Goal: Task Accomplishment & Management: Use online tool/utility

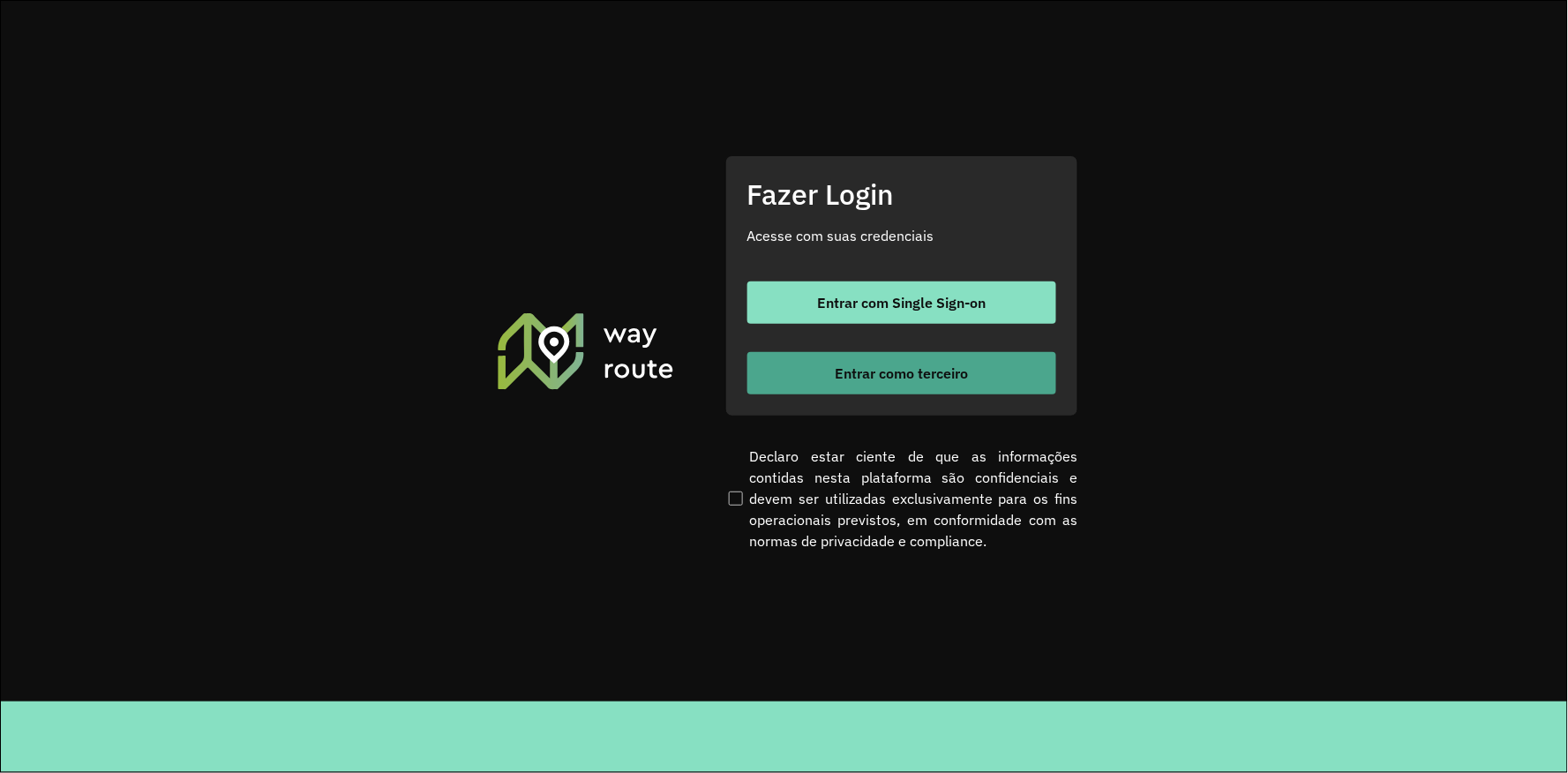
click at [822, 376] on button "Entrar como terceiro" at bounding box center [902, 373] width 309 height 42
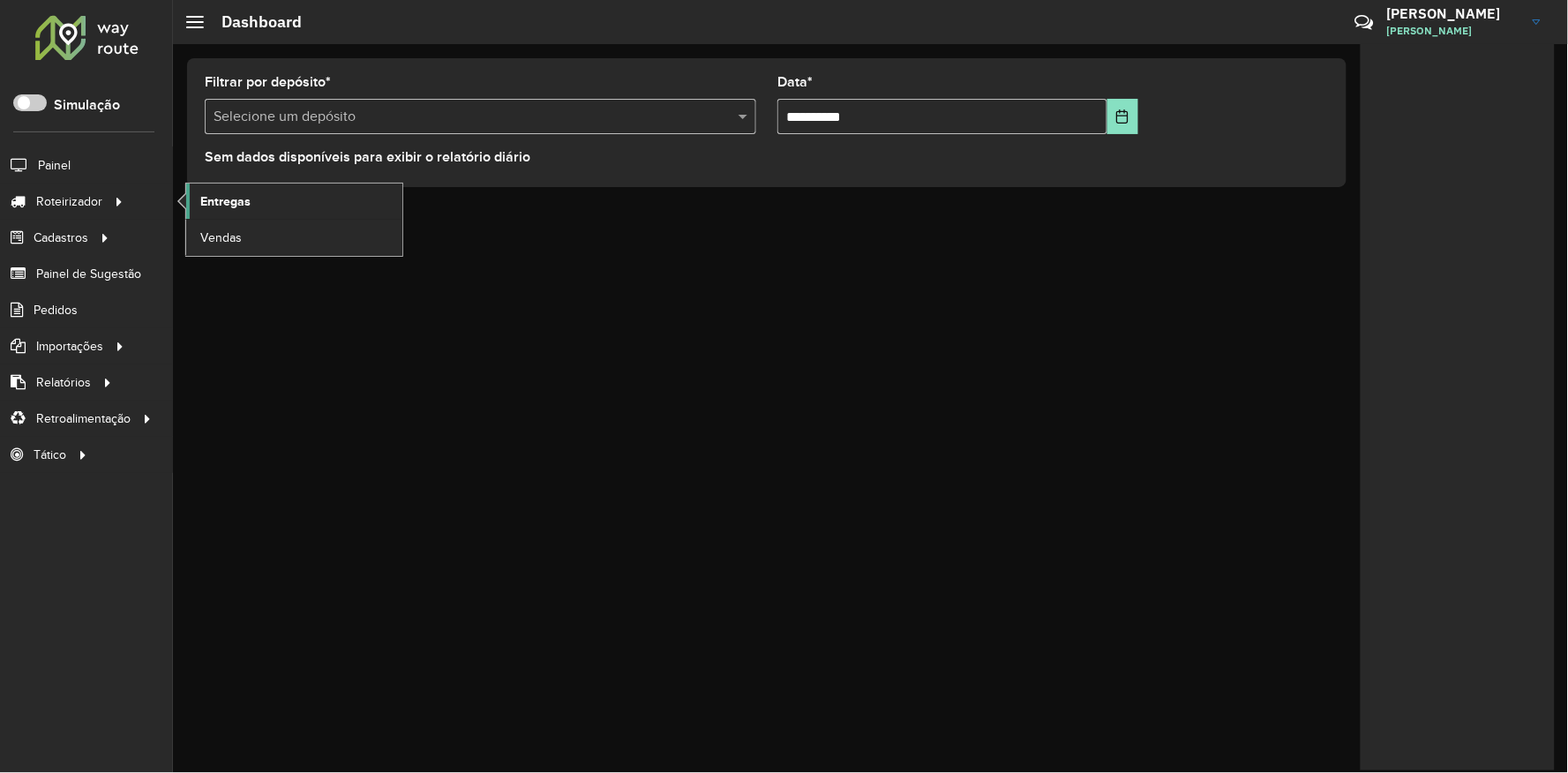
click at [206, 200] on span "Entregas" at bounding box center [226, 202] width 50 height 19
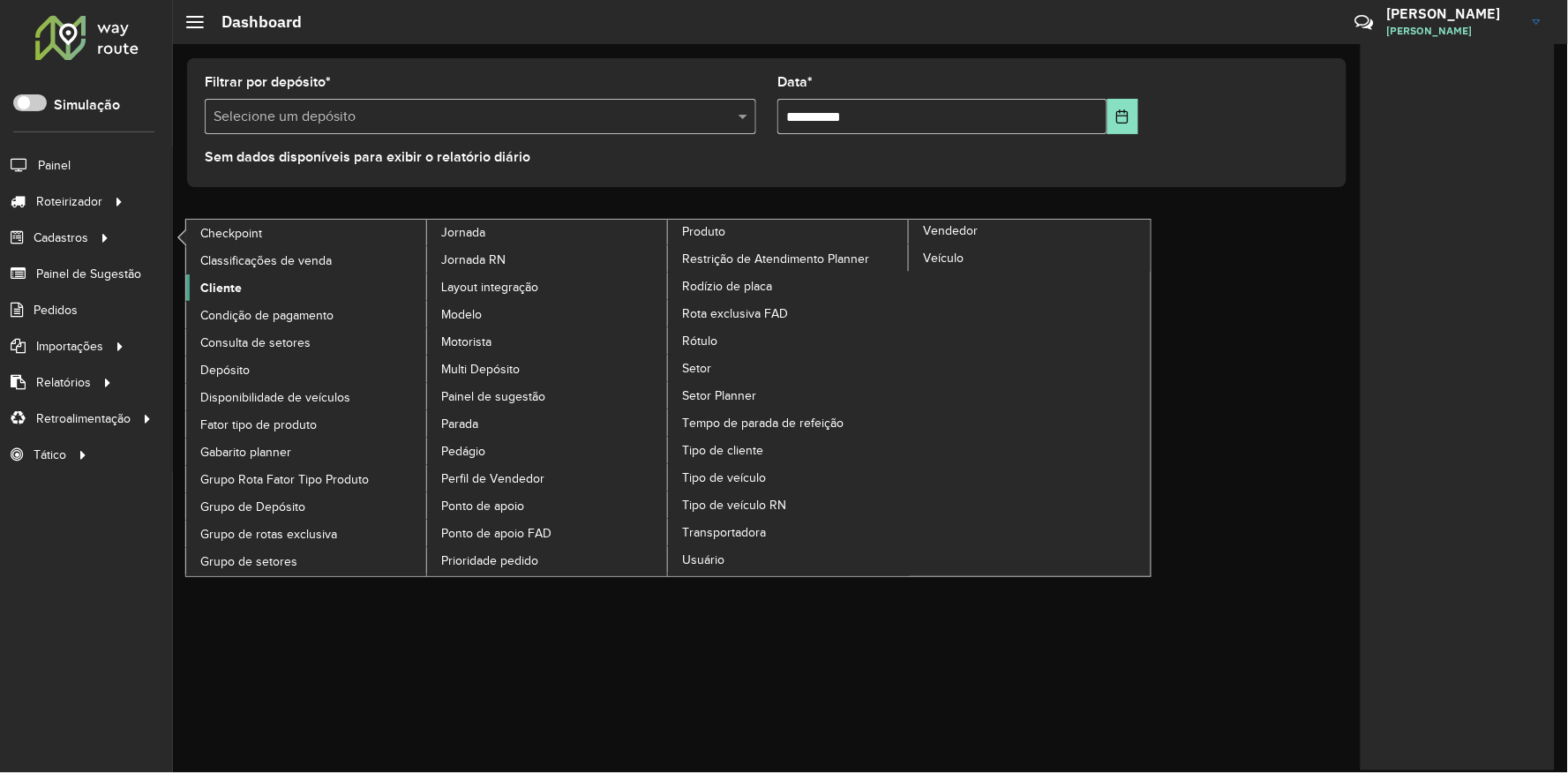
click at [239, 288] on span "Cliente" at bounding box center [221, 288] width 41 height 19
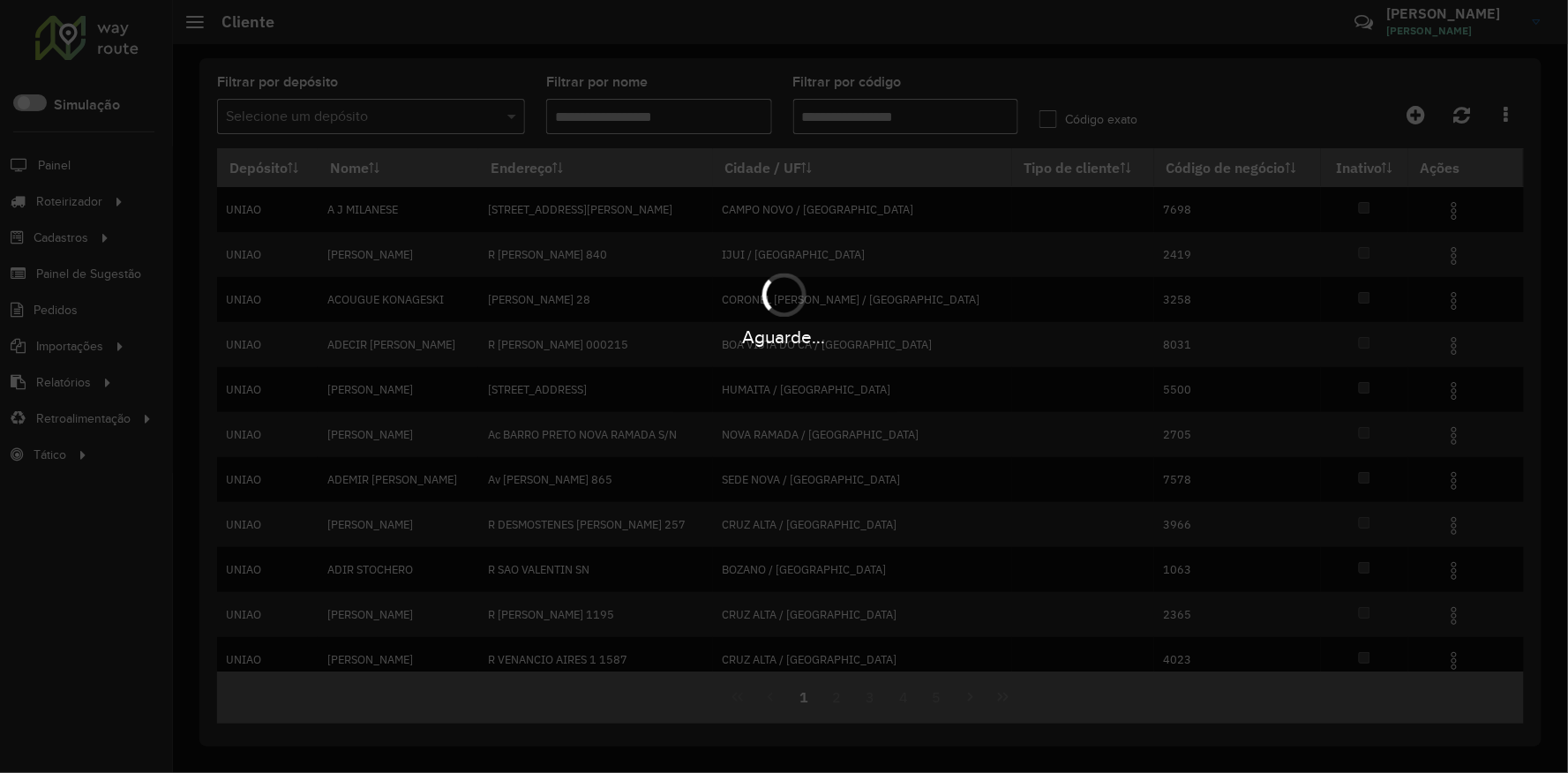
click at [835, 126] on div "Aguarde..." at bounding box center [784, 386] width 1568 height 773
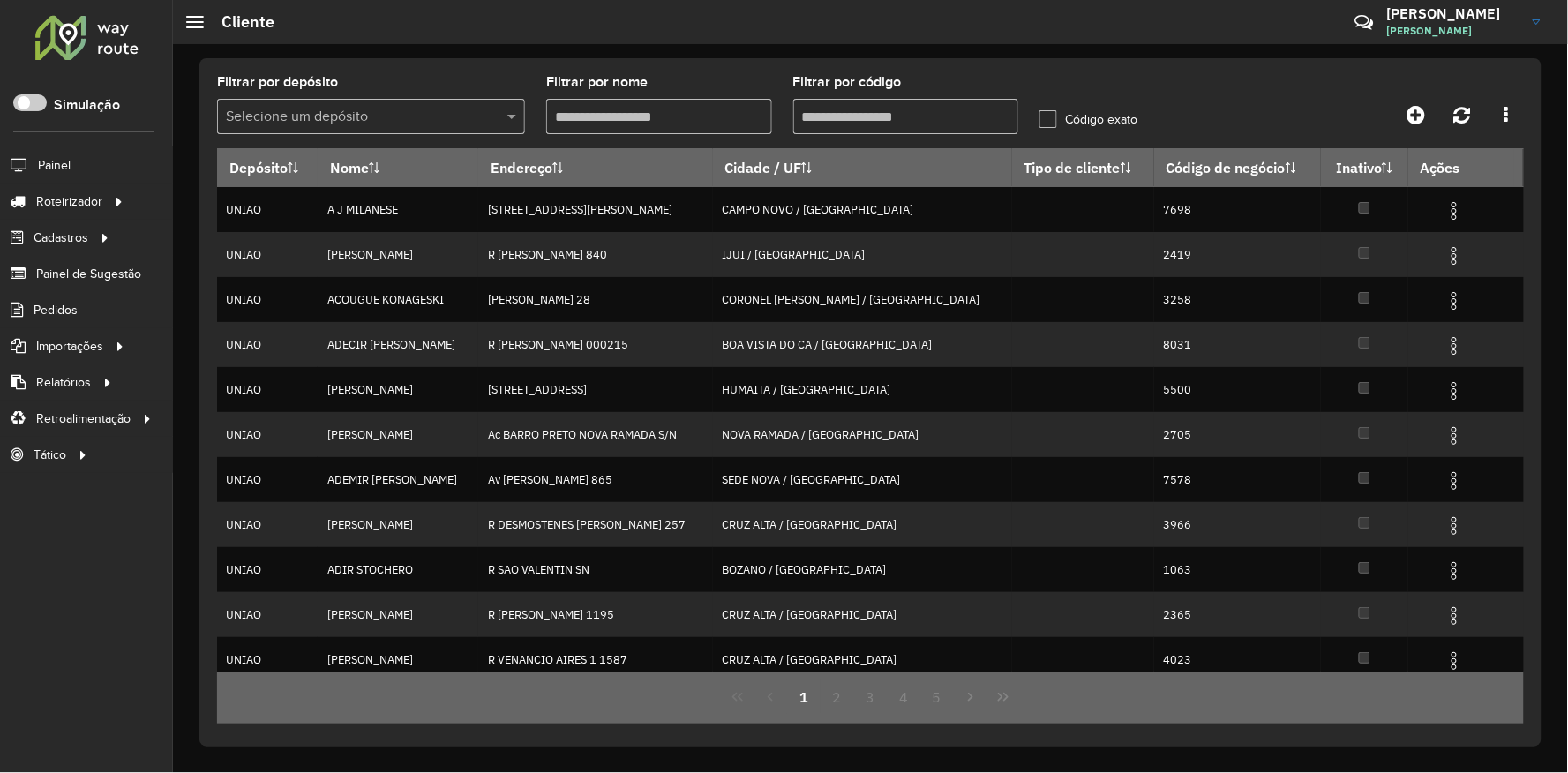
click at [835, 126] on input "Filtrar por código" at bounding box center [906, 116] width 226 height 35
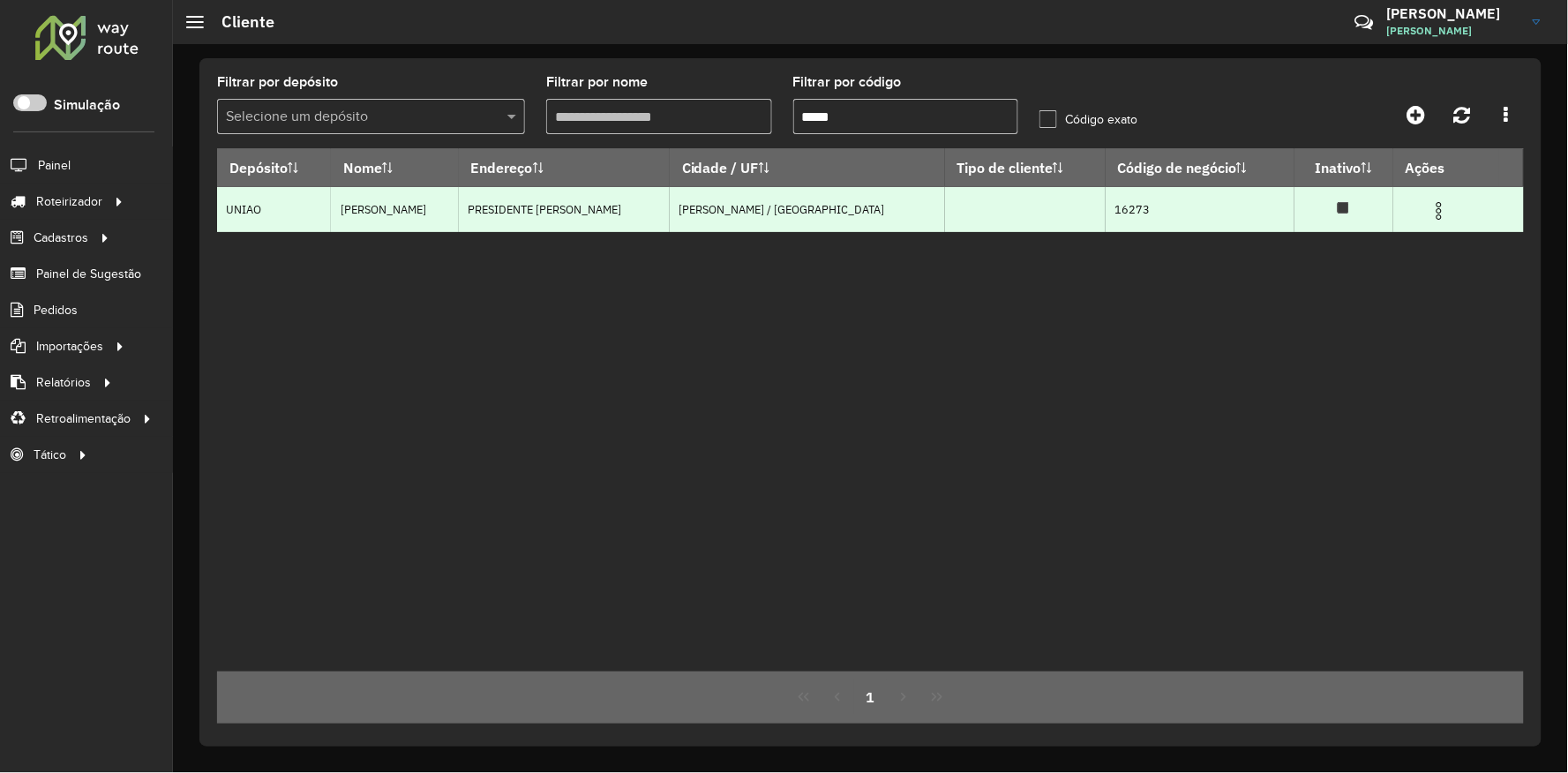
type input "*****"
click at [1435, 213] on img at bounding box center [1440, 211] width 21 height 21
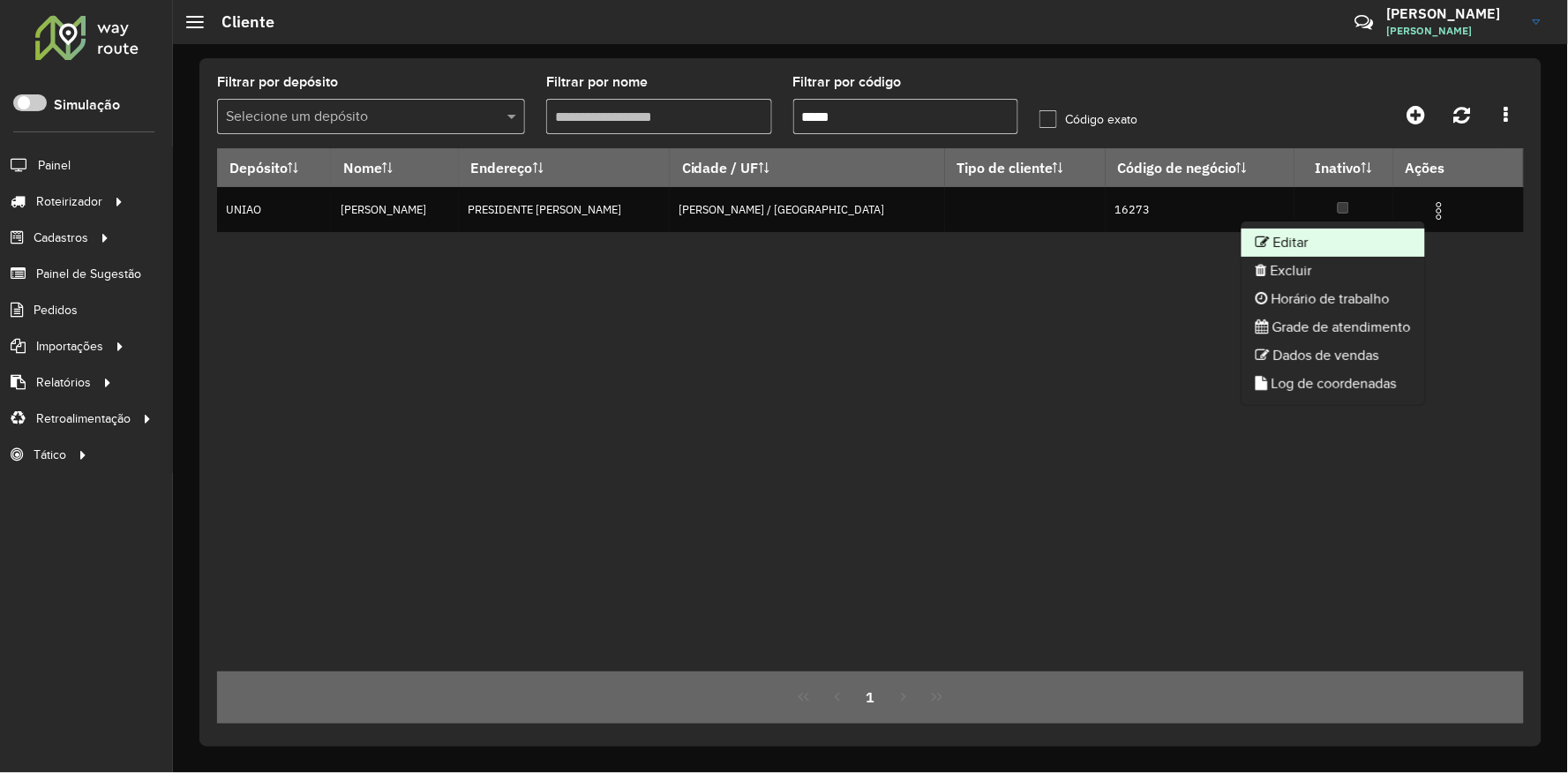
click at [1387, 236] on li "Editar" at bounding box center [1333, 243] width 184 height 29
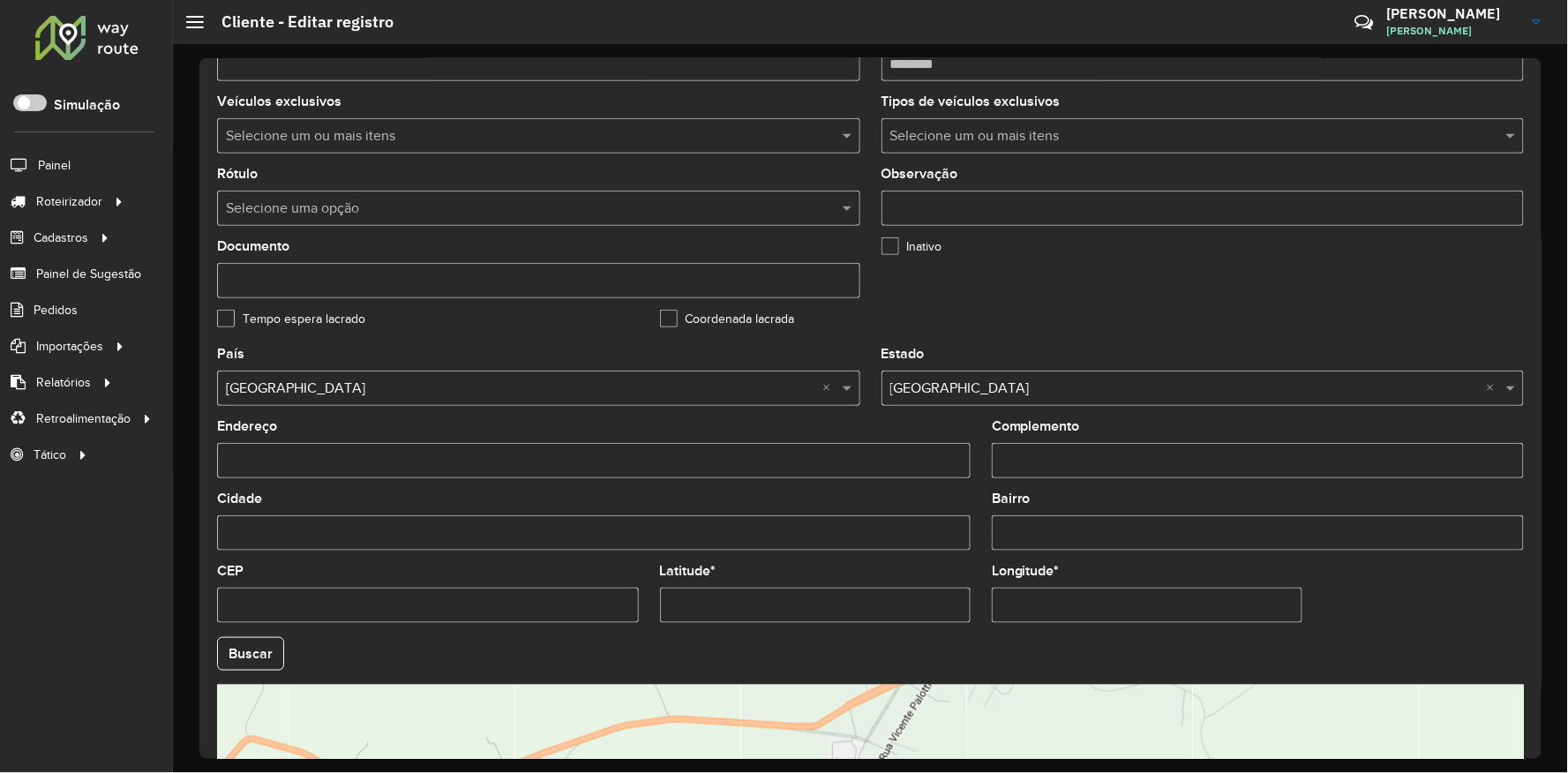
scroll to position [490, 0]
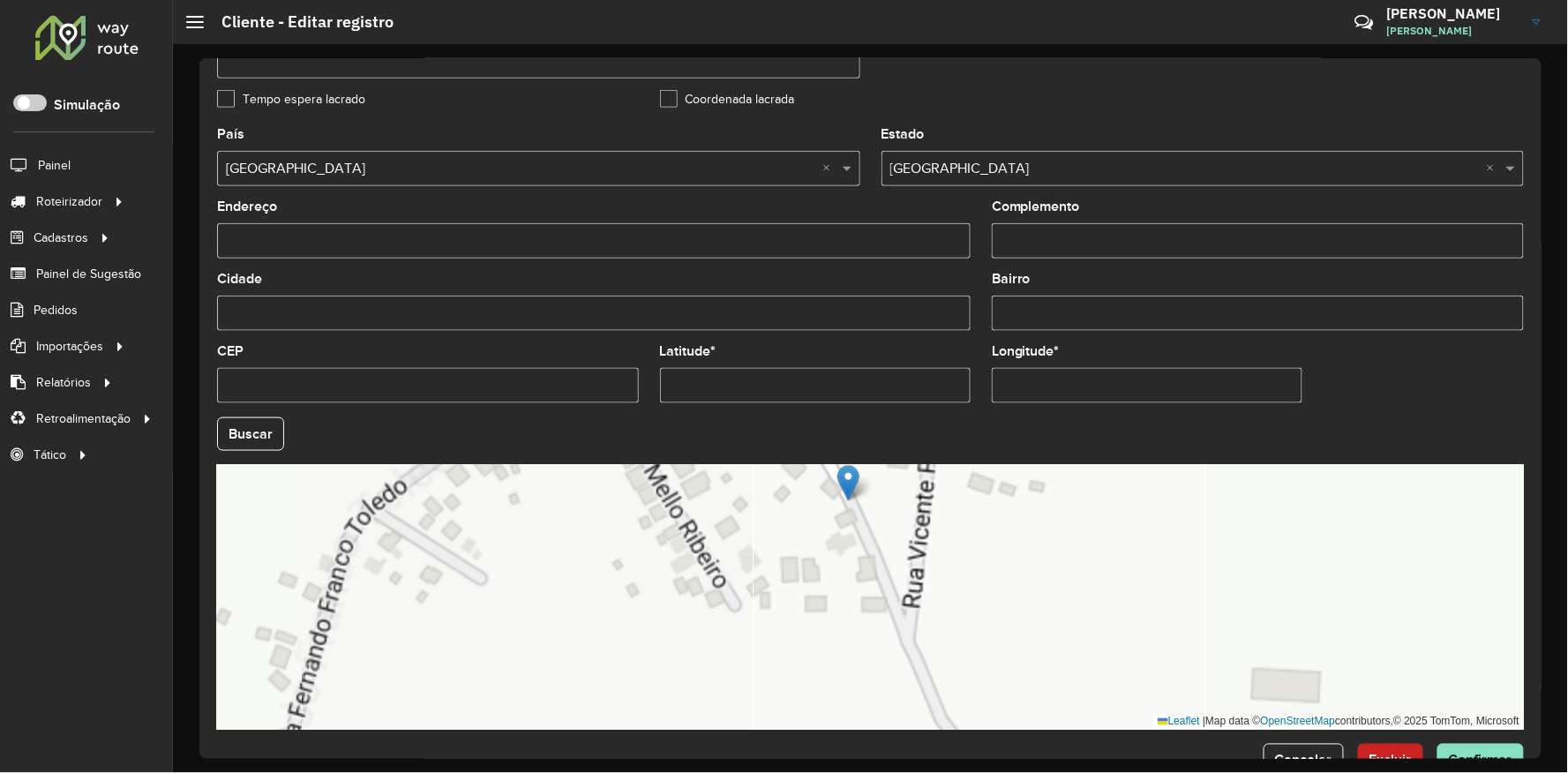
drag, startPoint x: 808, startPoint y: 580, endPoint x: 794, endPoint y: 614, distance: 36.8
click at [796, 614] on div "Leaflet | Map data © OpenStreetMap contributors,© 2025 TomTom, Microsoft" at bounding box center [870, 597] width 1307 height 265
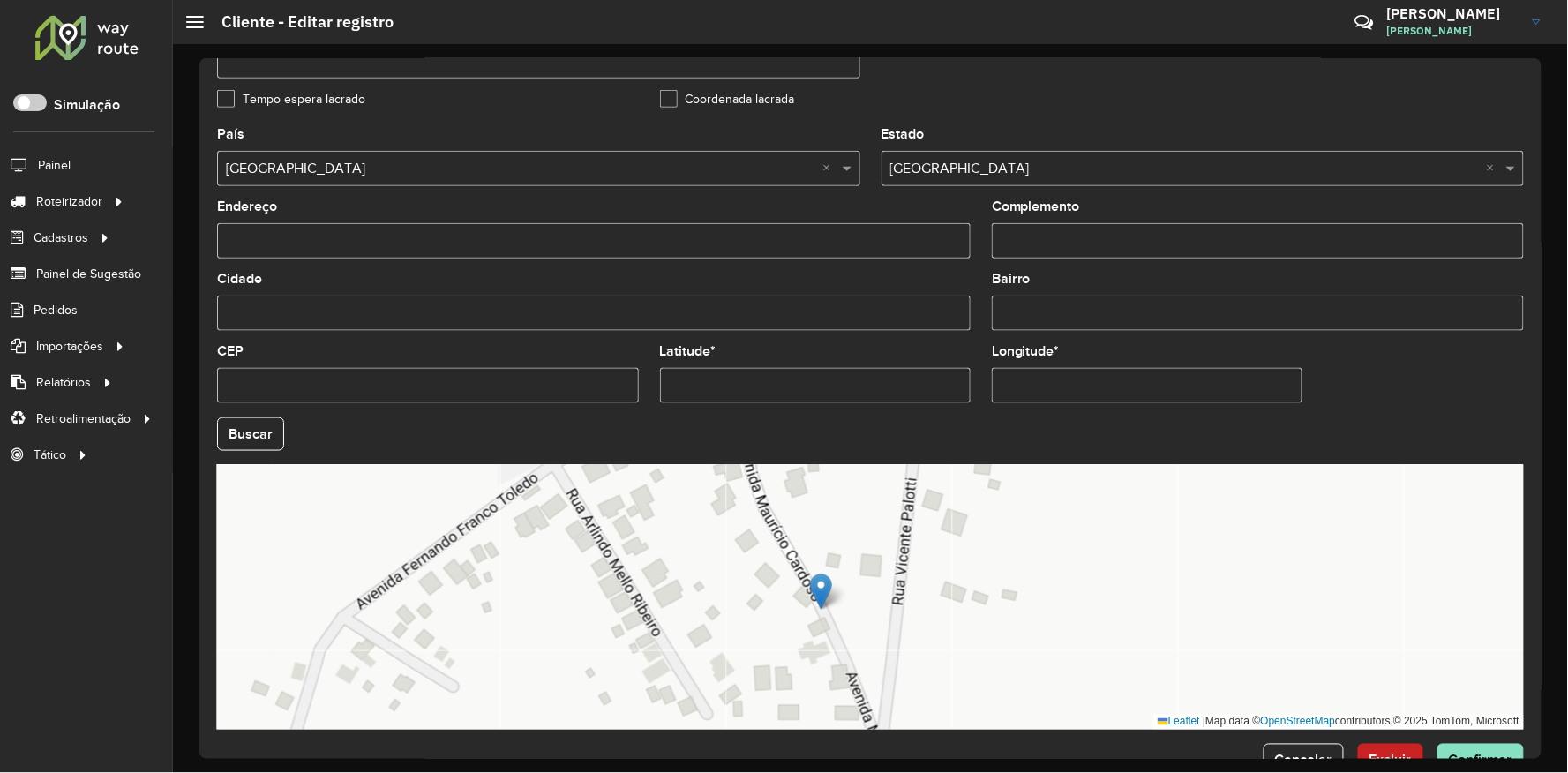
drag, startPoint x: 707, startPoint y: 612, endPoint x: 705, endPoint y: 633, distance: 21.1
click at [705, 633] on div "Leaflet | Map data © OpenStreetMap contributors,© 2025 TomTom, Microsoft" at bounding box center [870, 597] width 1307 height 265
click at [550, 558] on div "Leaflet | Map data © OpenStreetMap contributors,© 2025 TomTom, Microsoft" at bounding box center [870, 597] width 1307 height 265
click at [1251, 598] on div "Leaflet | Map data © OpenStreetMap contributors,© 2025 TomTom, Microsoft" at bounding box center [870, 597] width 1307 height 265
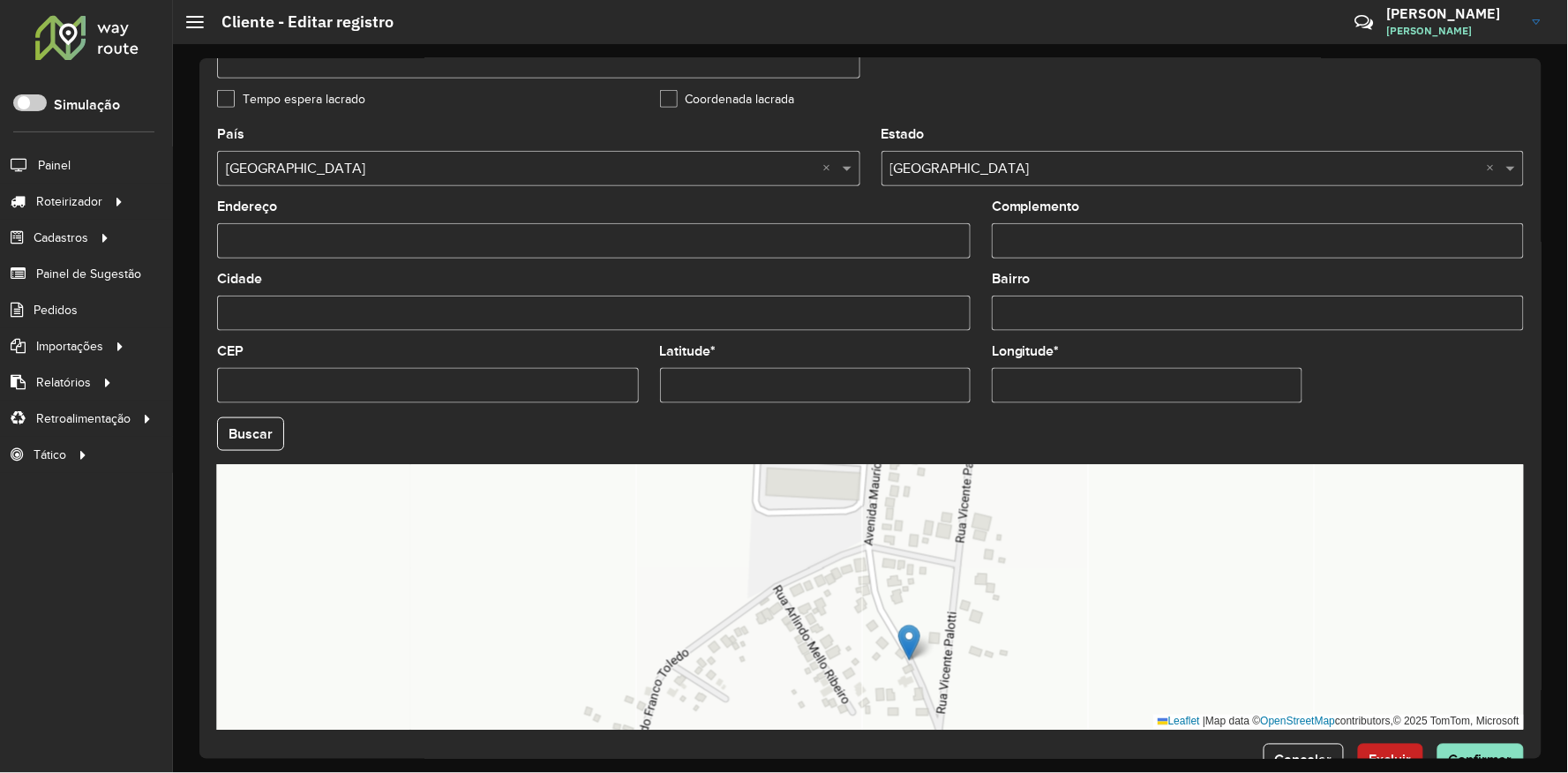
drag, startPoint x: 1029, startPoint y: 548, endPoint x: 964, endPoint y: 742, distance: 204.6
click at [964, 742] on form "Depósito * Selecione um depósito × UNIAO Nome * Tipo de cliente Selecione uma o…" at bounding box center [870, 182] width 1307 height 1192
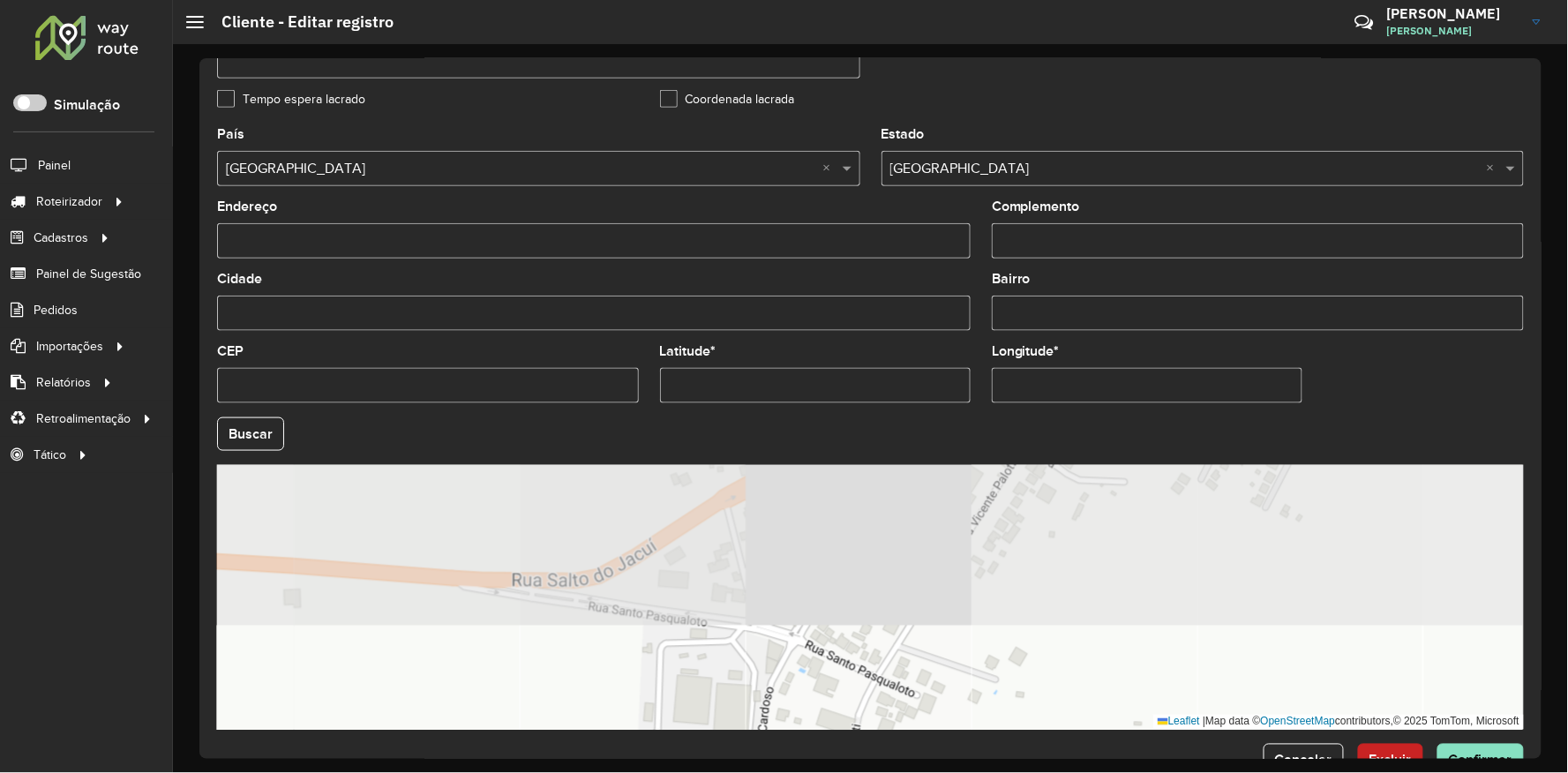
drag, startPoint x: 983, startPoint y: 600, endPoint x: 904, endPoint y: 769, distance: 186.6
click at [906, 772] on html "Aguarde... Pop-up bloqueado! Seu navegador bloqueou automáticamente a abertura …" at bounding box center [784, 386] width 1568 height 773
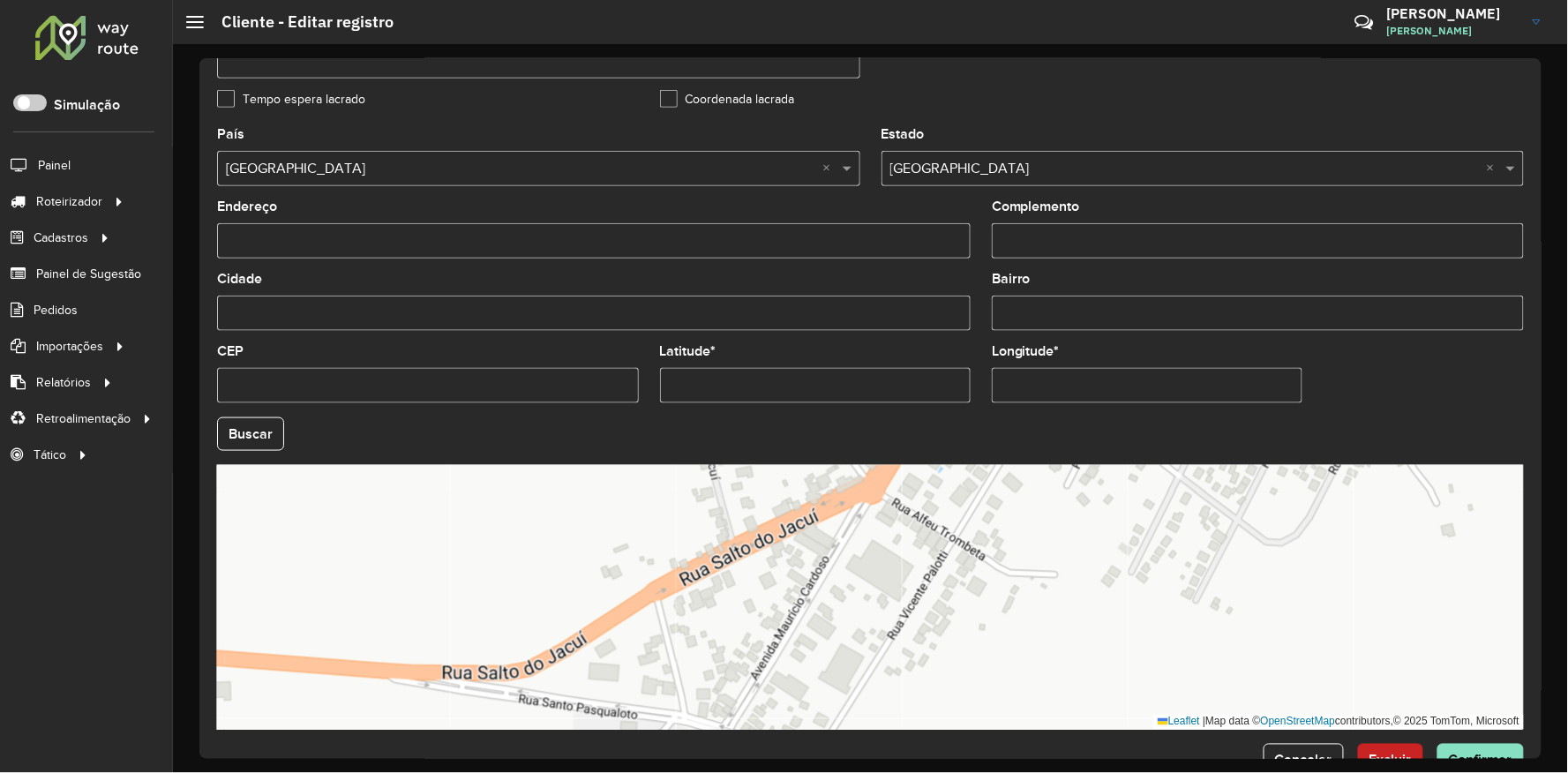
drag, startPoint x: 998, startPoint y: 606, endPoint x: 841, endPoint y: 782, distance: 235.8
click at [841, 772] on html "Aguarde... Pop-up bloqueado! Seu navegador bloqueou automáticamente a abertura …" at bounding box center [784, 386] width 1568 height 773
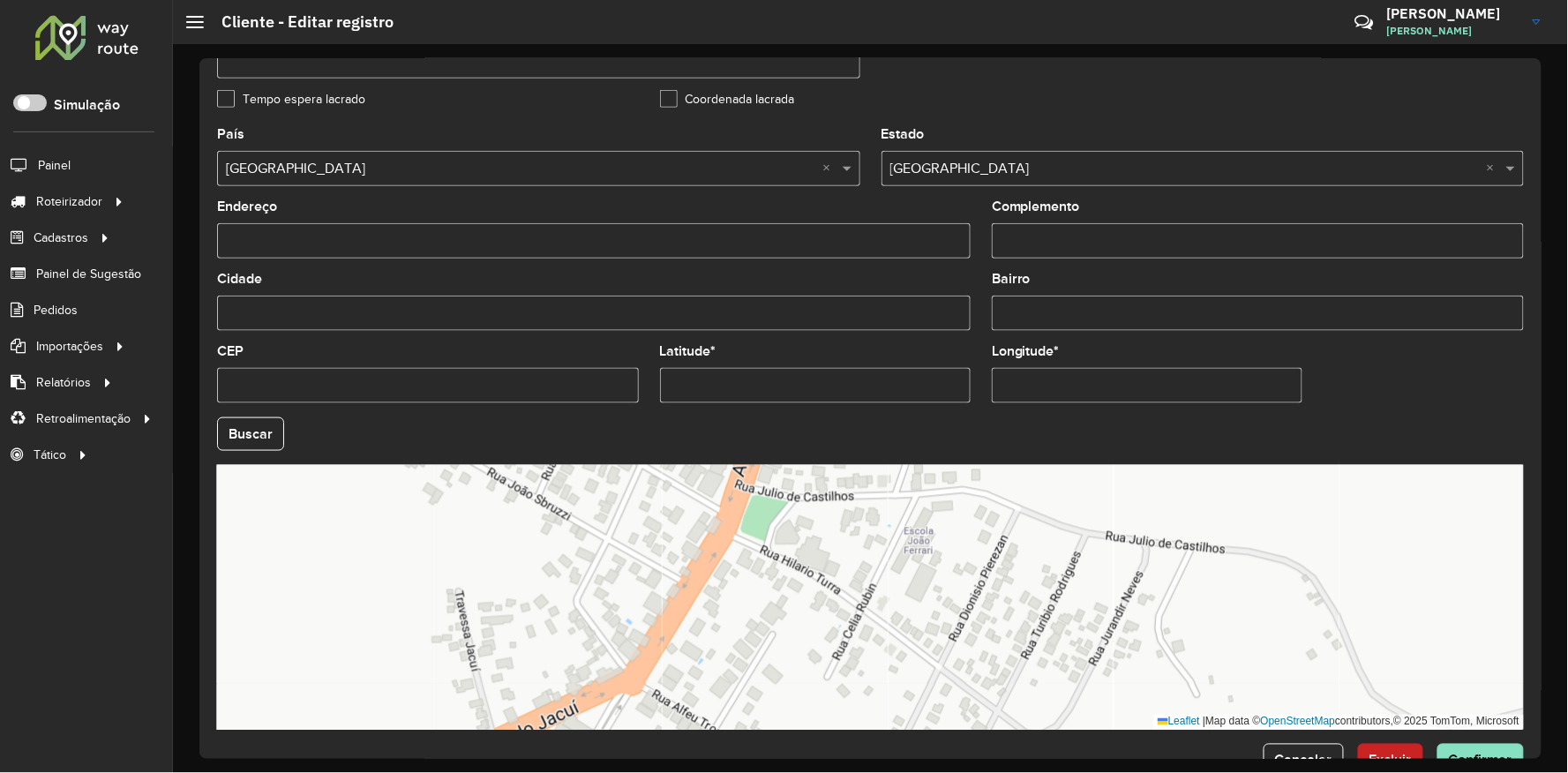
drag, startPoint x: 946, startPoint y: 611, endPoint x: 793, endPoint y: 713, distance: 183.9
click at [793, 713] on div "Leaflet | Map data © OpenStreetMap contributors,© 2025 TomTom, Microsoft" at bounding box center [870, 597] width 1307 height 265
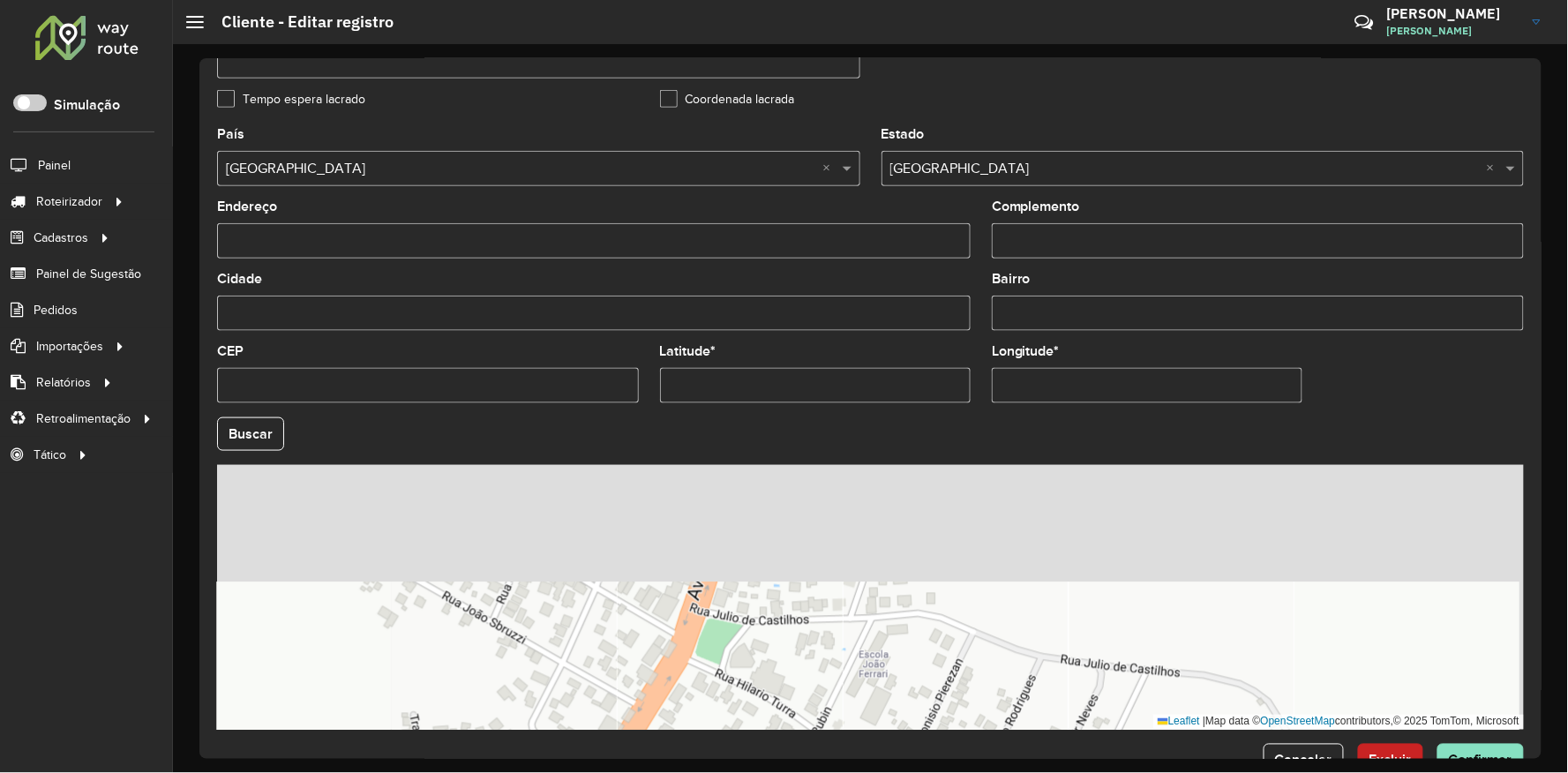
drag, startPoint x: 893, startPoint y: 595, endPoint x: 833, endPoint y: 766, distance: 181.2
click at [833, 766] on div "Depósito * Selecione um depósito × UNIAO Nome * Tipo de cliente Selecione uma o…" at bounding box center [870, 408] width 1395 height 729
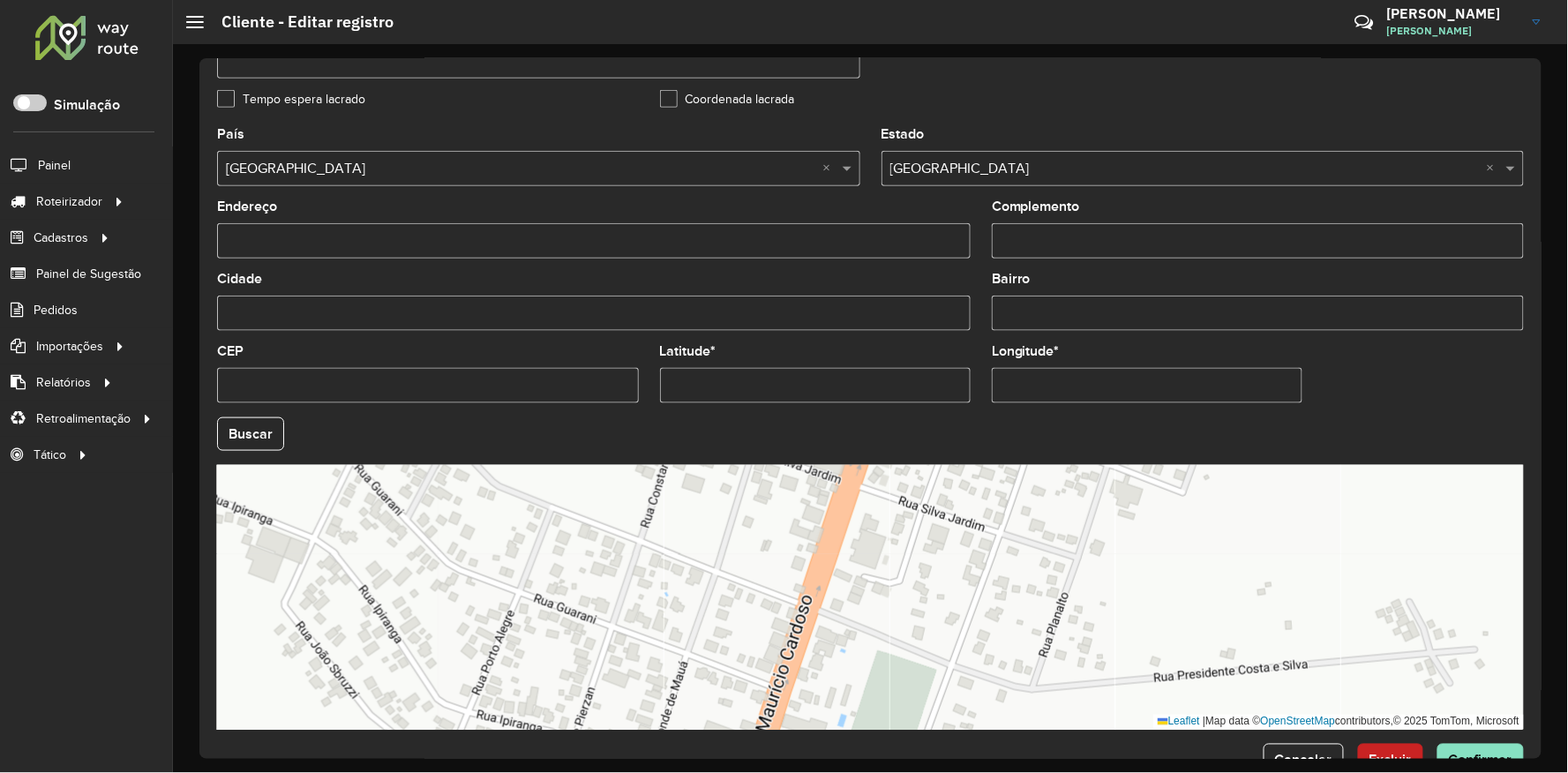
drag, startPoint x: 522, startPoint y: 642, endPoint x: 584, endPoint y: 793, distance: 163.2
click at [584, 772] on html "Aguarde... Pop-up bloqueado! Seu navegador bloqueou automáticamente a abertura …" at bounding box center [784, 386] width 1568 height 773
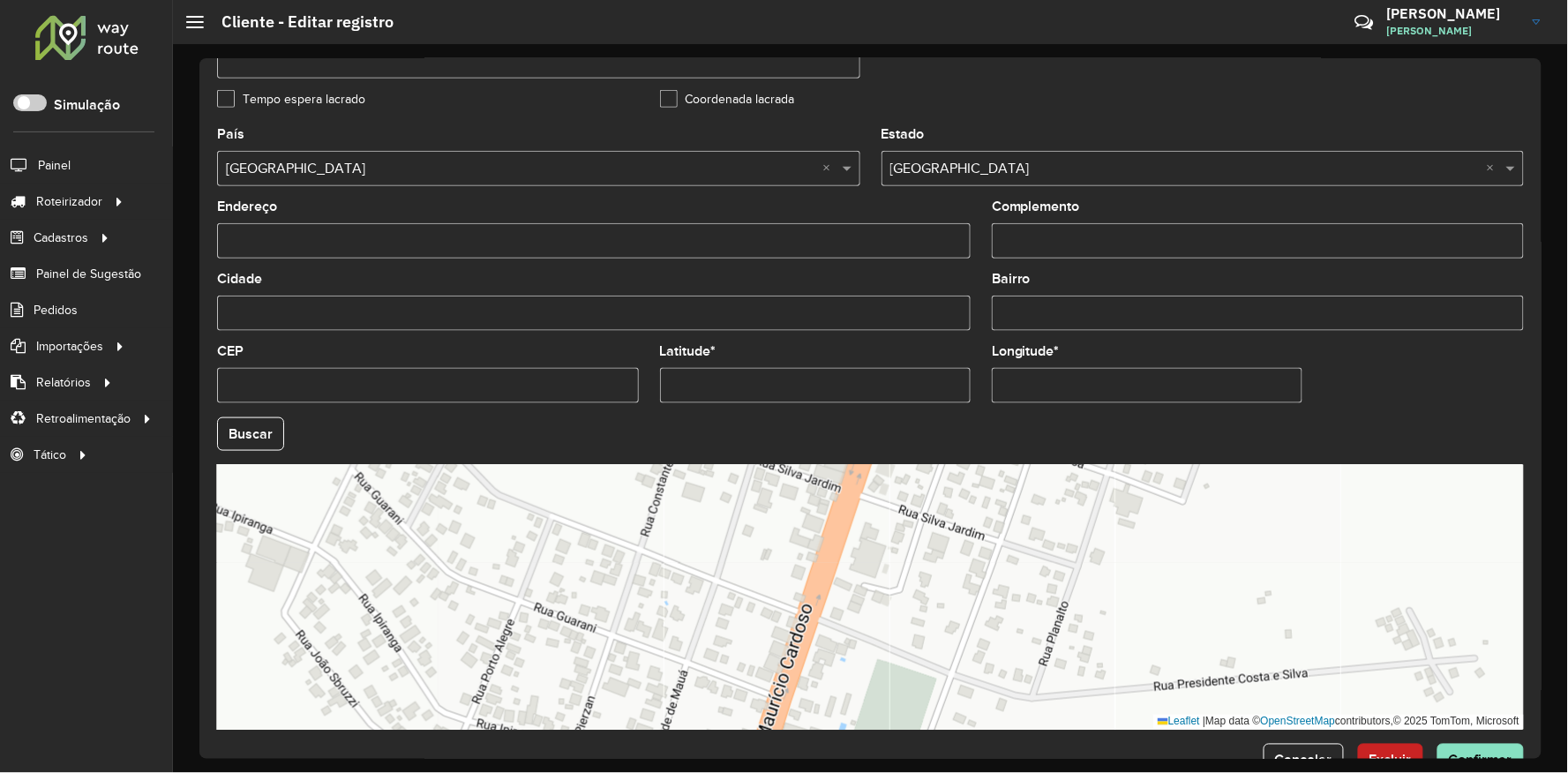
drag, startPoint x: 558, startPoint y: 675, endPoint x: 566, endPoint y: 812, distance: 137.2
click at [566, 772] on html "Aguarde... Pop-up bloqueado! Seu navegador bloqueou automáticamente a abertura …" at bounding box center [784, 386] width 1568 height 773
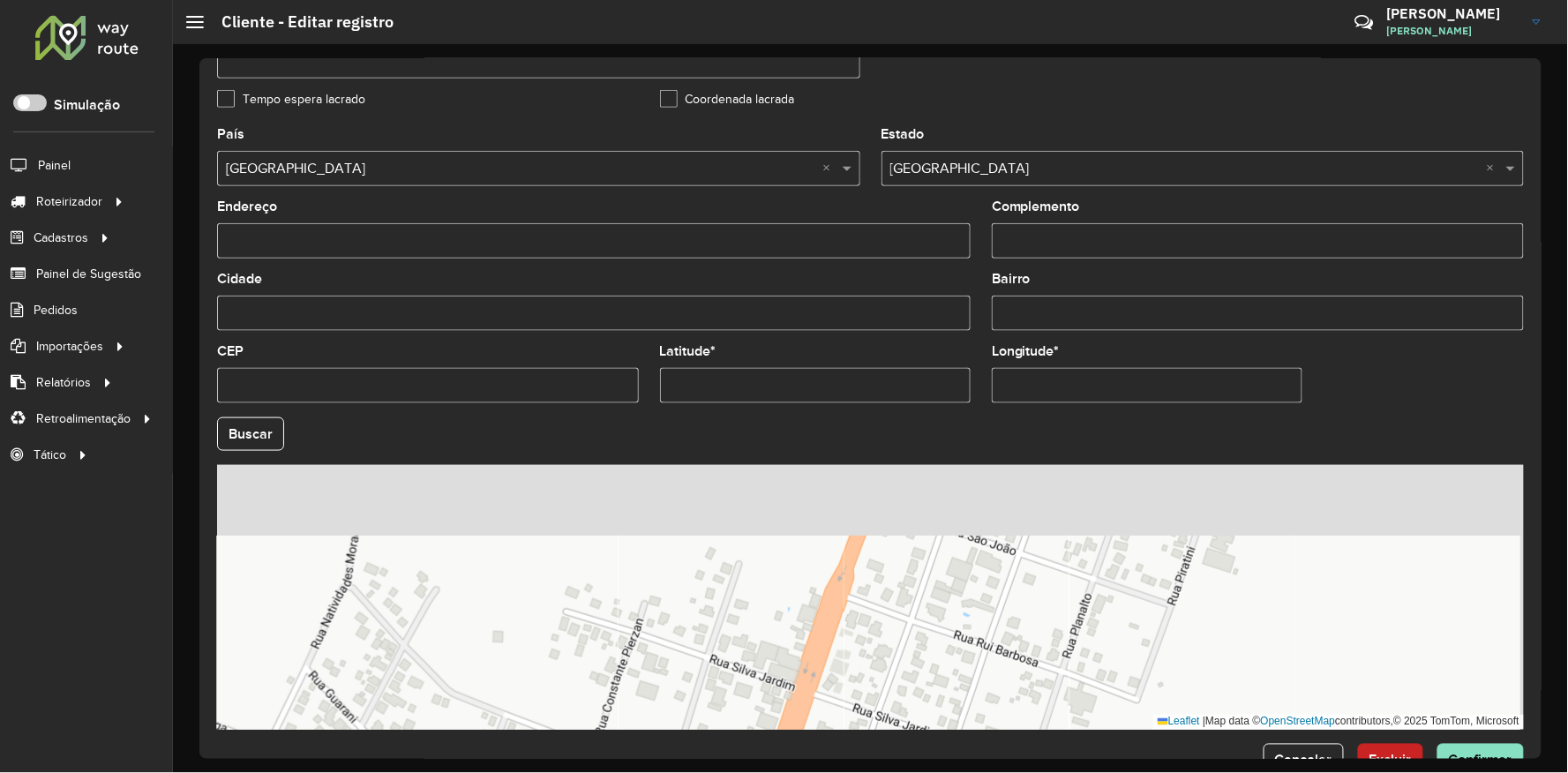
drag, startPoint x: 734, startPoint y: 574, endPoint x: 678, endPoint y: 649, distance: 93.6
click at [678, 648] on div "Leaflet | Map data © OpenStreetMap contributors,© 2025 TomTom, Microsoft" at bounding box center [870, 597] width 1307 height 265
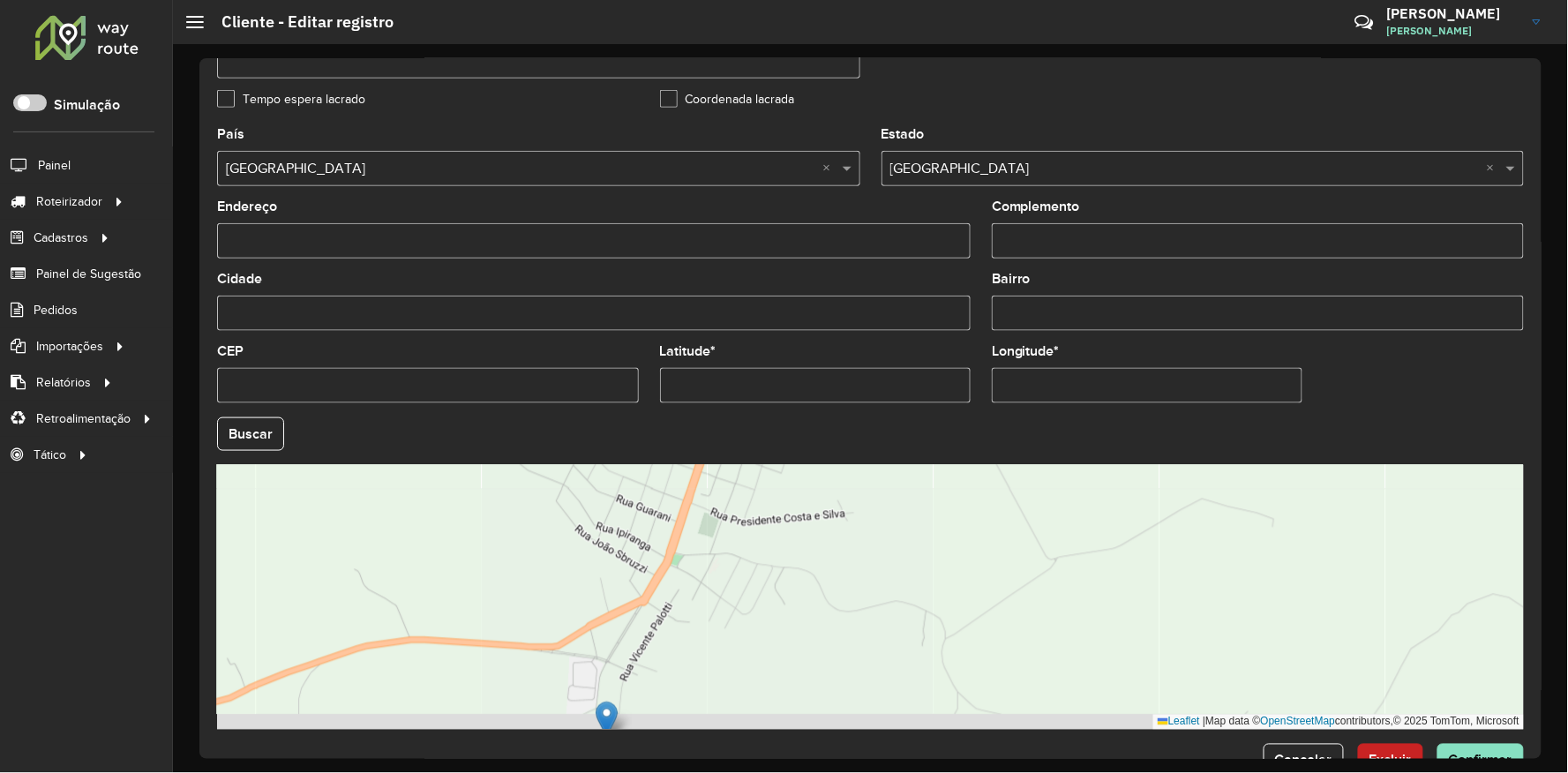
drag, startPoint x: 713, startPoint y: 553, endPoint x: 710, endPoint y: 534, distance: 19.2
click at [710, 534] on div "Leaflet | Map data © OpenStreetMap contributors,© 2025 TomTom, Microsoft" at bounding box center [870, 597] width 1307 height 265
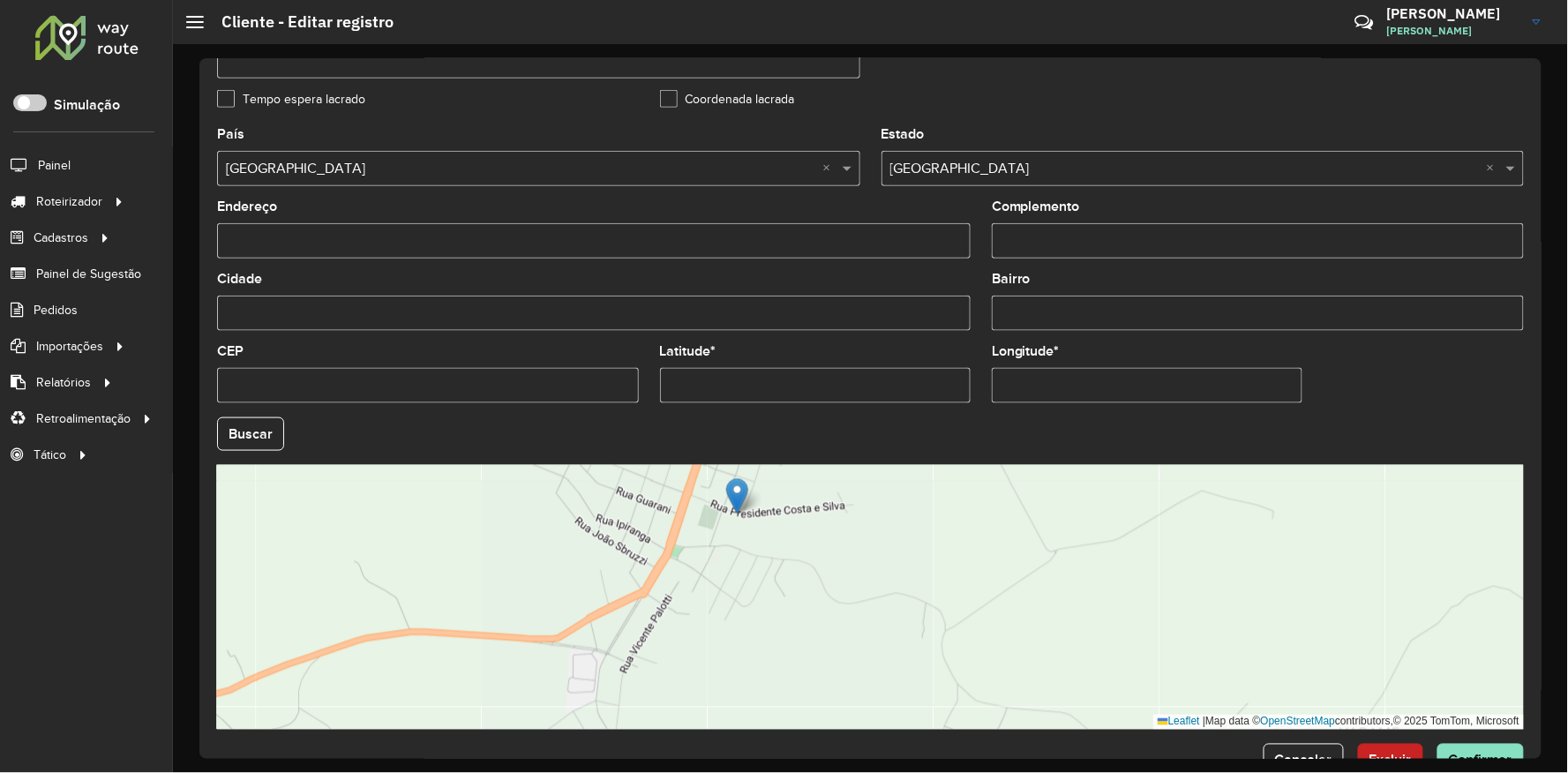
drag, startPoint x: 603, startPoint y: 725, endPoint x: 733, endPoint y: 512, distance: 249.5
click at [733, 512] on img at bounding box center [737, 496] width 22 height 36
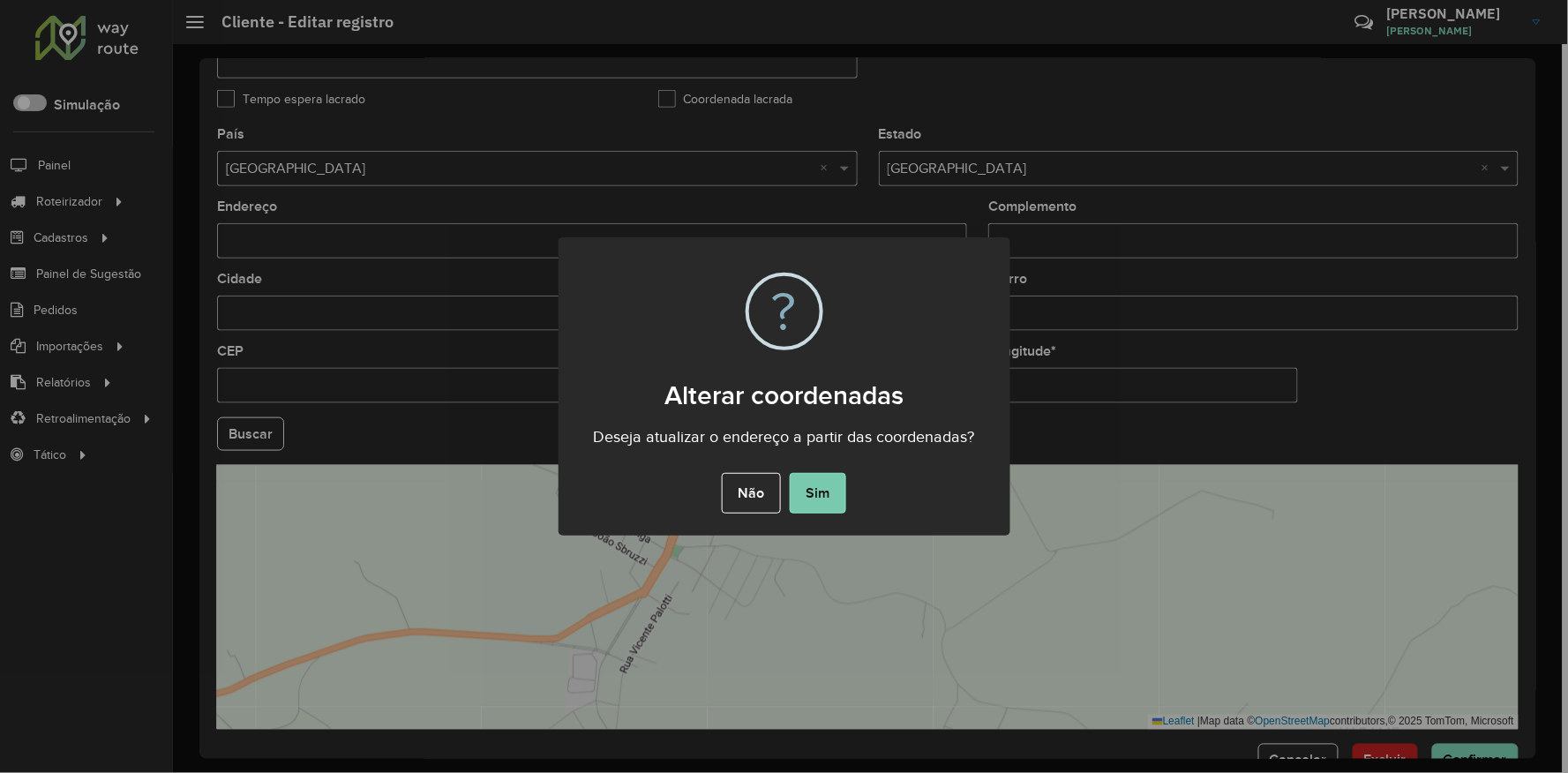
click at [821, 496] on button "Sim" at bounding box center [818, 493] width 56 height 40
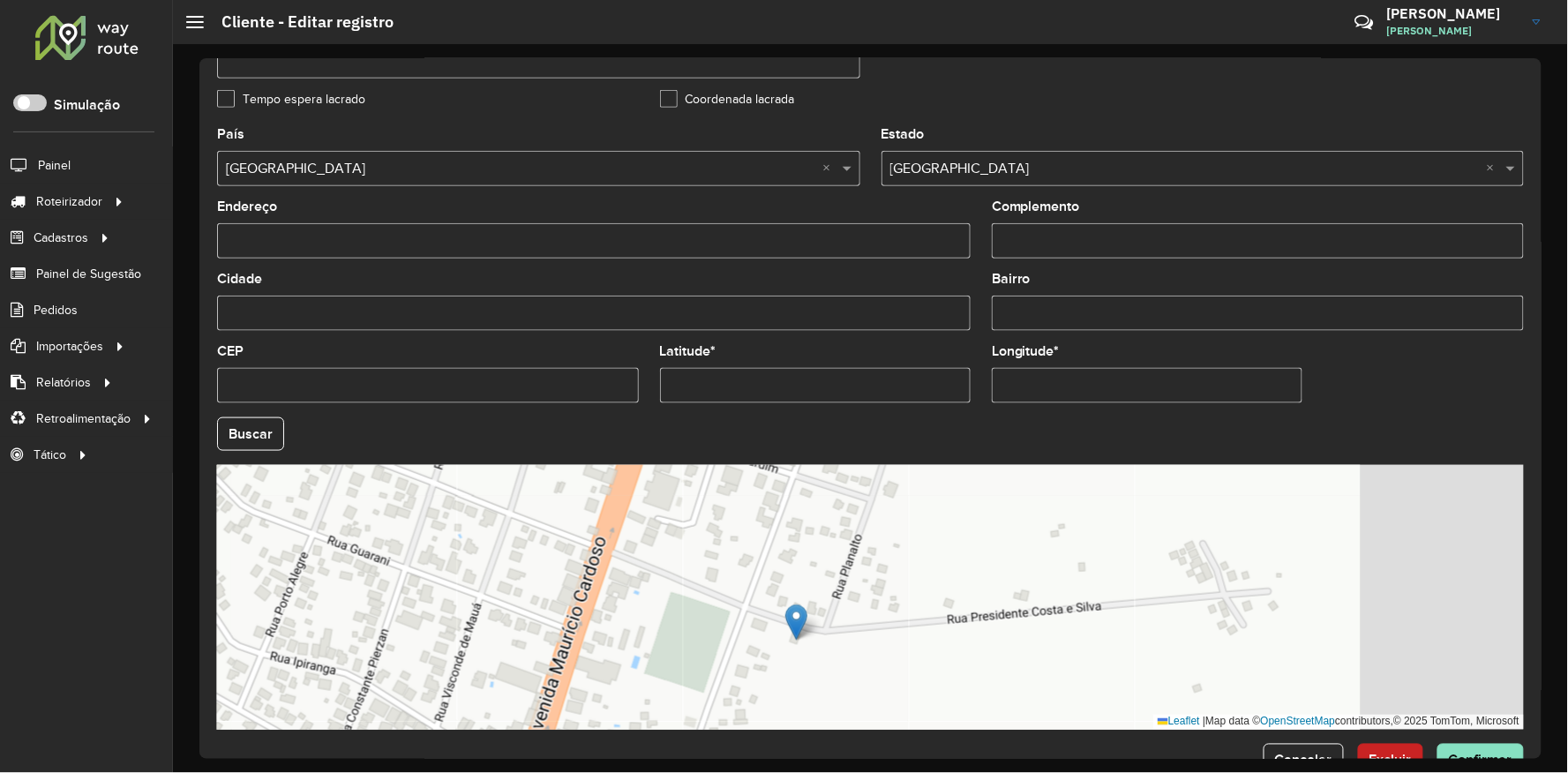
drag, startPoint x: 1025, startPoint y: 637, endPoint x: 715, endPoint y: 631, distance: 310.1
click at [715, 631] on div "Leaflet | Map data © OpenStreetMap contributors,© 2025 TomTom, Microsoft" at bounding box center [870, 597] width 1307 height 265
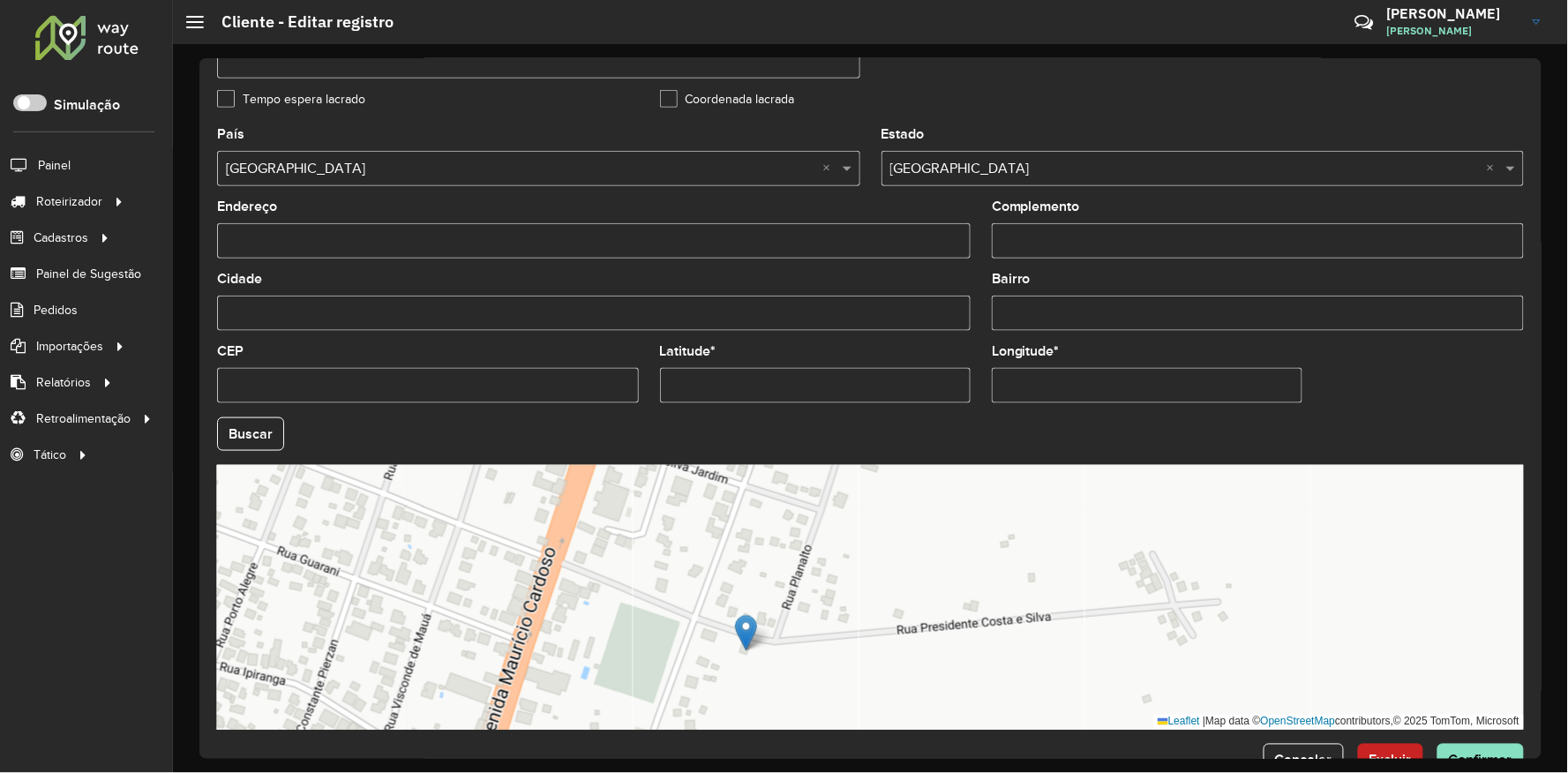
drag, startPoint x: 665, startPoint y: 648, endPoint x: 625, endPoint y: 659, distance: 41.5
click at [625, 659] on div "Leaflet | Map data © OpenStreetMap contributors,© 2025 TomTom, Microsoft" at bounding box center [870, 597] width 1307 height 265
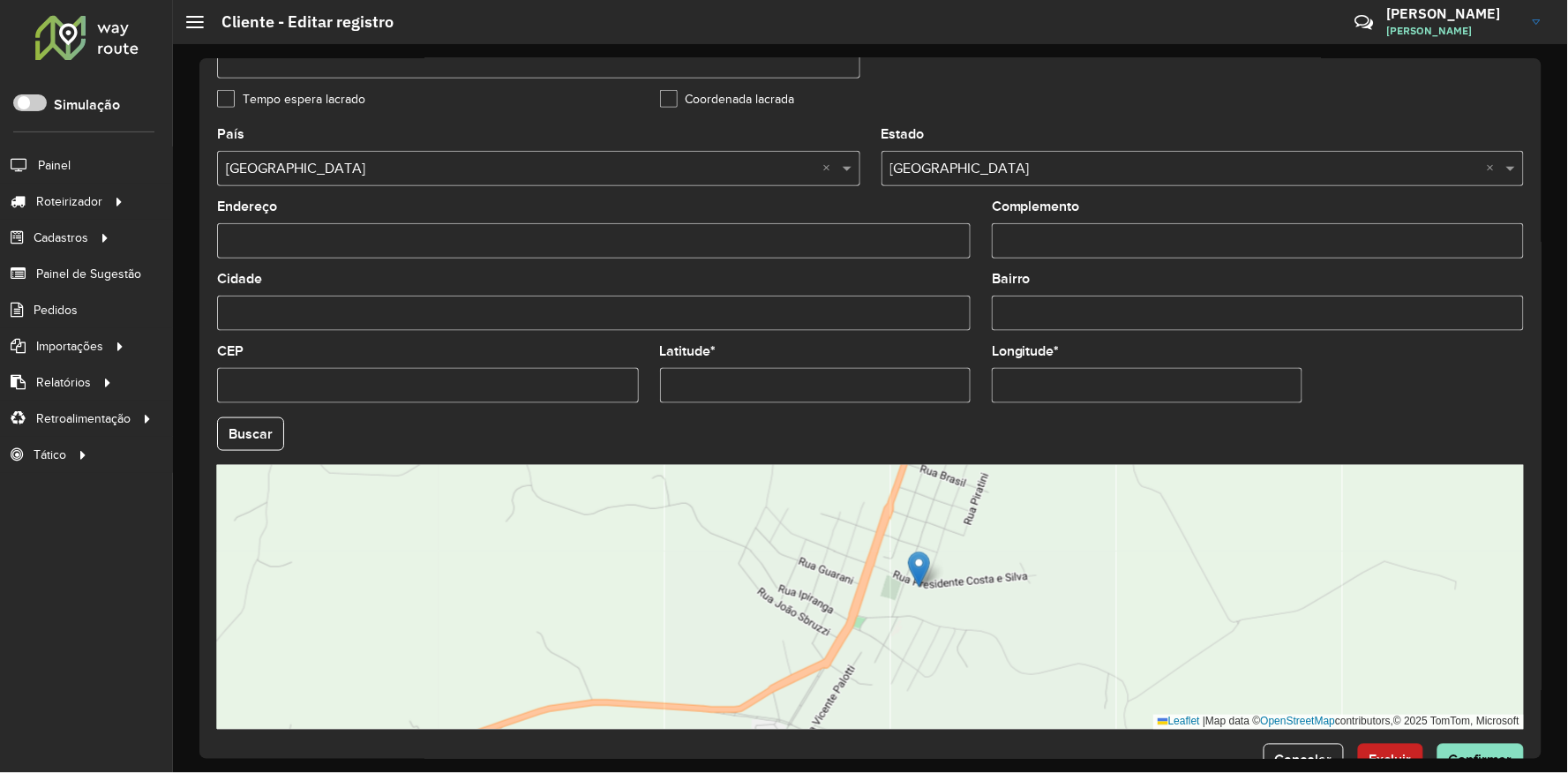
scroll to position [543, 0]
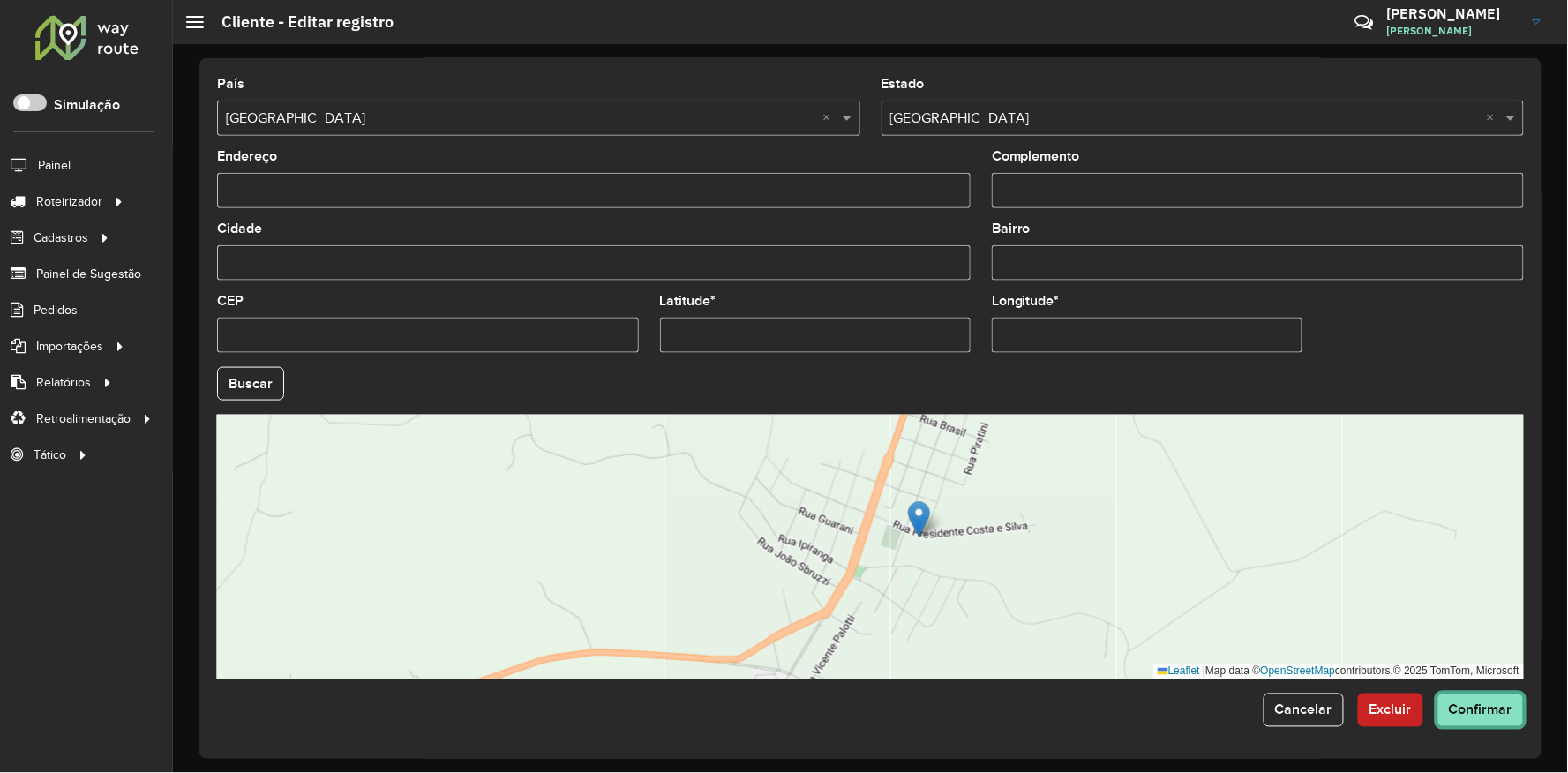
click at [1503, 719] on button "Confirmar" at bounding box center [1481, 710] width 87 height 33
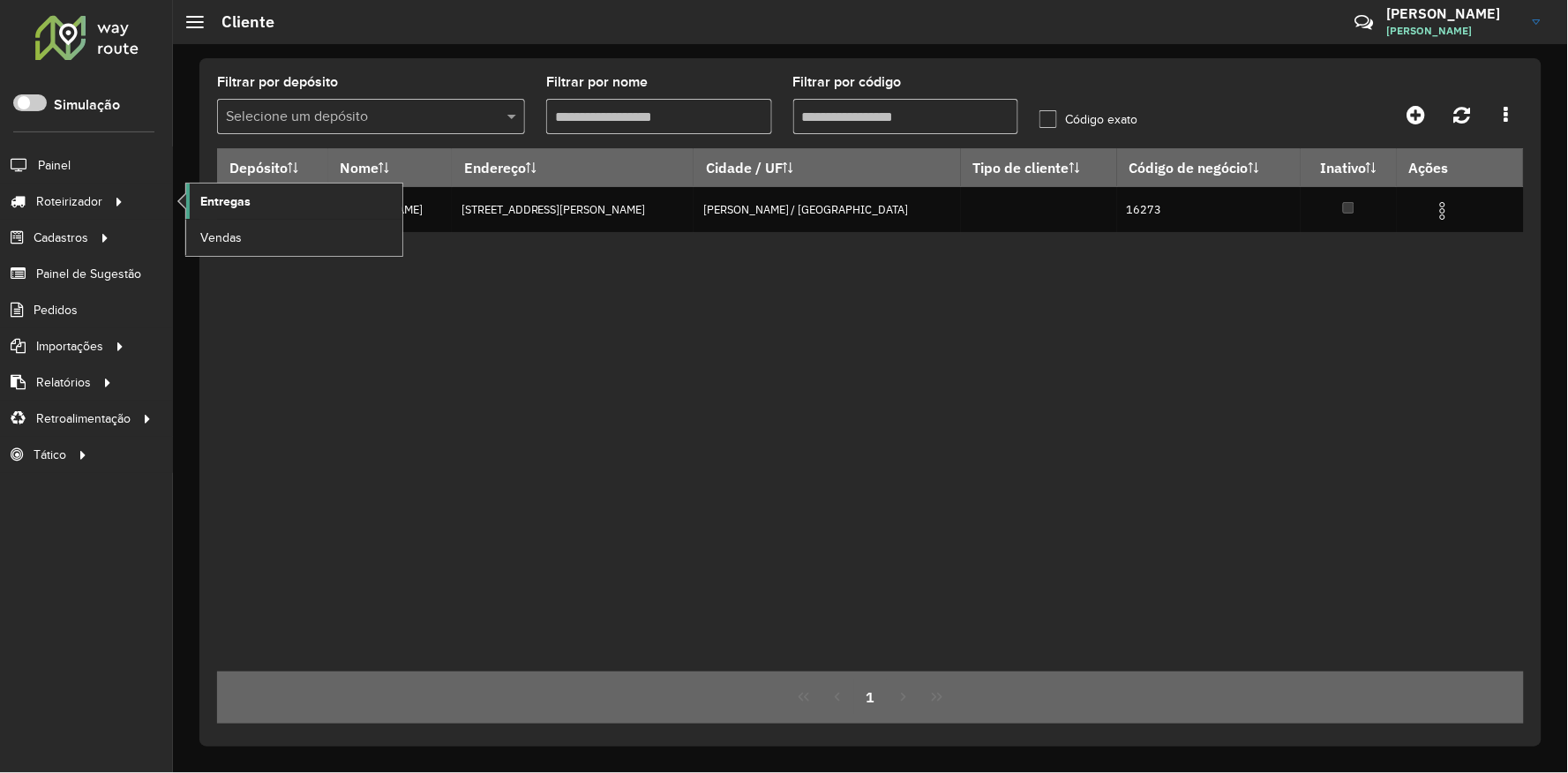
click at [227, 191] on link "Entregas" at bounding box center [294, 201] width 216 height 35
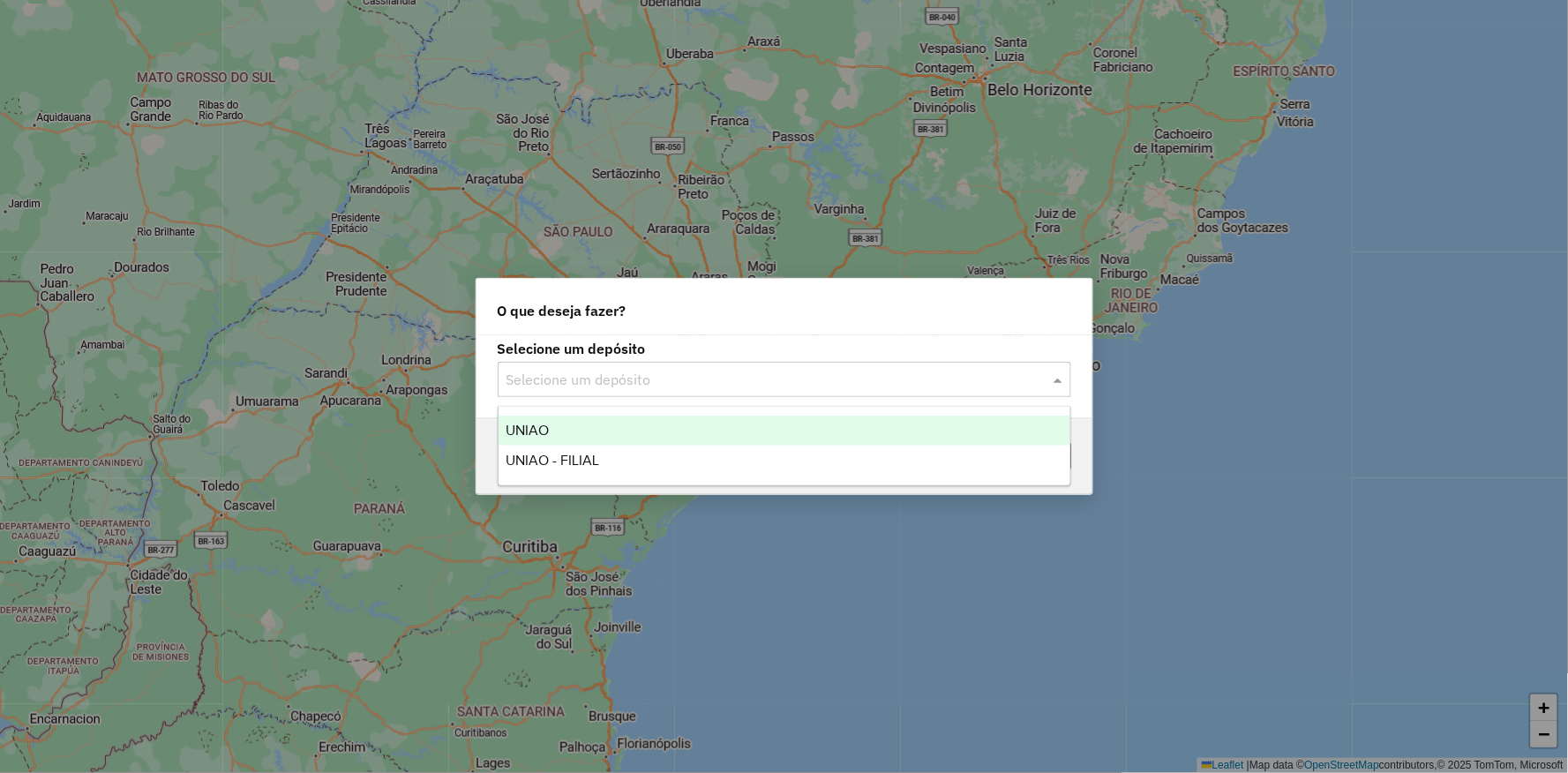
click at [712, 370] on input "text" at bounding box center [767, 381] width 520 height 21
click at [566, 426] on div "UNIAO" at bounding box center [784, 431] width 572 height 30
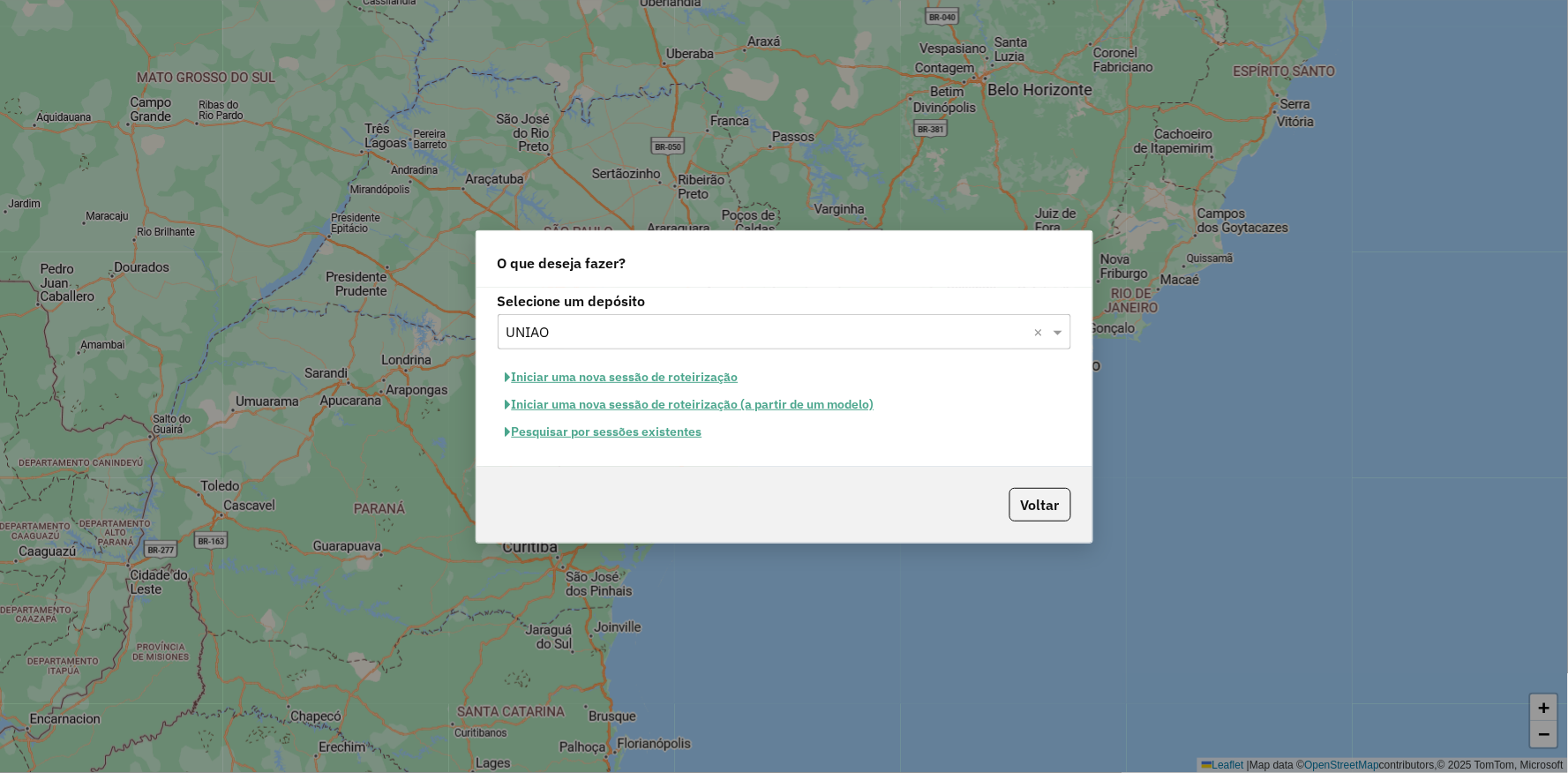
click at [620, 434] on button "Pesquisar por sessões existentes" at bounding box center [604, 432] width 213 height 28
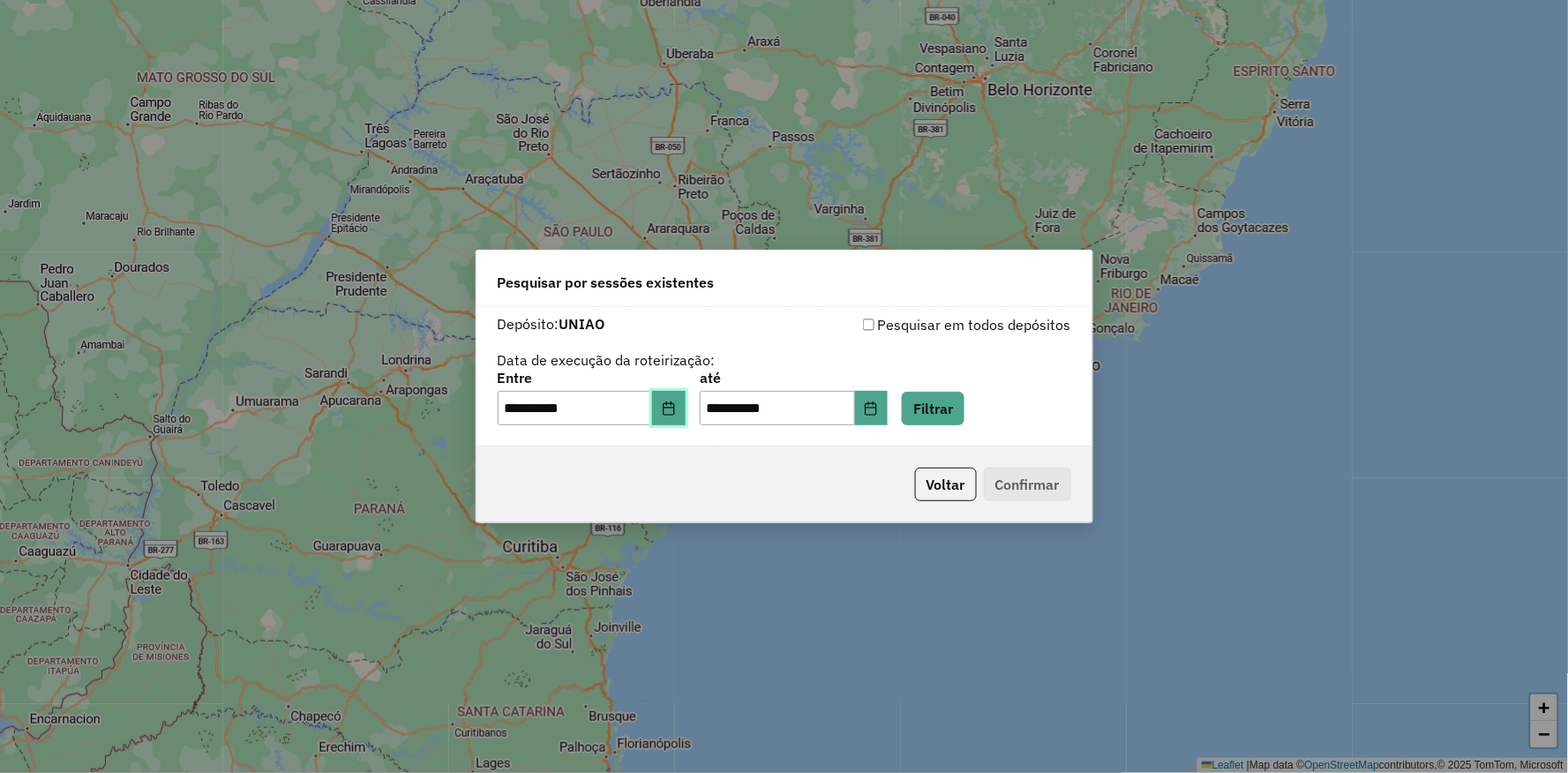
click at [676, 411] on icon "Choose Date" at bounding box center [669, 408] width 14 height 14
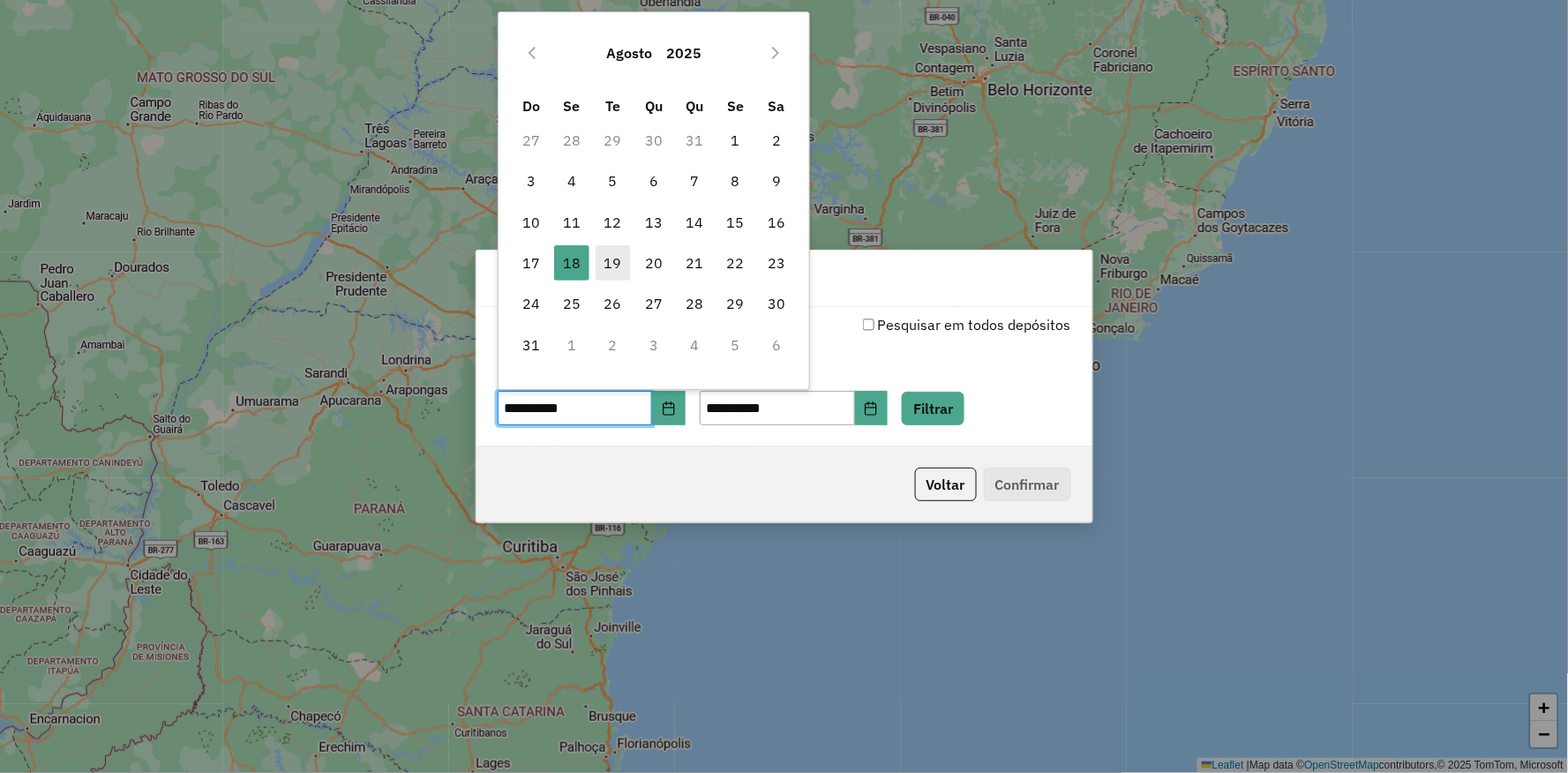
click at [618, 261] on span "19" at bounding box center [613, 262] width 35 height 35
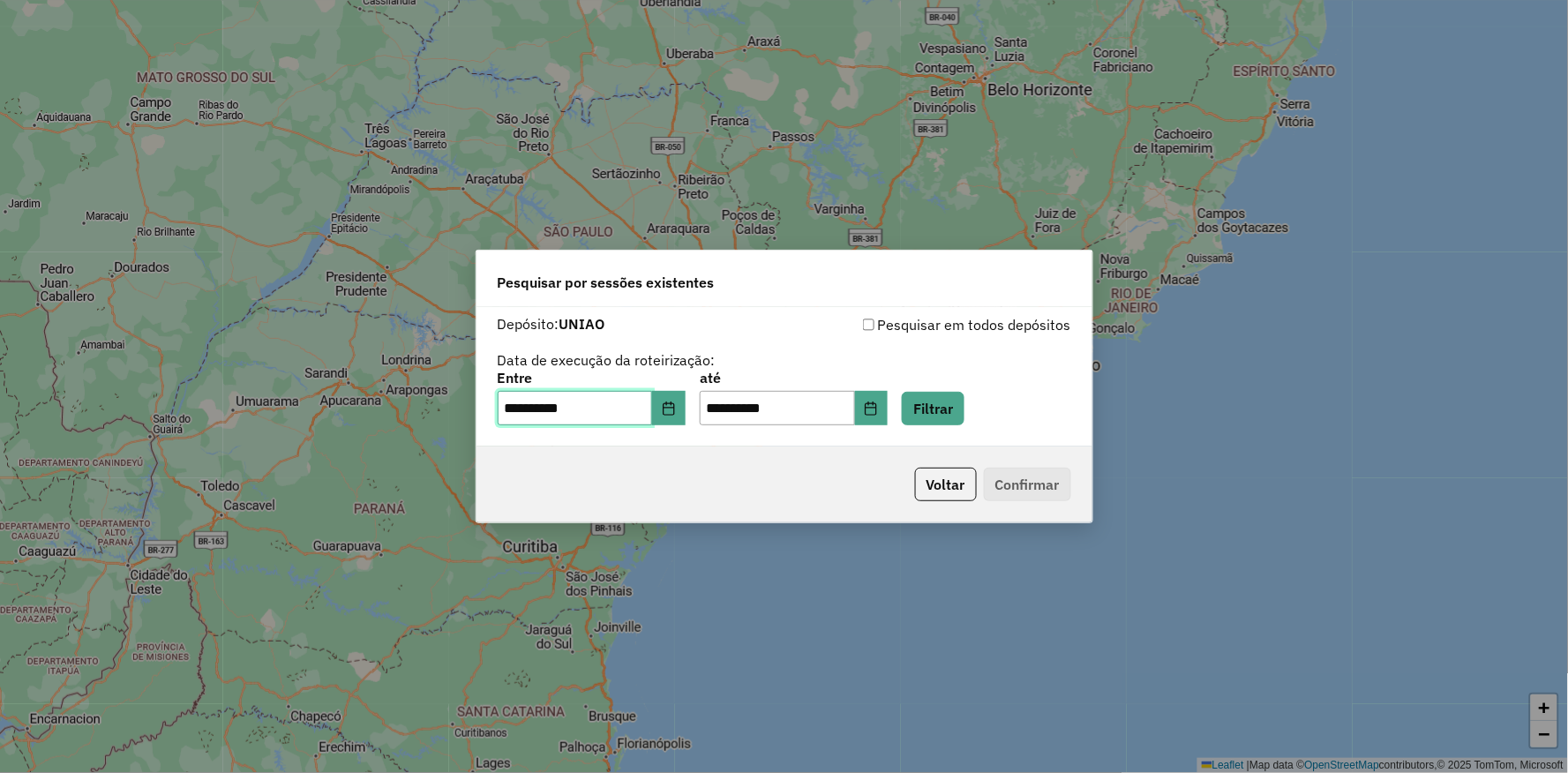
click at [618, 261] on span "19" at bounding box center [613, 262] width 35 height 35
click at [706, 523] on div "**********" at bounding box center [784, 387] width 618 height 275
click at [964, 402] on button "Filtrar" at bounding box center [933, 408] width 63 height 33
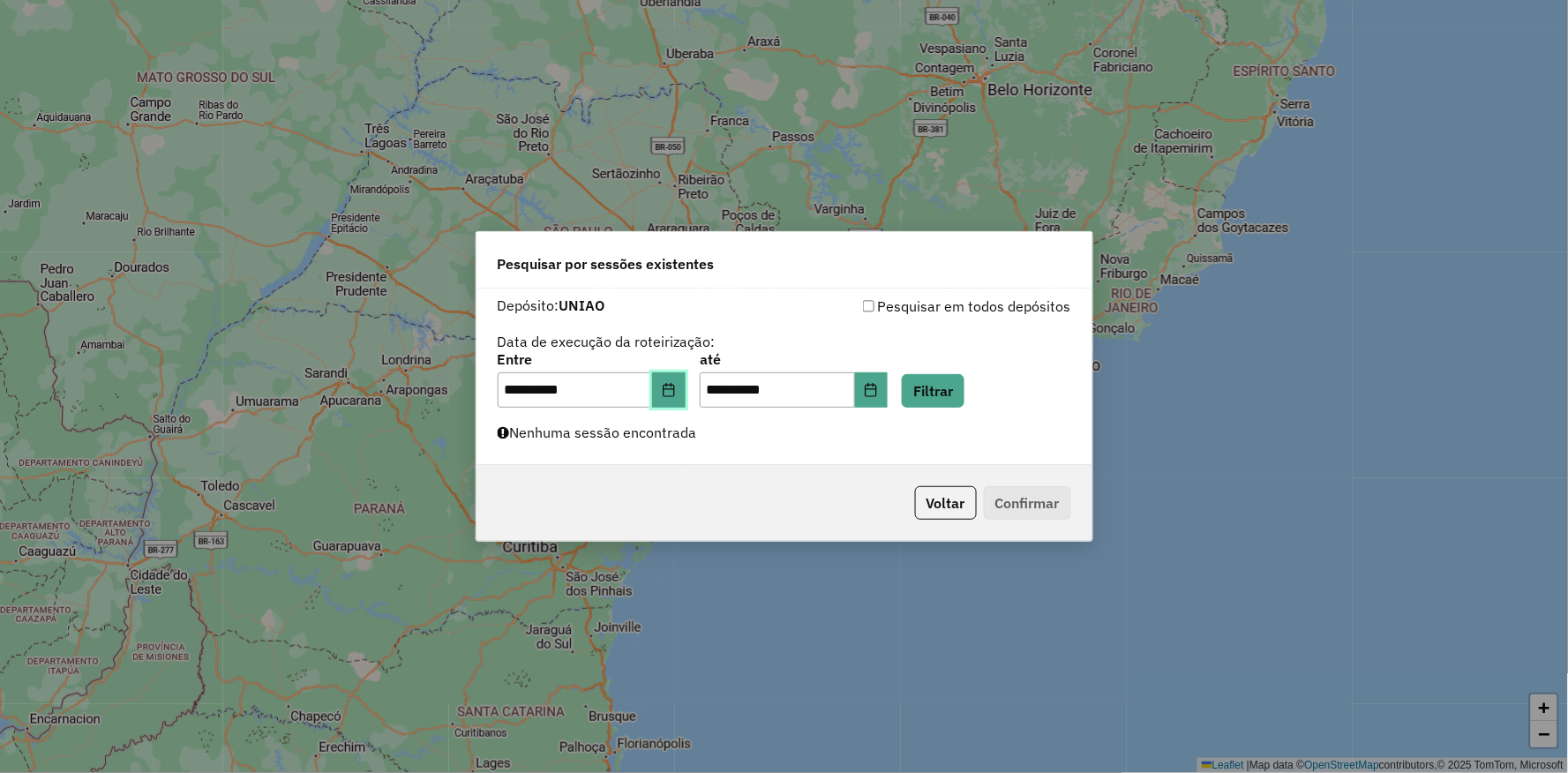
click at [676, 392] on icon "Choose Date" at bounding box center [669, 391] width 14 height 14
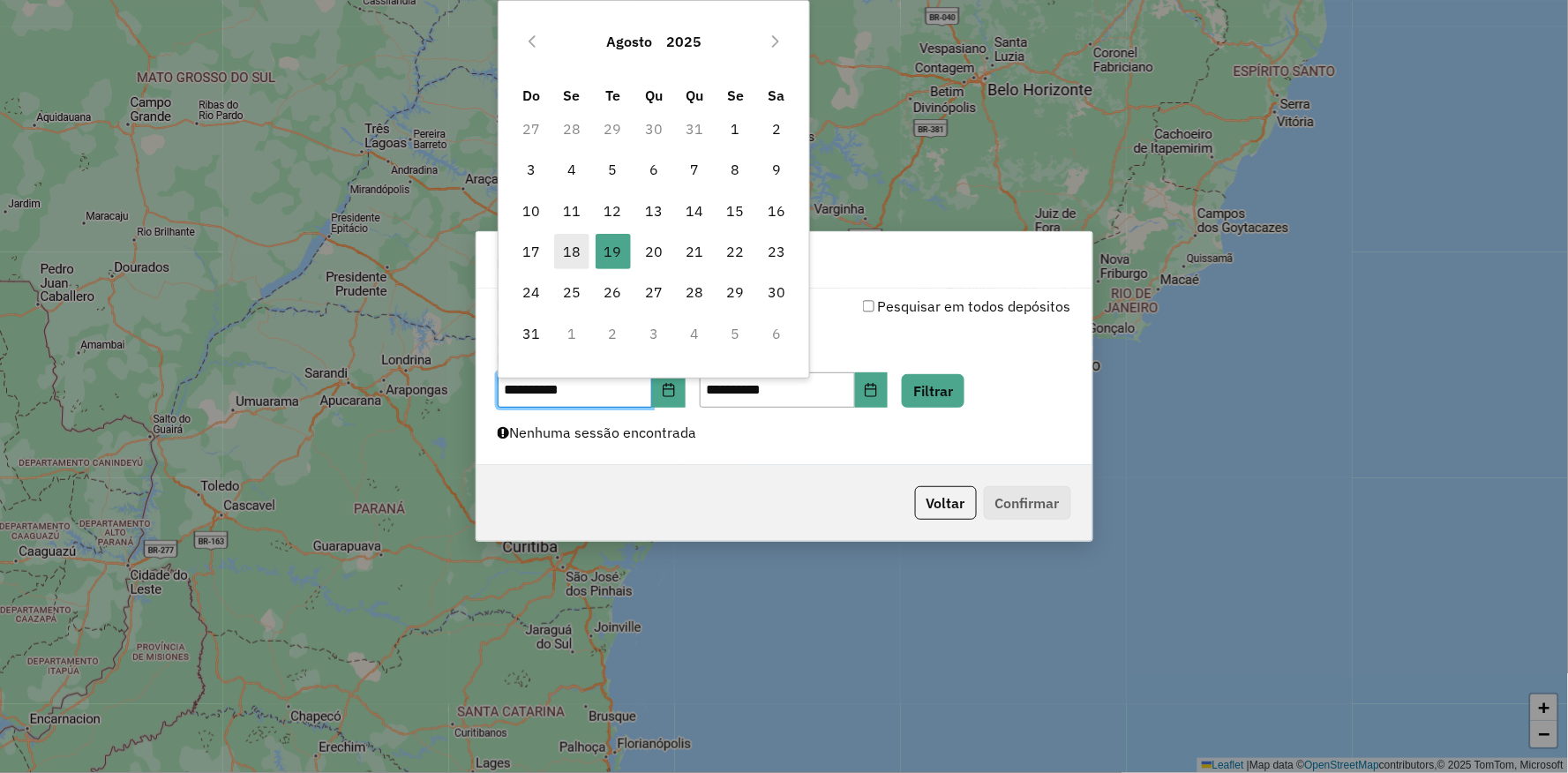
click at [565, 259] on span "18" at bounding box center [571, 251] width 35 height 35
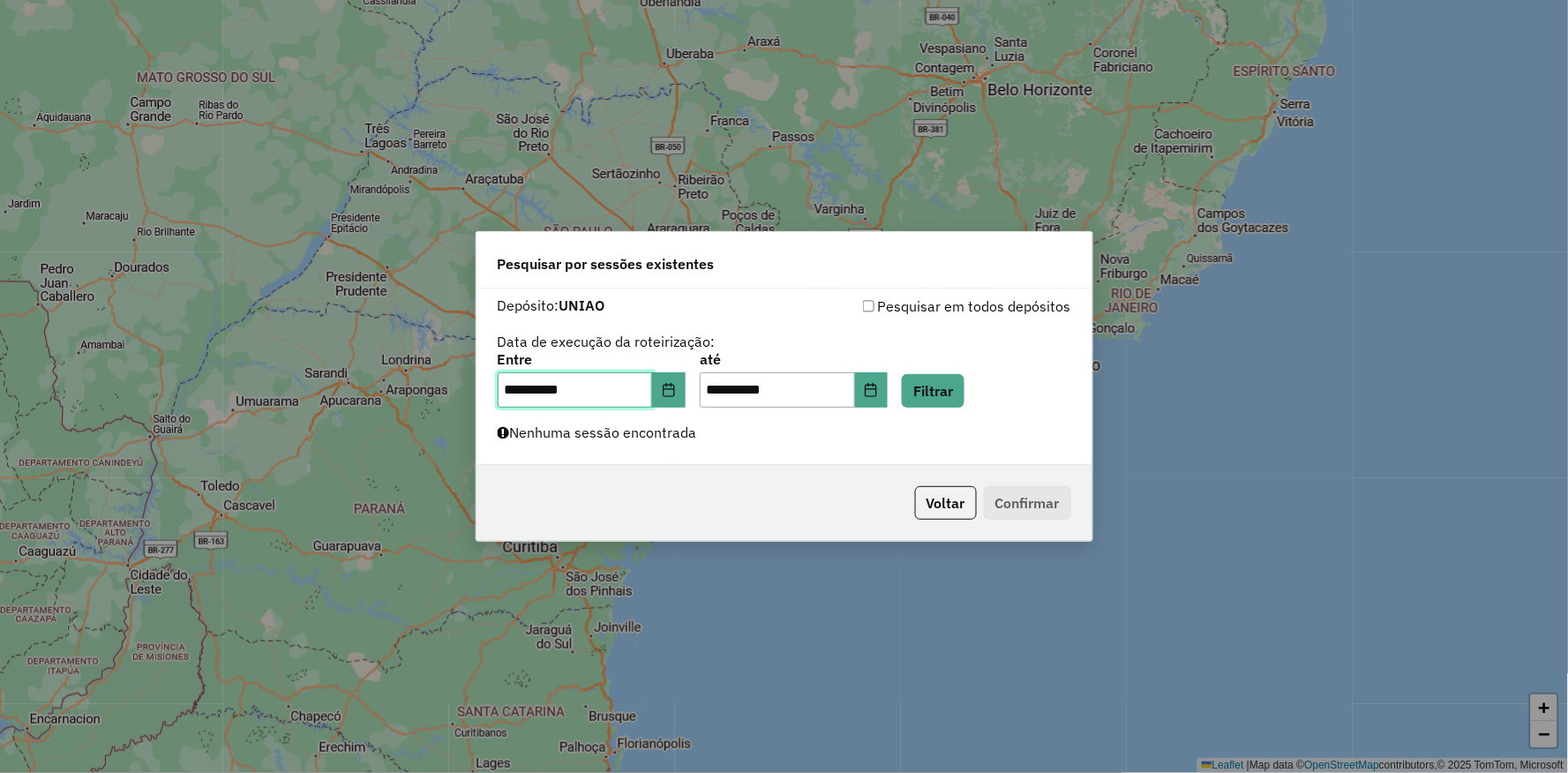
click at [565, 259] on span "18" at bounding box center [571, 251] width 35 height 35
click at [964, 391] on button "Filtrar" at bounding box center [933, 391] width 63 height 33
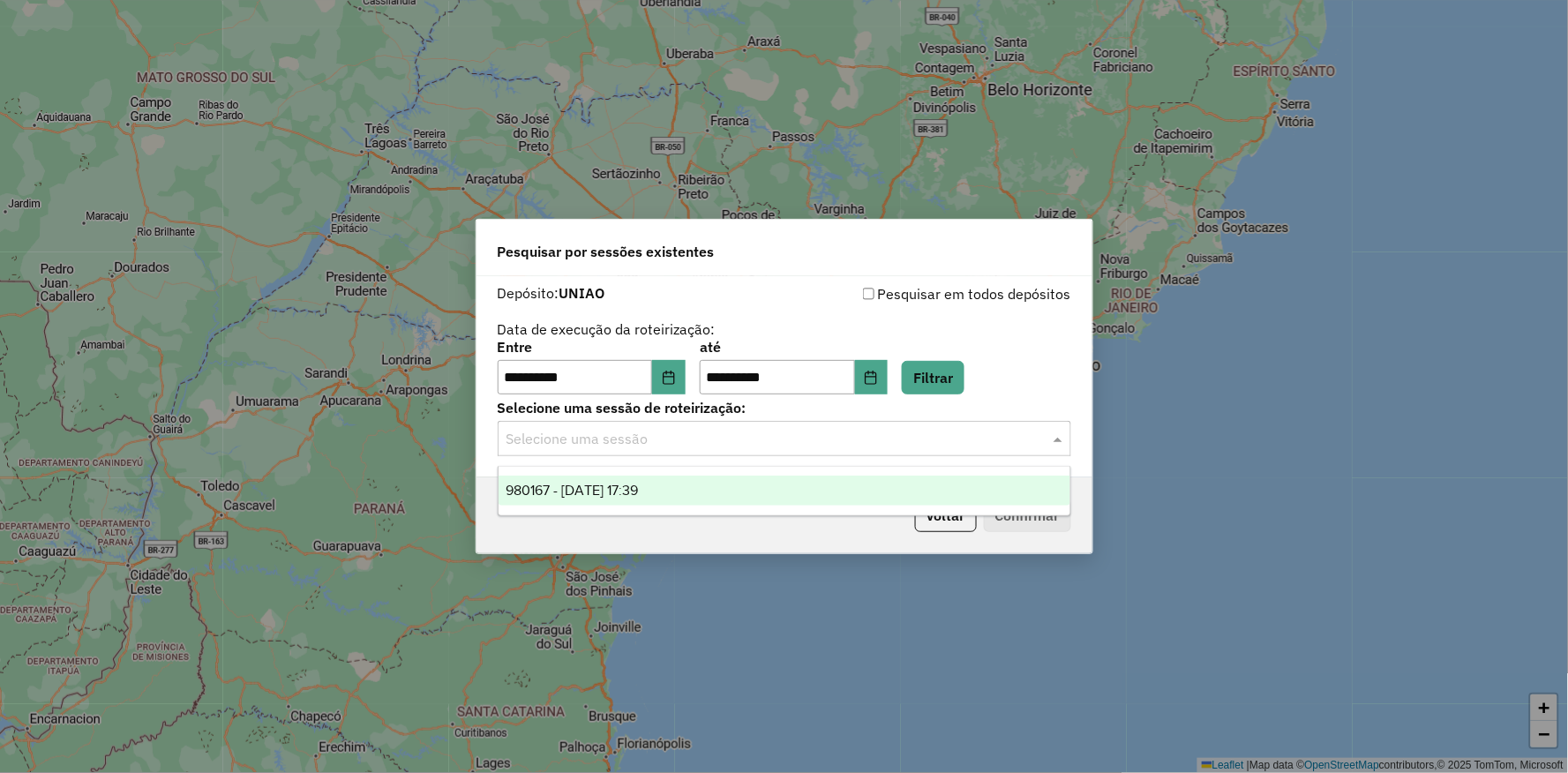
click at [689, 443] on input "text" at bounding box center [767, 440] width 520 height 21
click at [638, 487] on span "980167 - [DATE] 17:39" at bounding box center [572, 490] width 133 height 15
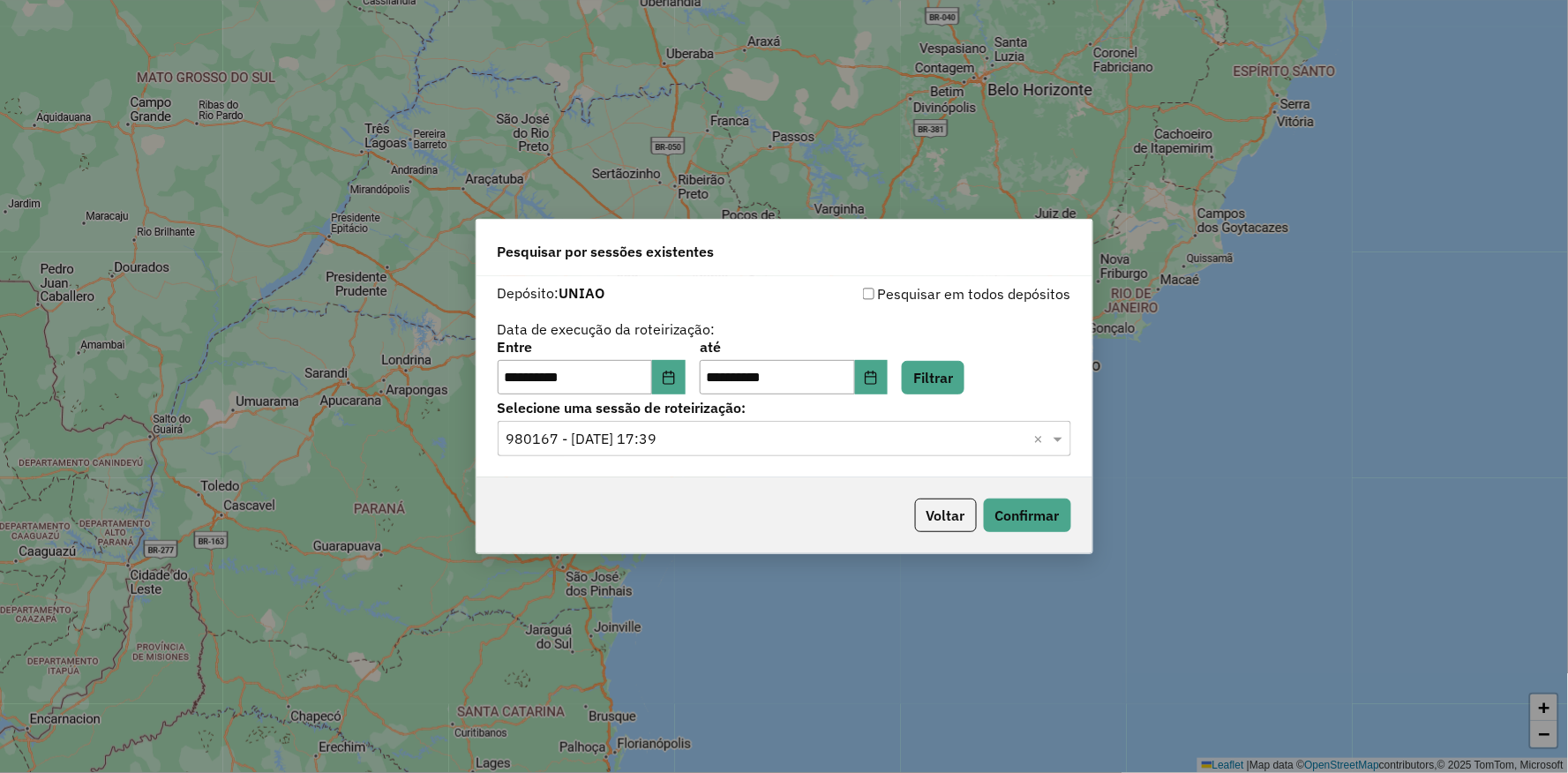
click at [686, 358] on div "**********" at bounding box center [592, 367] width 188 height 55
click at [686, 366] on button "Choose Date" at bounding box center [668, 377] width 33 height 35
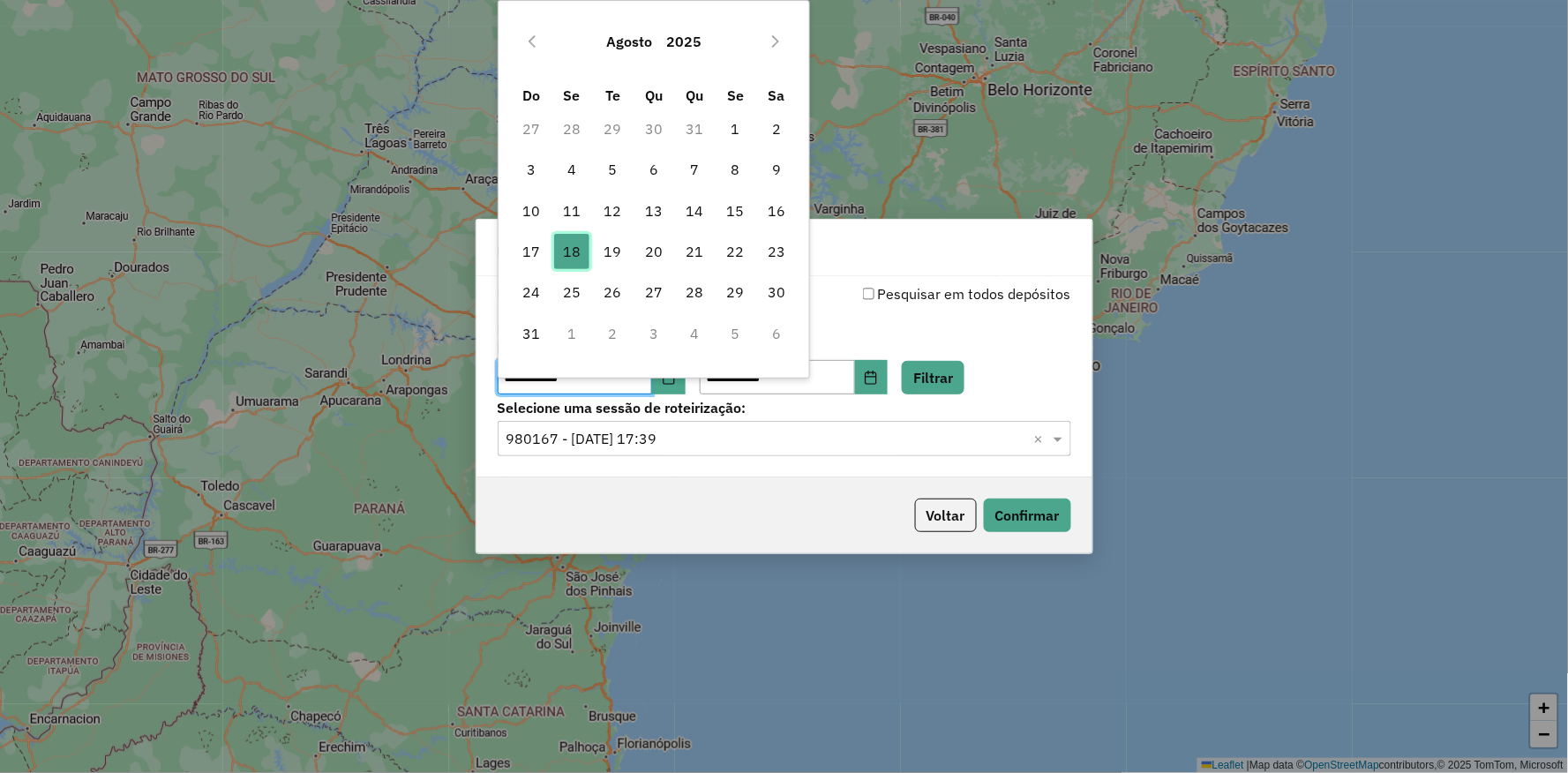
click at [569, 253] on span "18" at bounding box center [571, 251] width 35 height 35
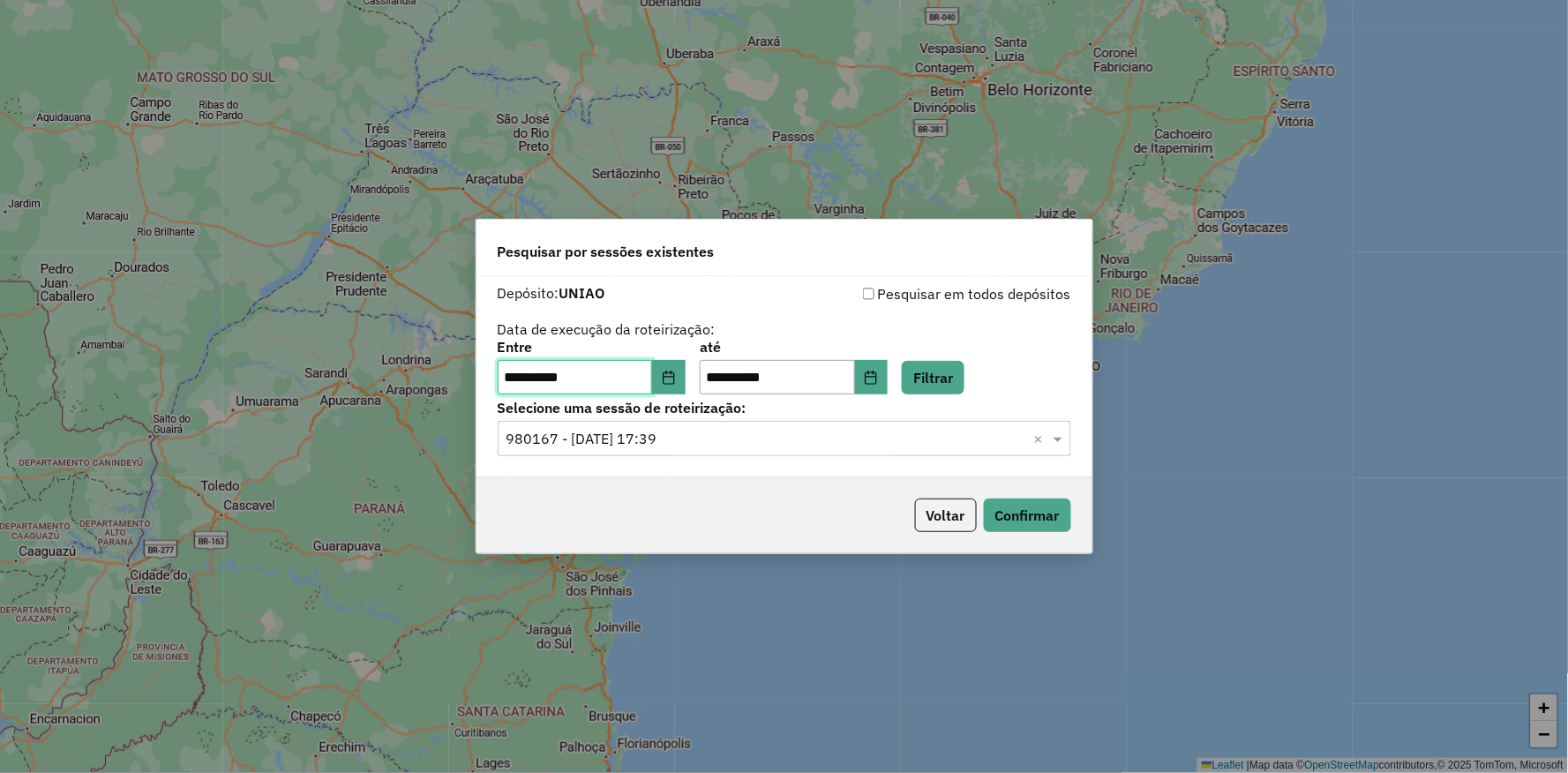
click at [569, 253] on span "18" at bounding box center [571, 251] width 35 height 35
click at [964, 389] on button "Filtrar" at bounding box center [933, 377] width 63 height 33
click at [888, 390] on button "Choose Date" at bounding box center [871, 377] width 33 height 35
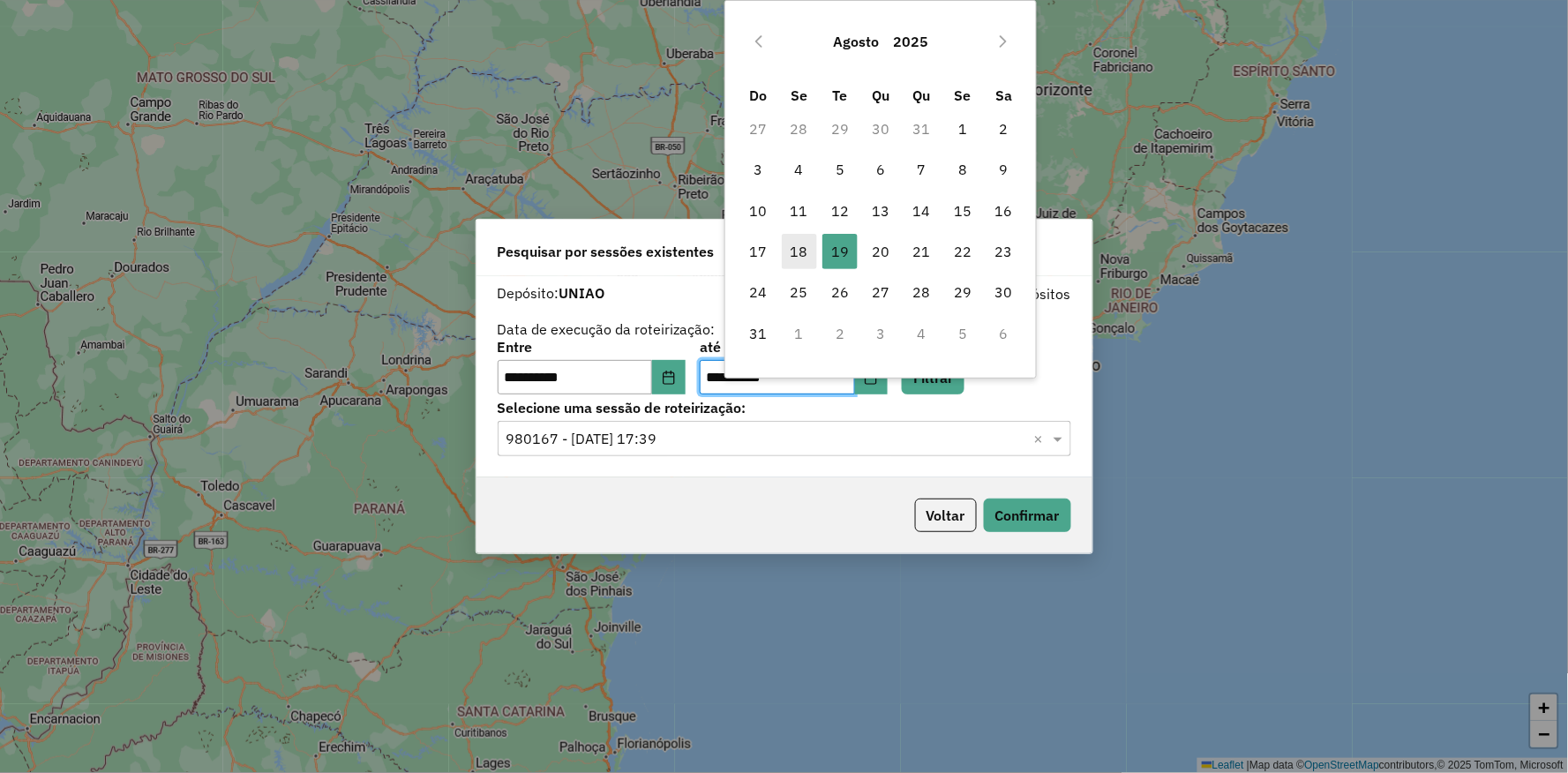
click at [801, 267] on span "18" at bounding box center [799, 251] width 35 height 35
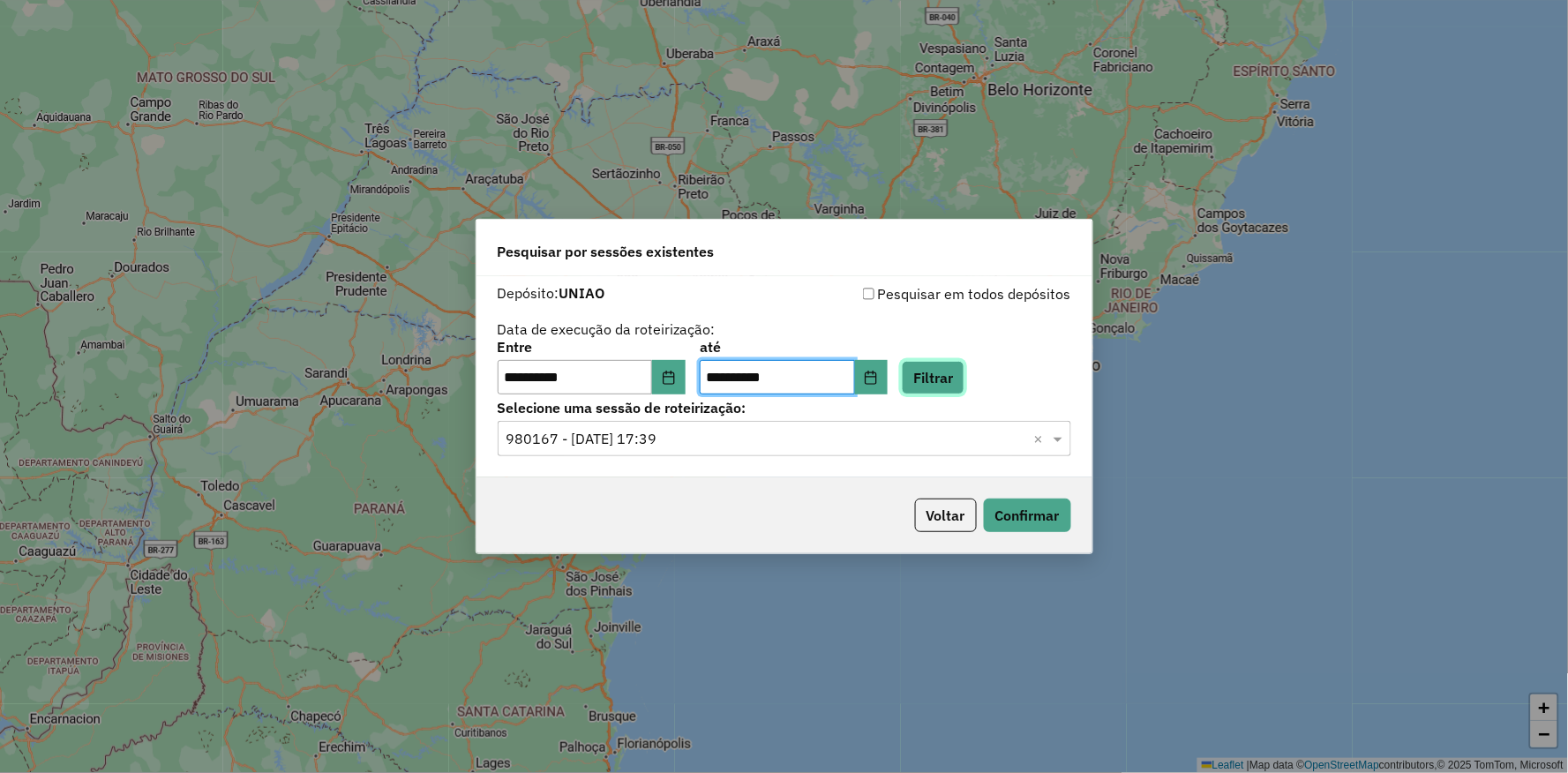
click at [964, 373] on button "Filtrar" at bounding box center [933, 377] width 63 height 33
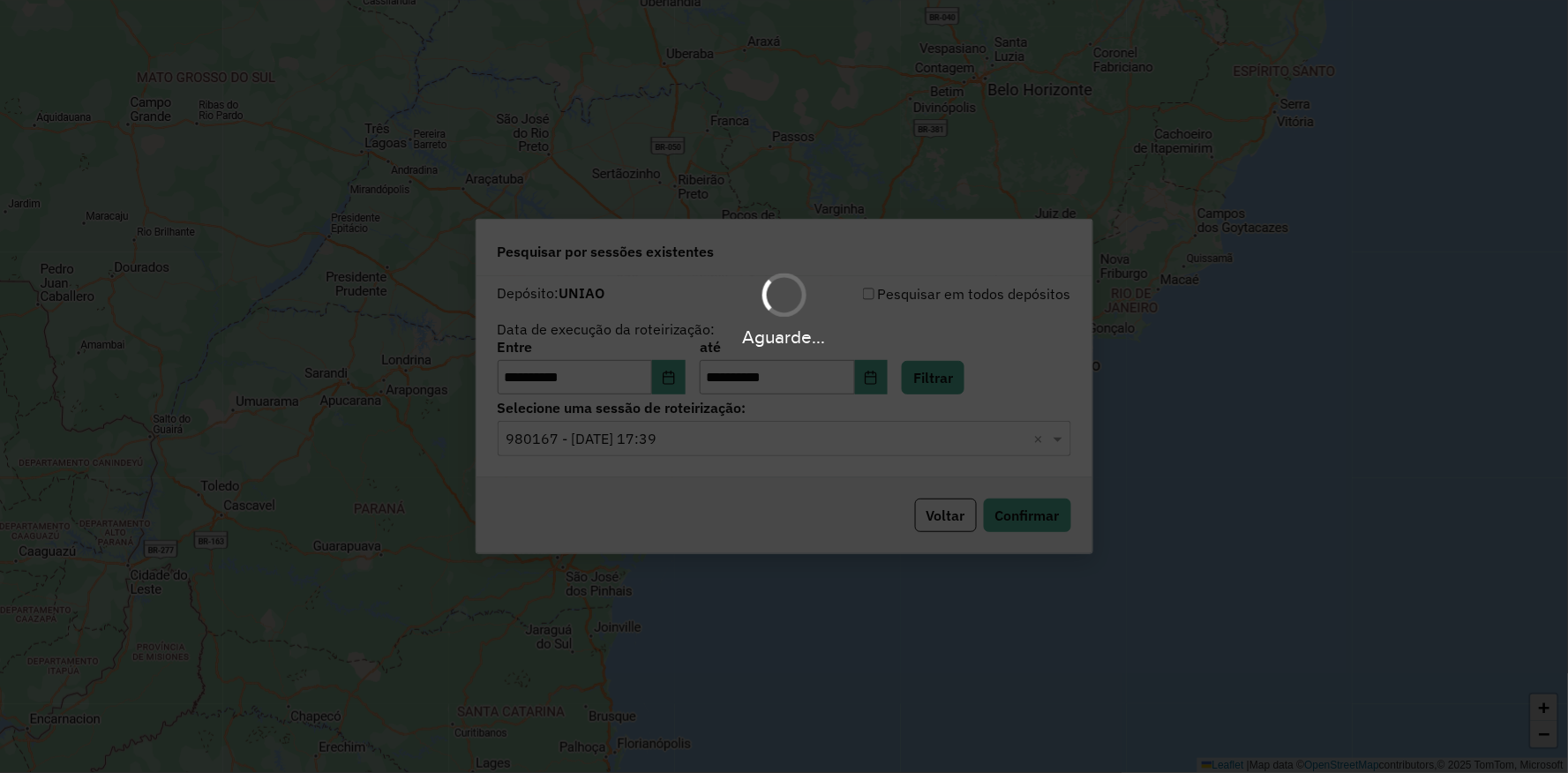
click at [638, 446] on div "Aguarde..." at bounding box center [784, 386] width 1568 height 773
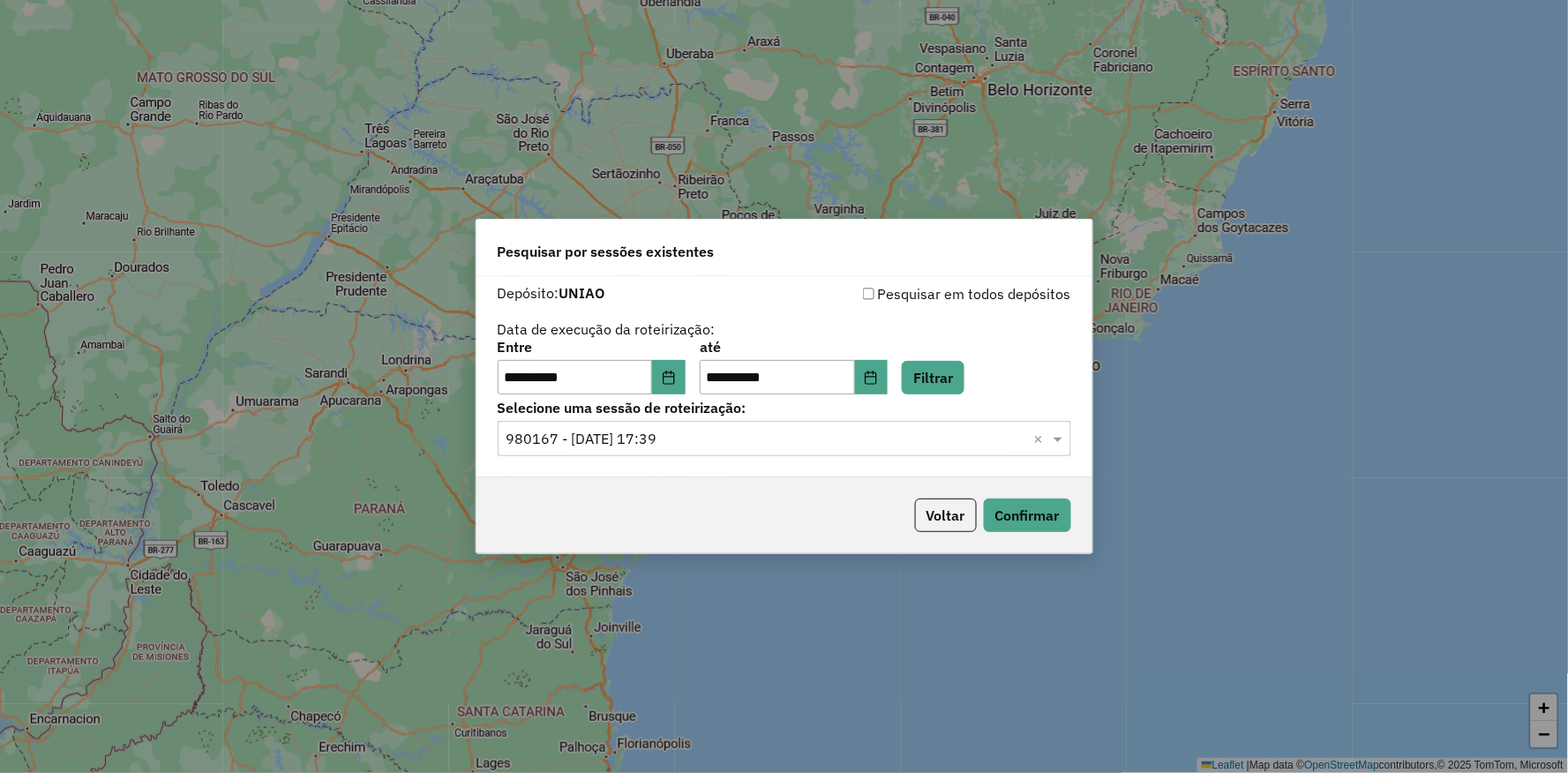
click at [638, 446] on input "text" at bounding box center [767, 440] width 520 height 21
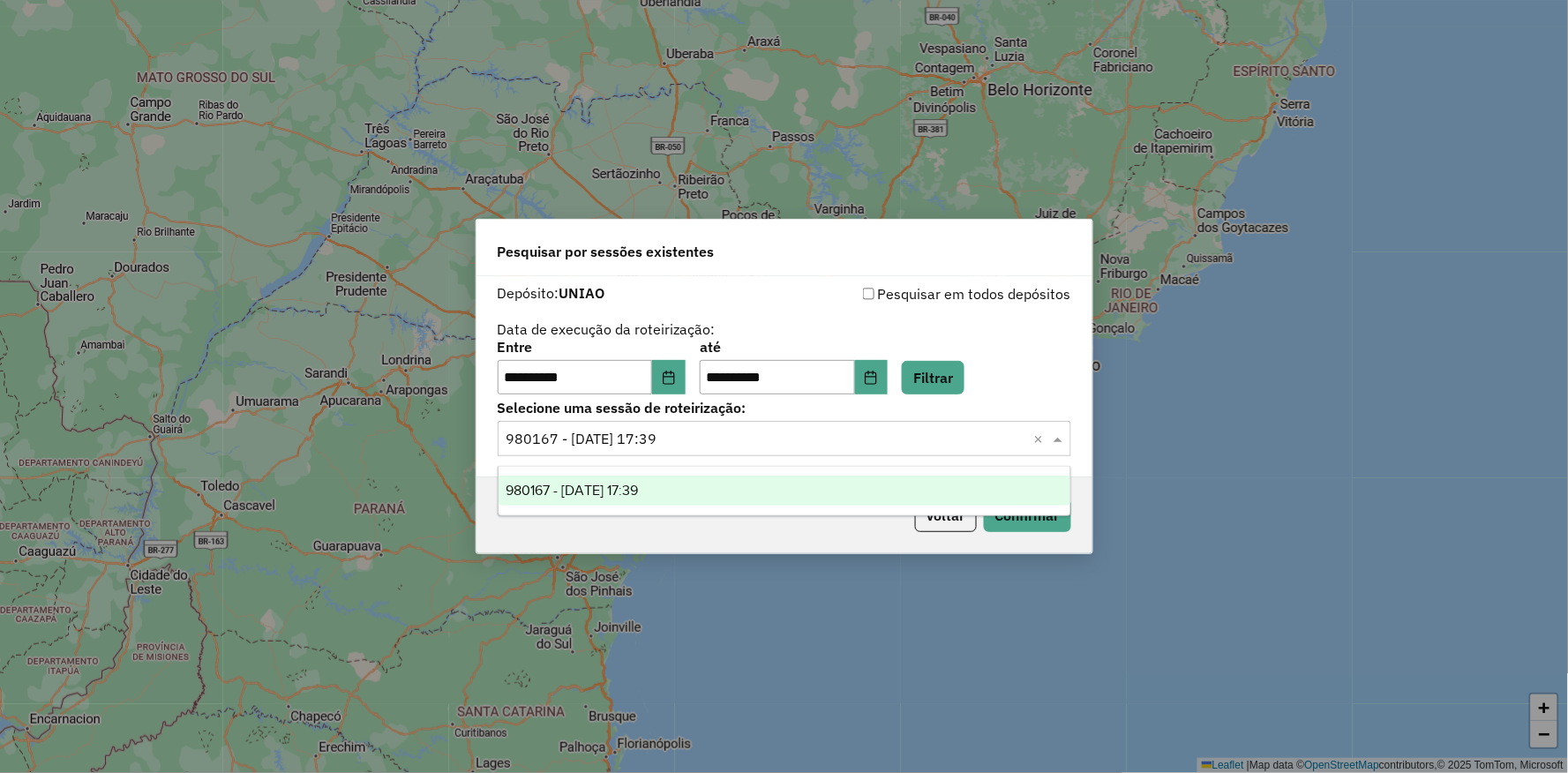
click at [663, 476] on div "980167 - [DATE] 17:39" at bounding box center [784, 491] width 572 height 30
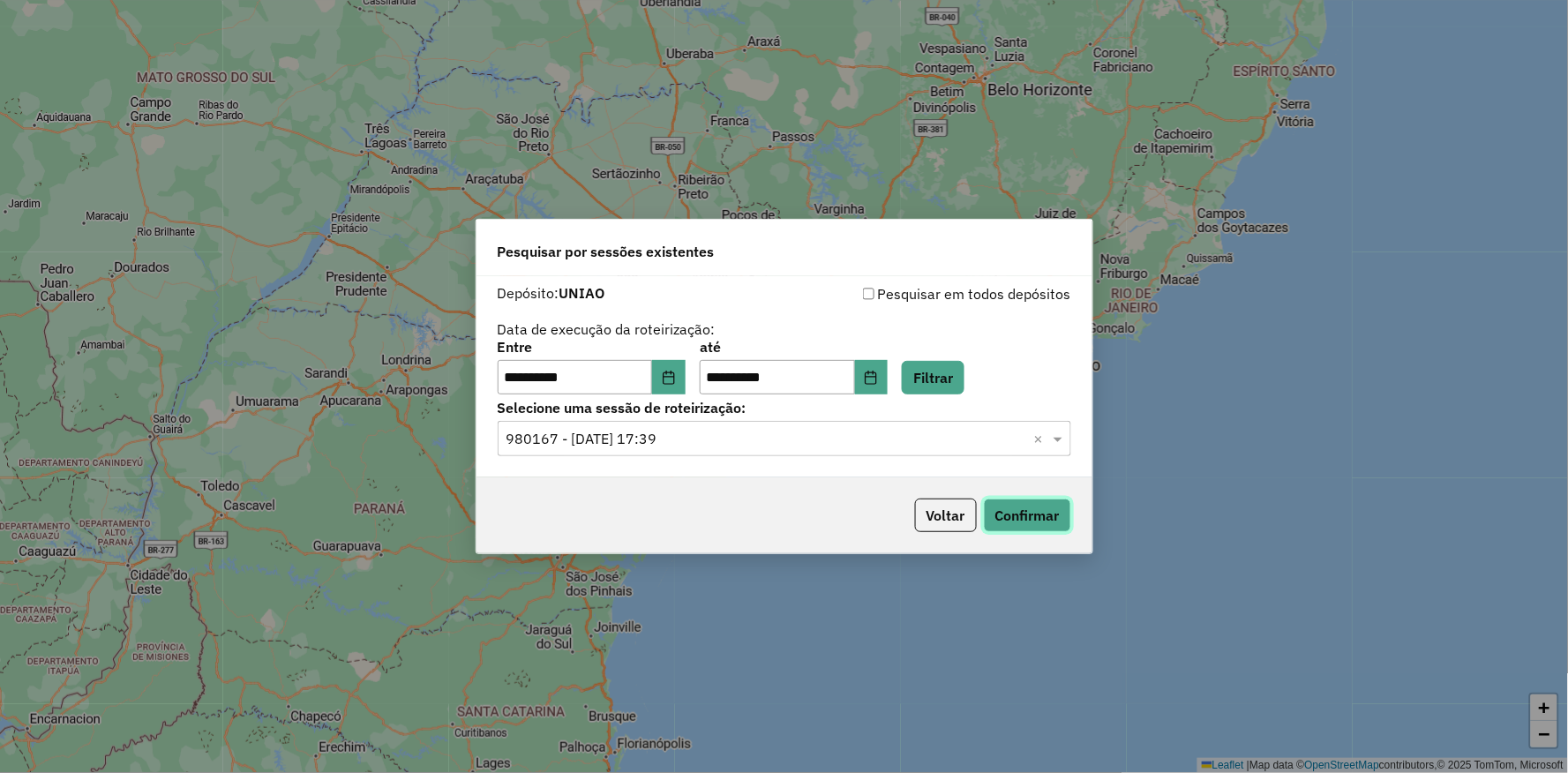
click at [1022, 518] on button "Confirmar" at bounding box center [1028, 515] width 88 height 33
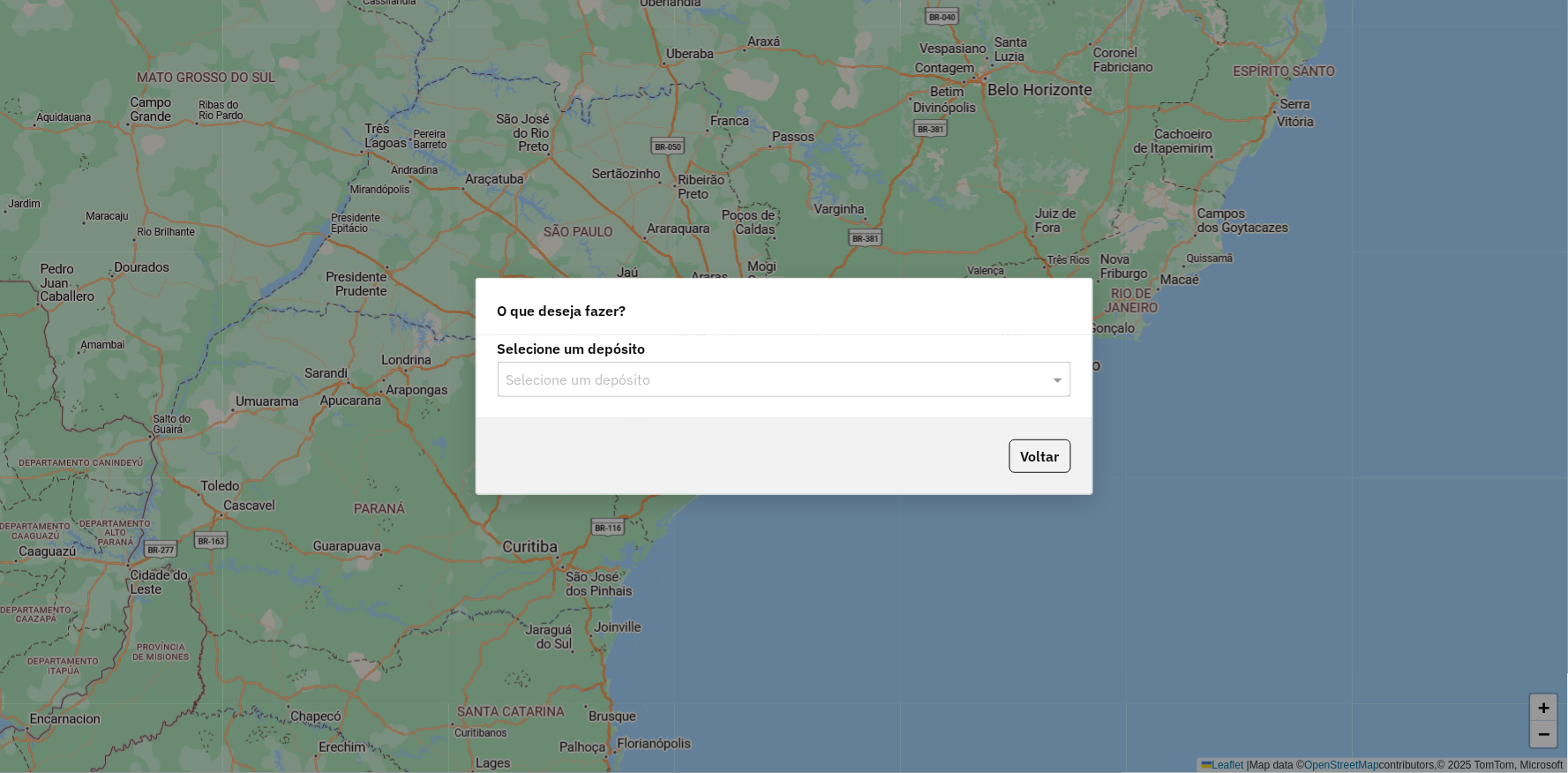
click at [628, 399] on div "Selecione um depósito Selecione um depósito" at bounding box center [784, 377] width 616 height 83
click at [585, 390] on input "text" at bounding box center [767, 381] width 520 height 21
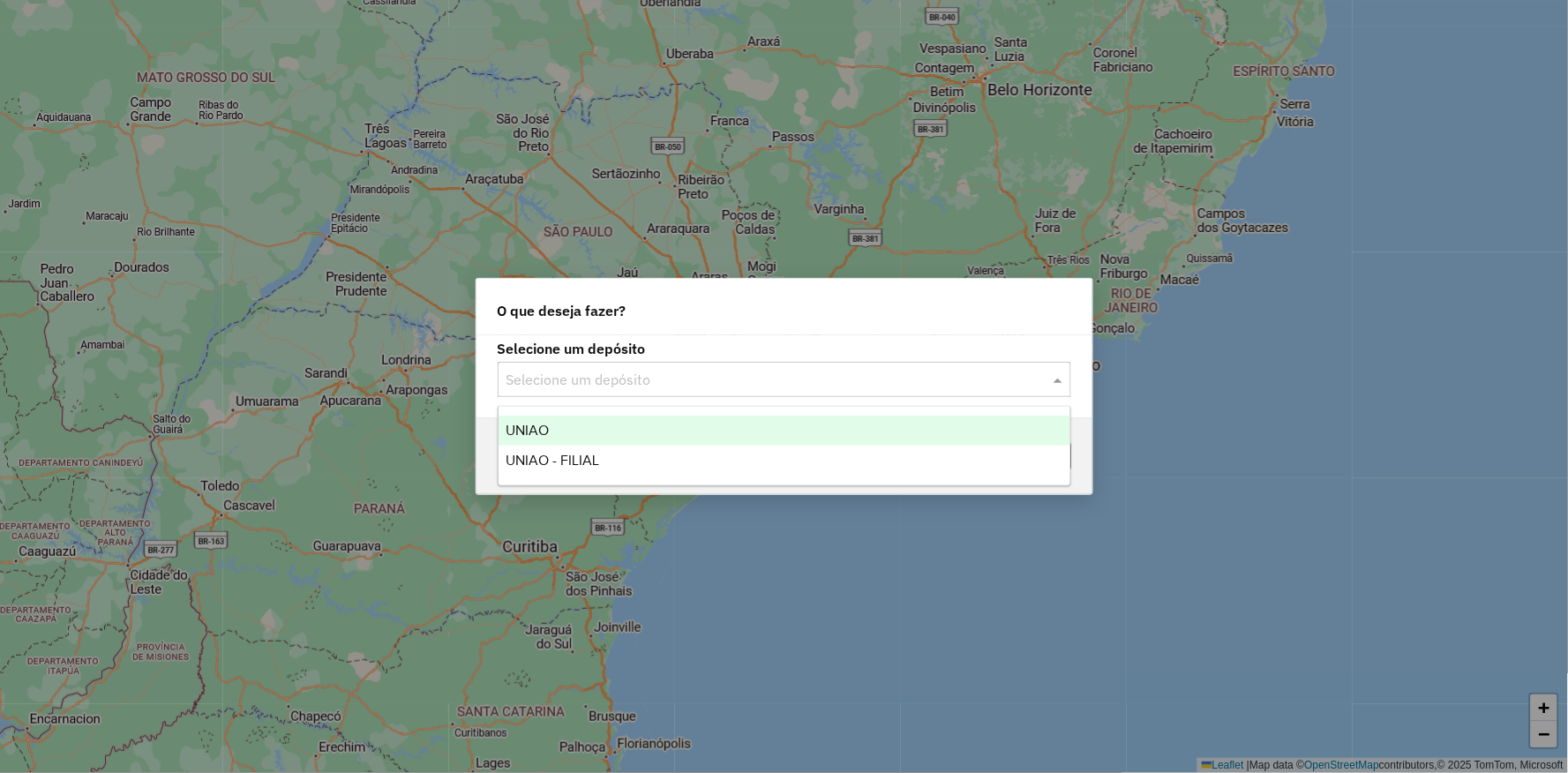
click at [563, 434] on div "UNIAO" at bounding box center [784, 431] width 572 height 30
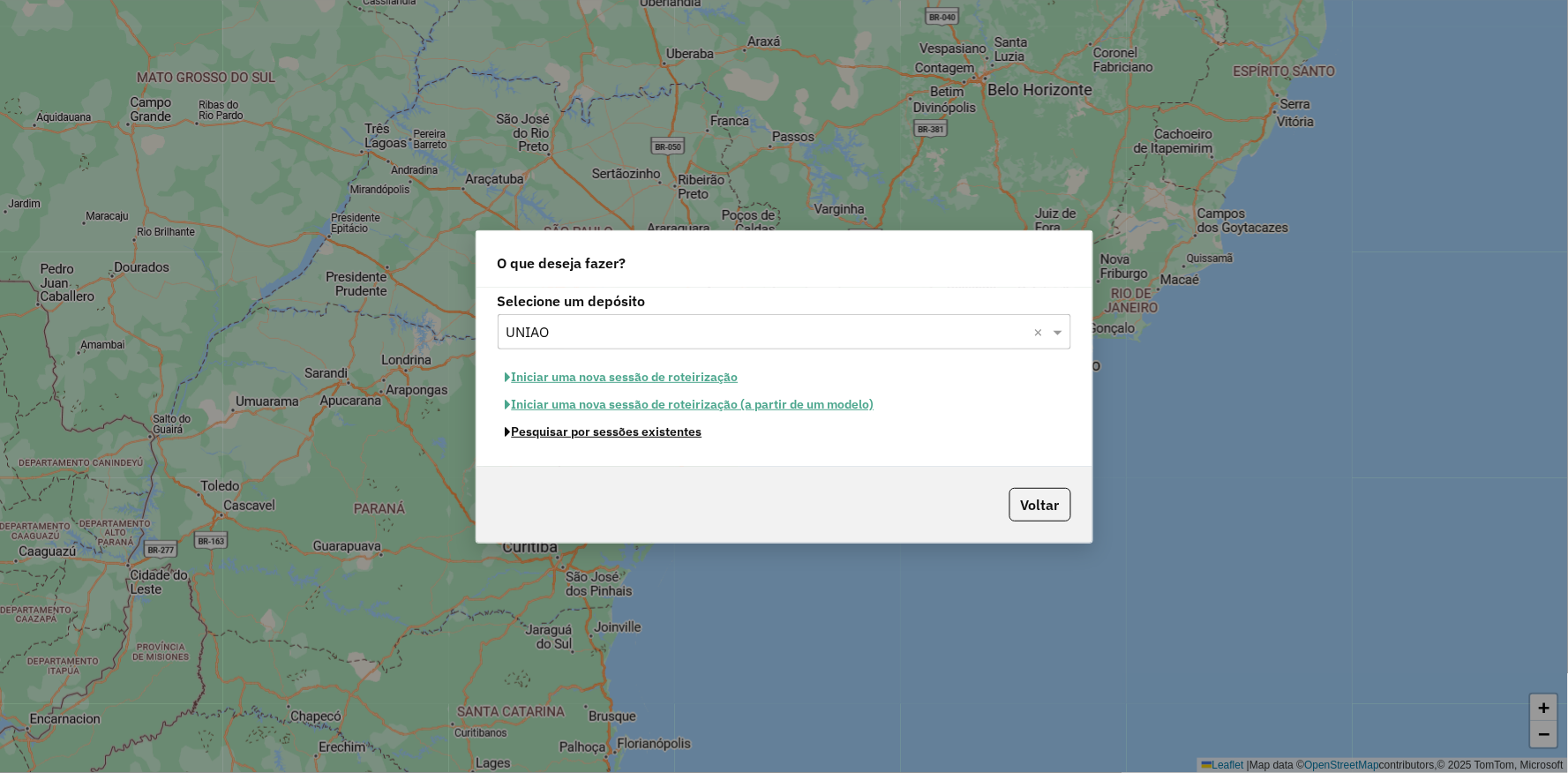
click at [604, 429] on button "Pesquisar por sessões existentes" at bounding box center [604, 432] width 213 height 28
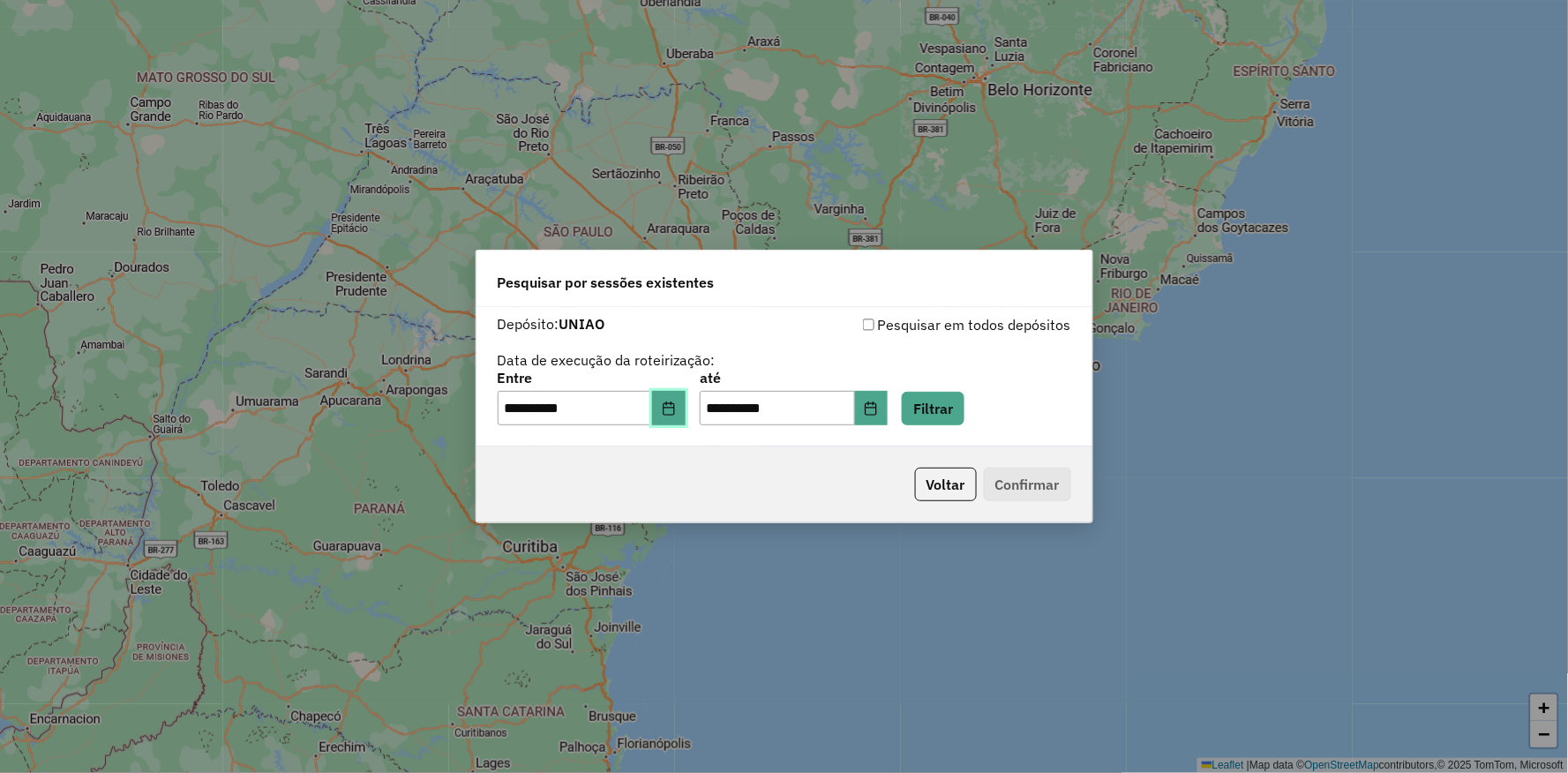
click at [686, 399] on button "Choose Date" at bounding box center [668, 408] width 33 height 35
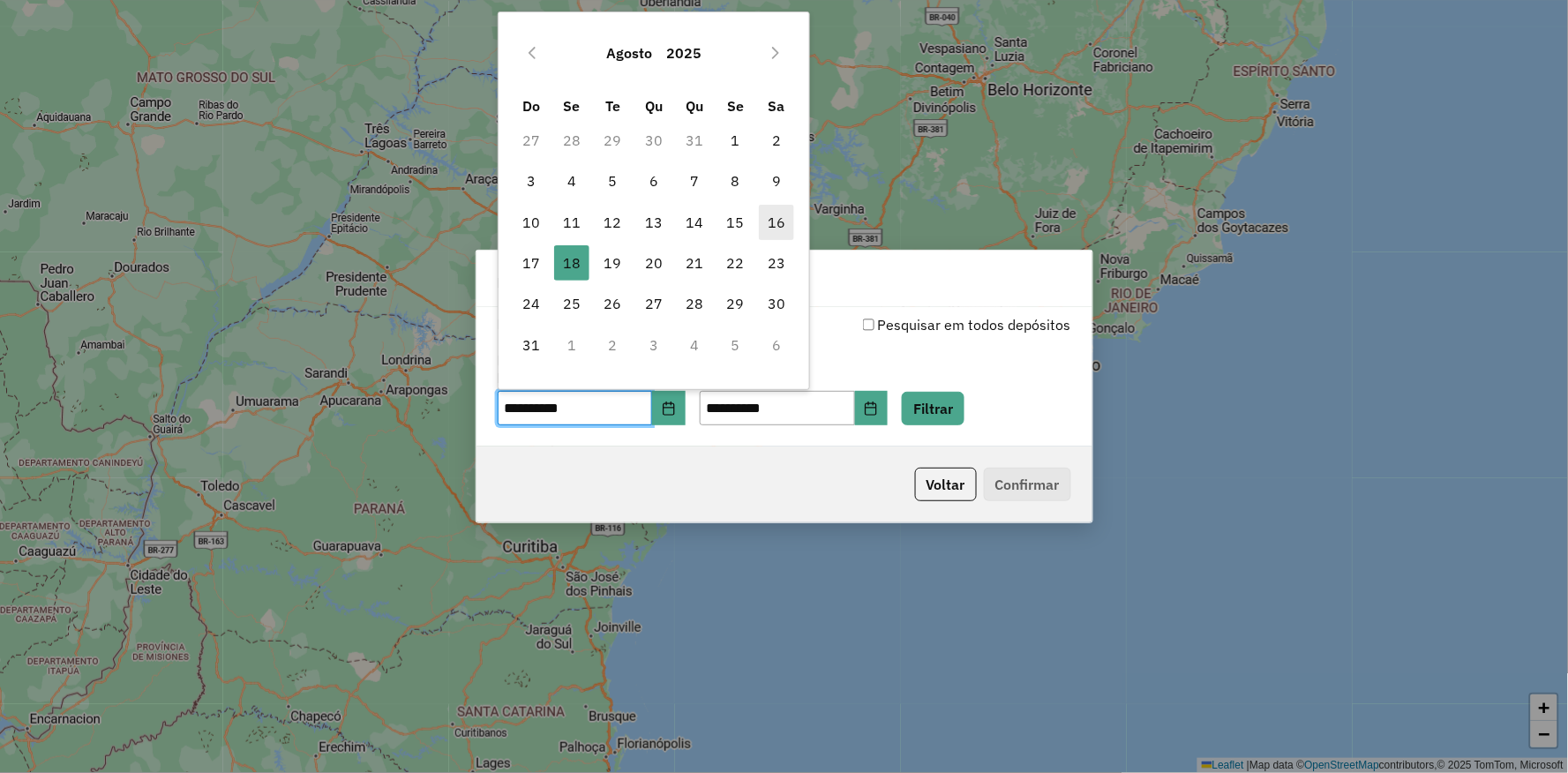
click at [766, 225] on span "16" at bounding box center [776, 222] width 35 height 35
type input "**********"
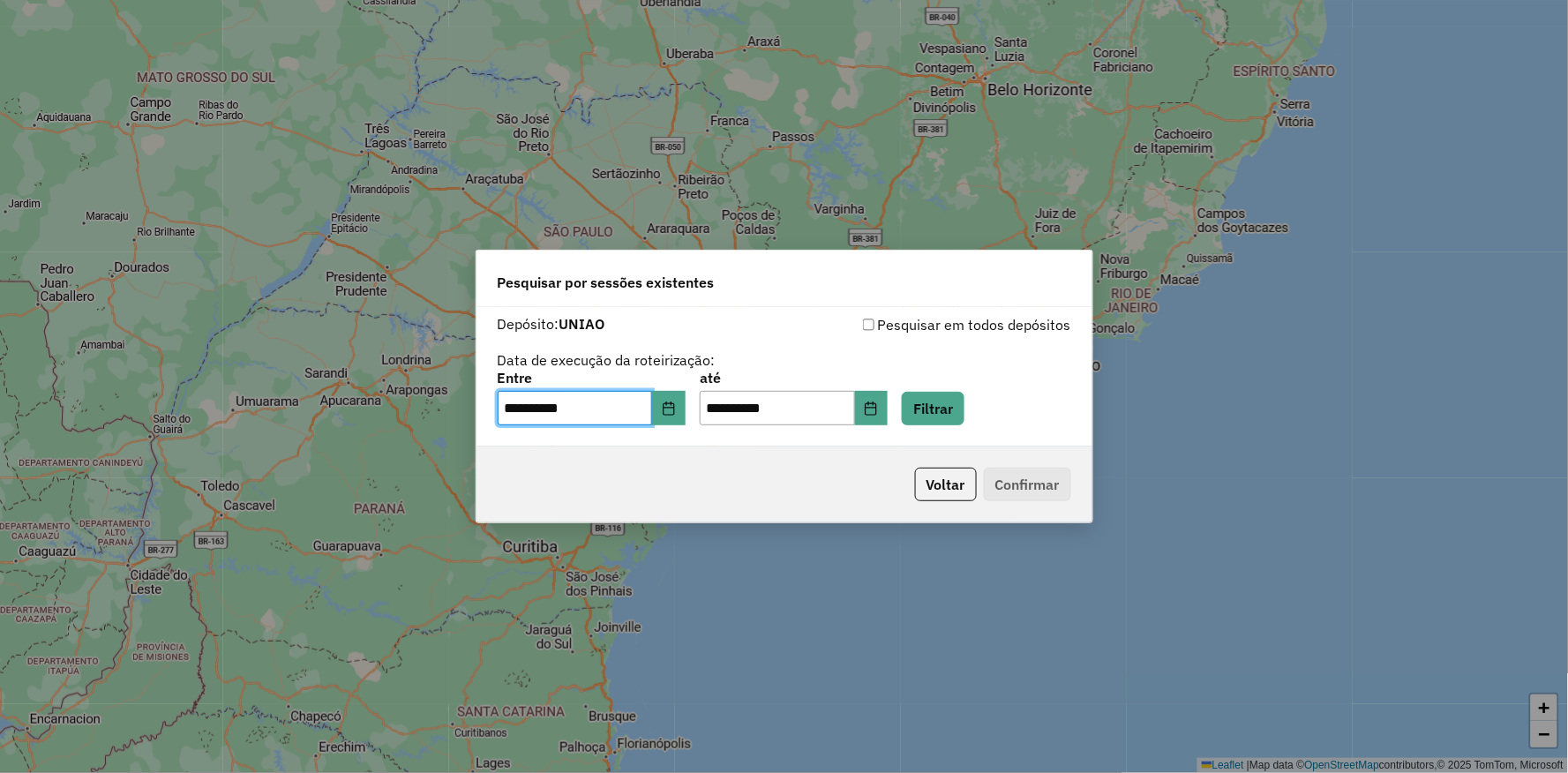
click at [767, 225] on div "**********" at bounding box center [784, 386] width 1568 height 773
click at [878, 409] on icon "Choose Date" at bounding box center [871, 408] width 14 height 14
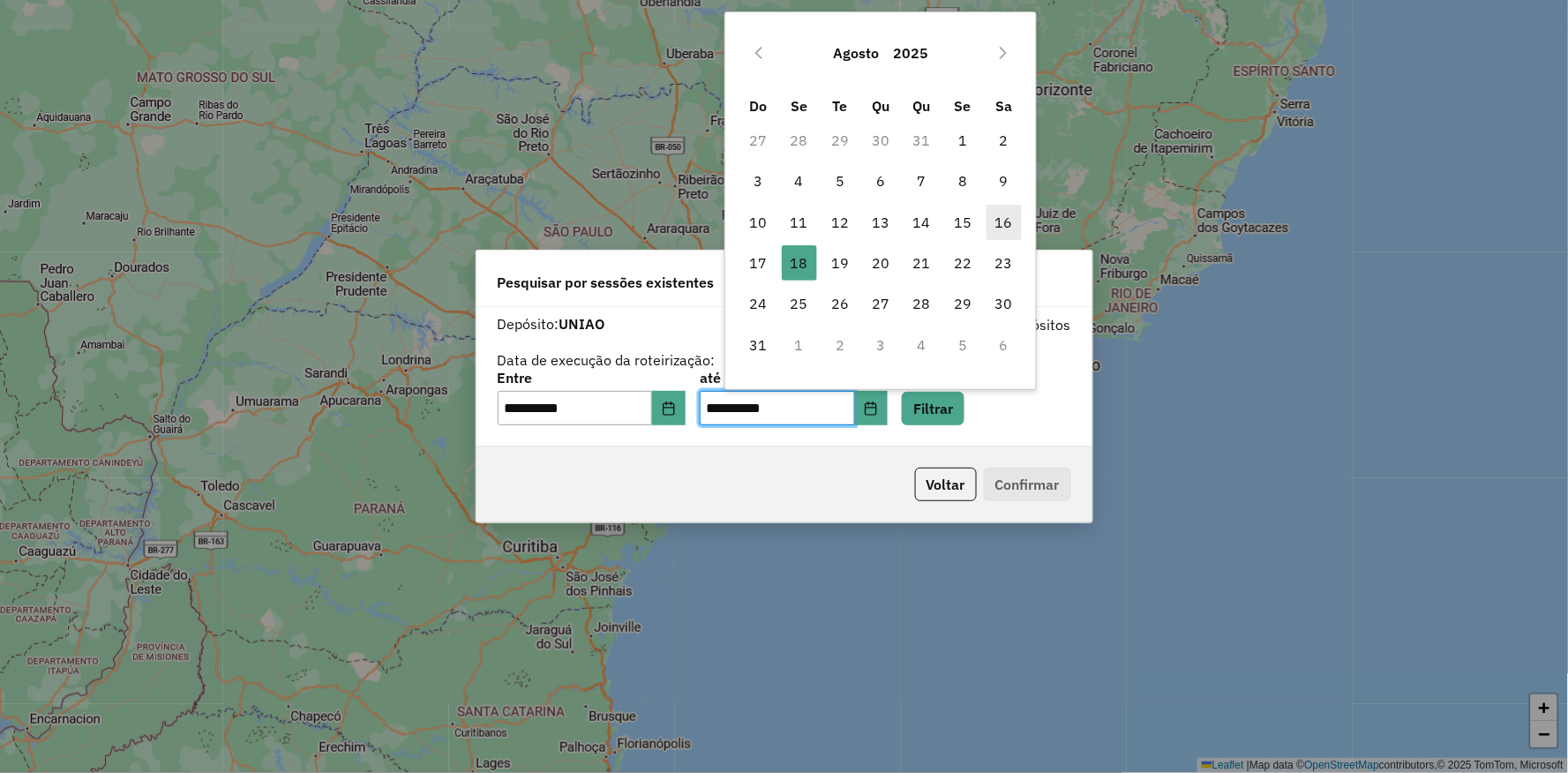
click at [996, 223] on span "16" at bounding box center [1004, 222] width 35 height 35
type input "**********"
click at [996, 223] on span "16" at bounding box center [1004, 222] width 35 height 35
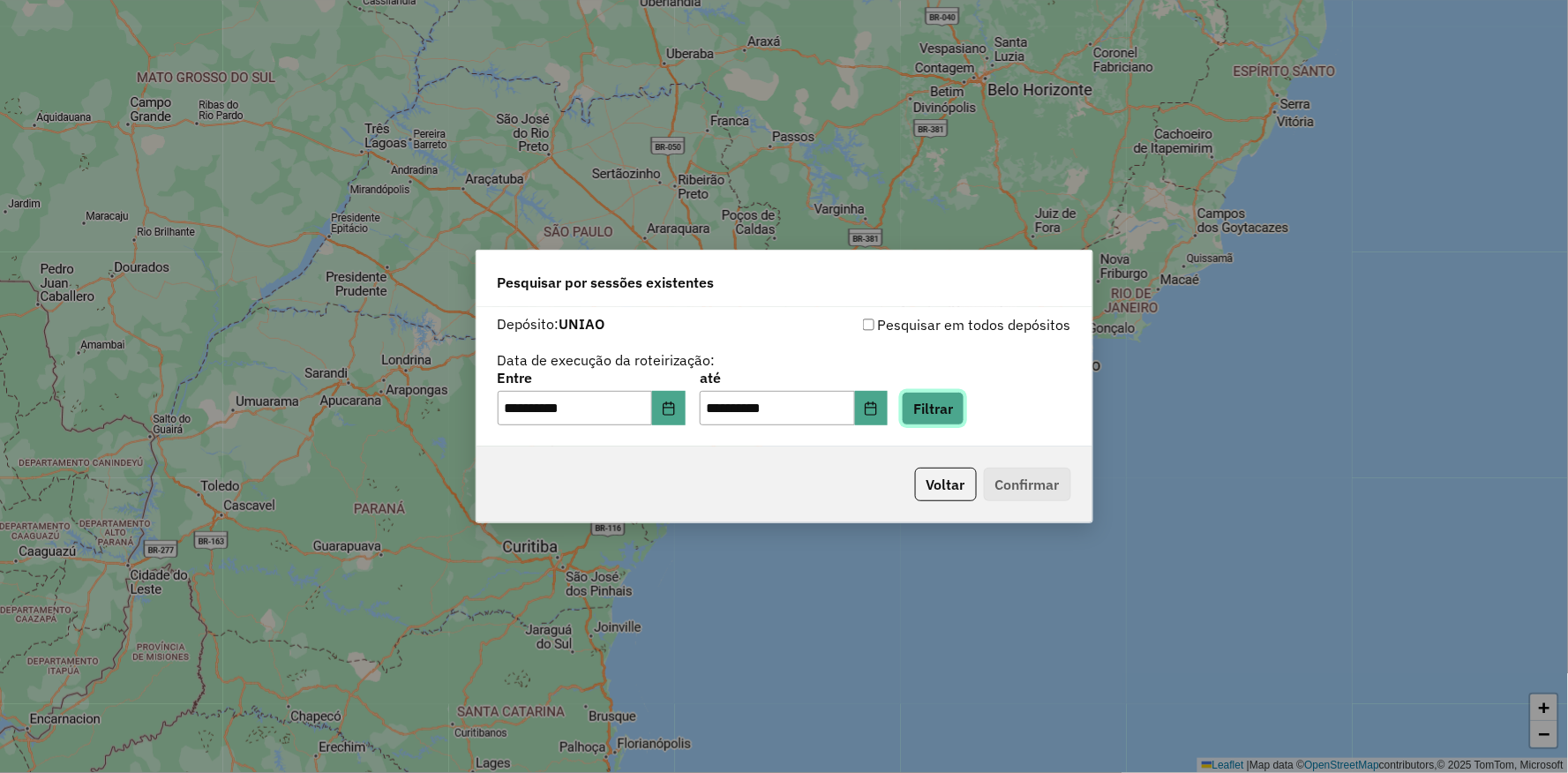
drag, startPoint x: 1001, startPoint y: 416, endPoint x: 984, endPoint y: 383, distance: 37.1
click at [964, 416] on button "Filtrar" at bounding box center [933, 408] width 63 height 33
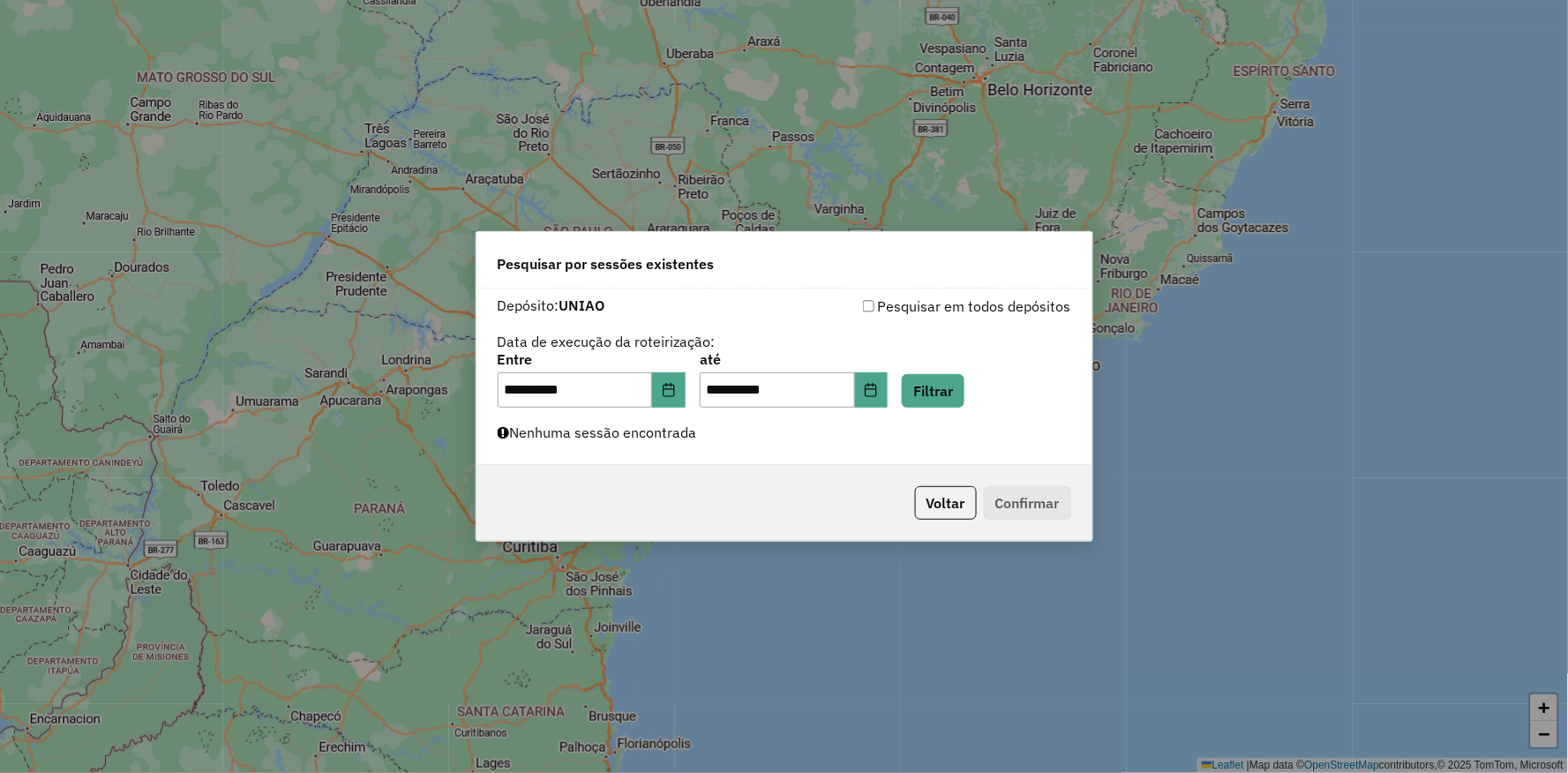
click at [716, 393] on div "**********" at bounding box center [784, 380] width 574 height 55
click at [676, 391] on icon "Choose Date" at bounding box center [669, 391] width 14 height 14
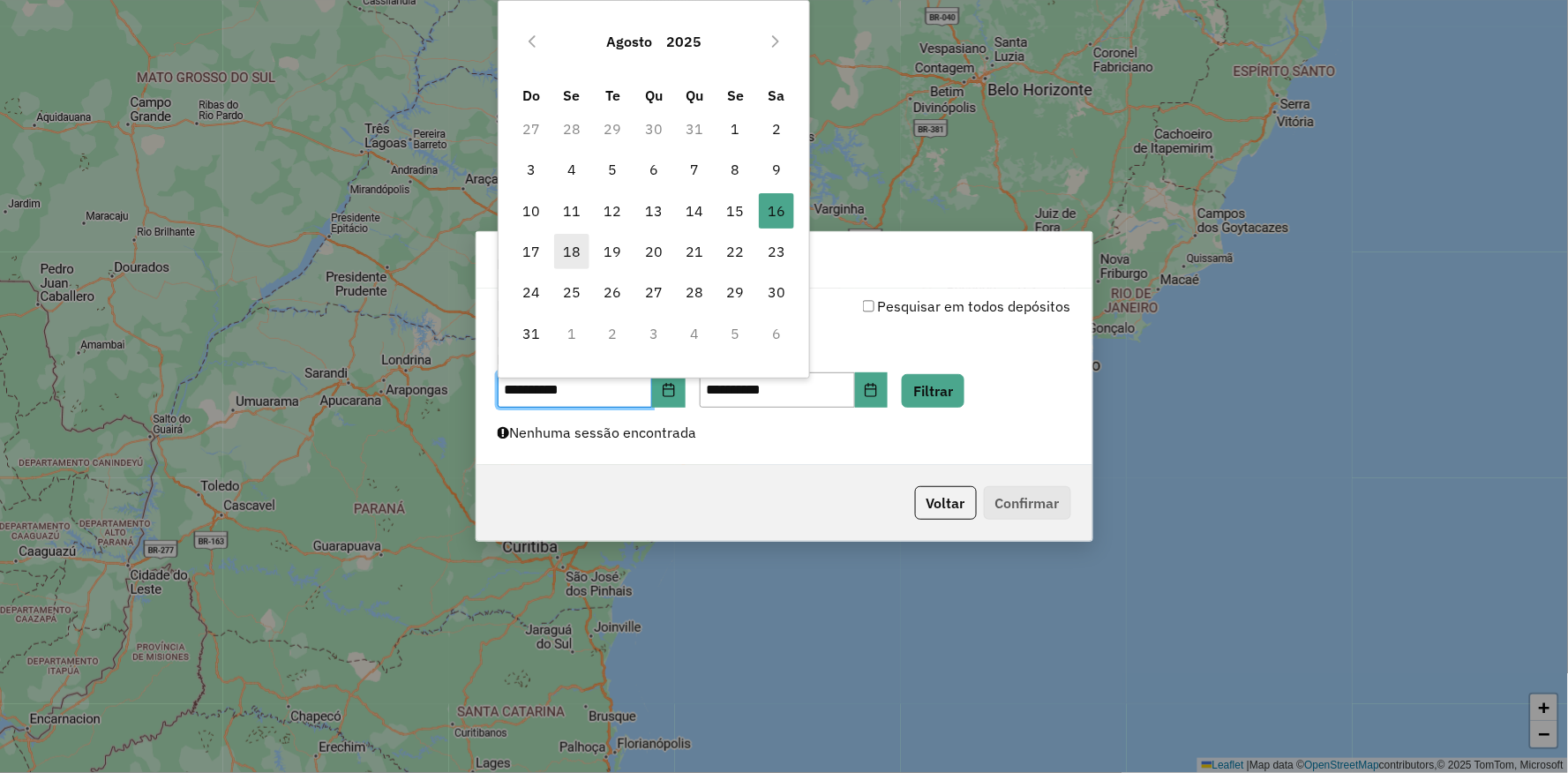
click at [572, 250] on span "18" at bounding box center [571, 251] width 35 height 35
type input "**********"
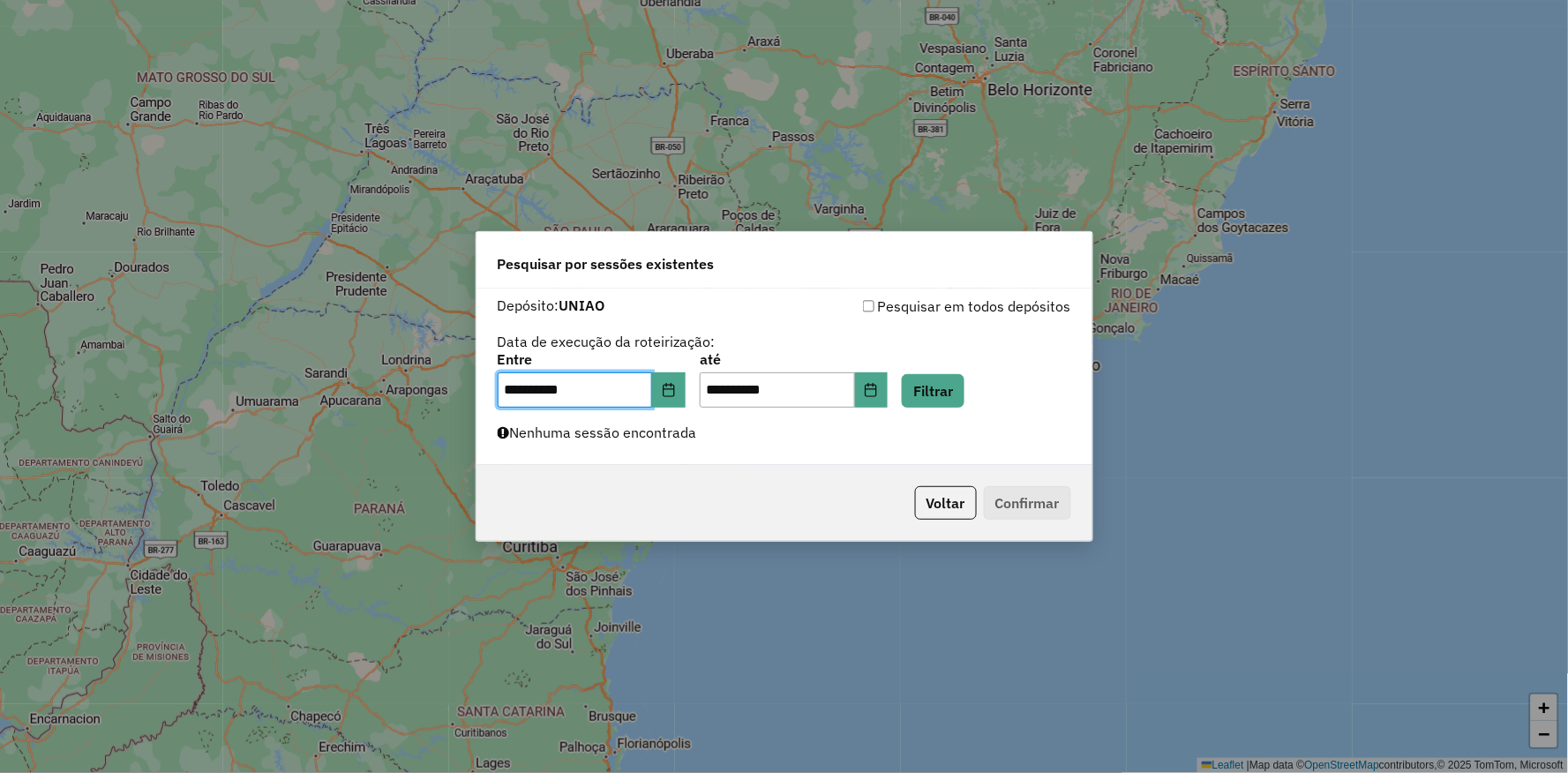
click at [1025, 391] on div "**********" at bounding box center [784, 380] width 574 height 55
click at [964, 394] on button "Filtrar" at bounding box center [933, 391] width 63 height 33
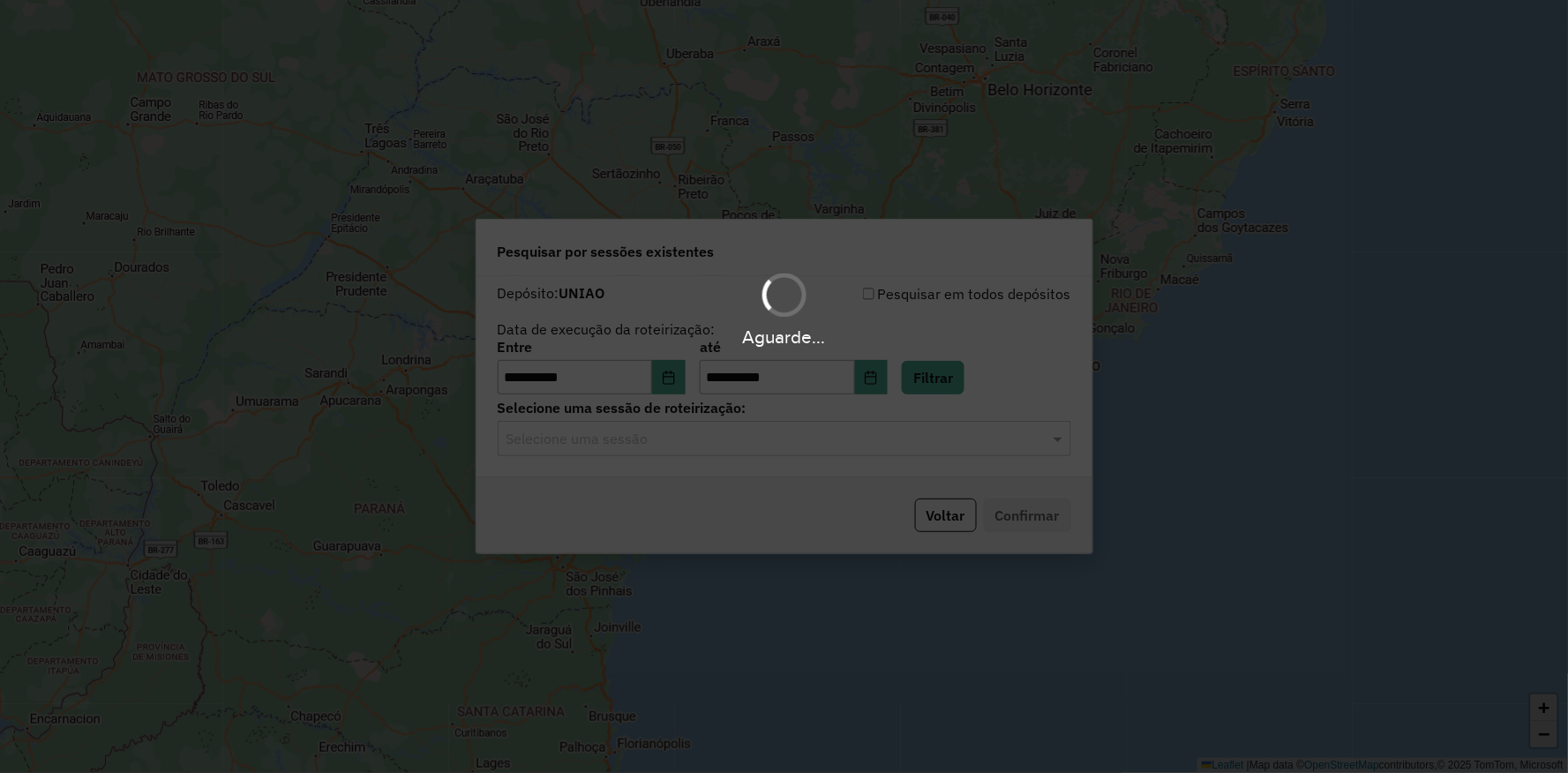
click at [664, 440] on input "text" at bounding box center [767, 440] width 520 height 21
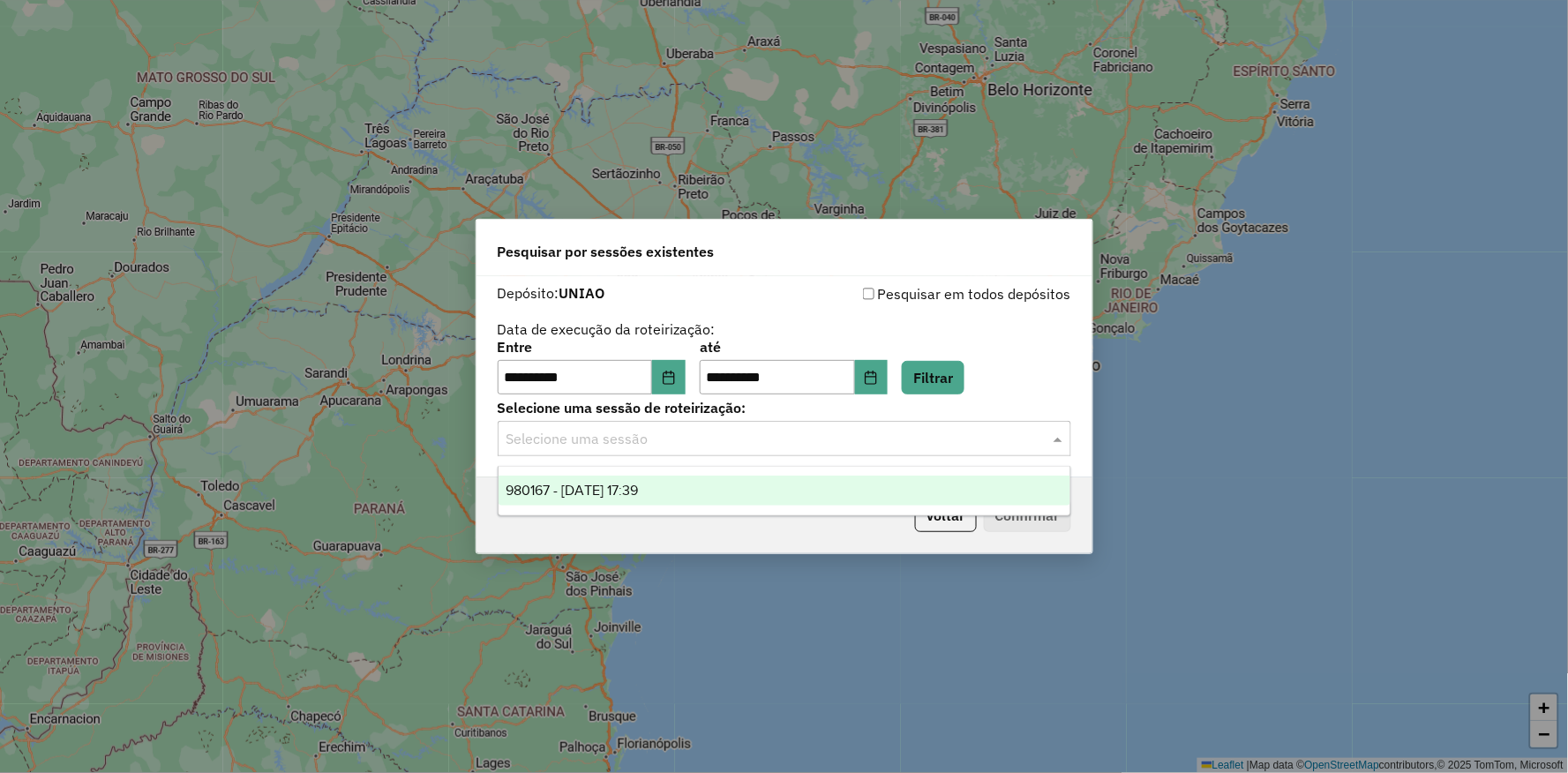
click at [887, 585] on div "**********" at bounding box center [784, 386] width 1568 height 773
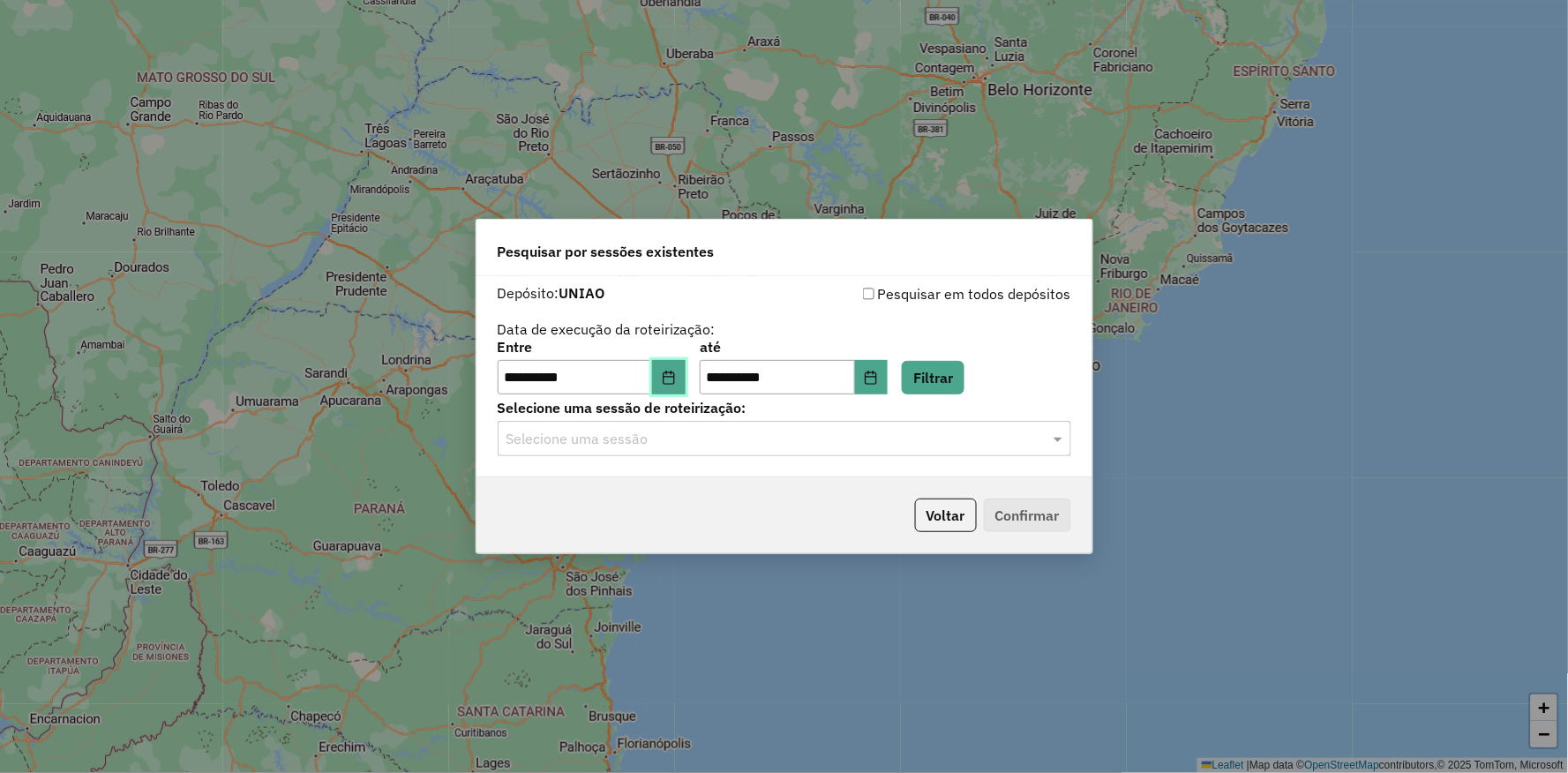
click at [676, 378] on icon "Choose Date" at bounding box center [669, 378] width 14 height 14
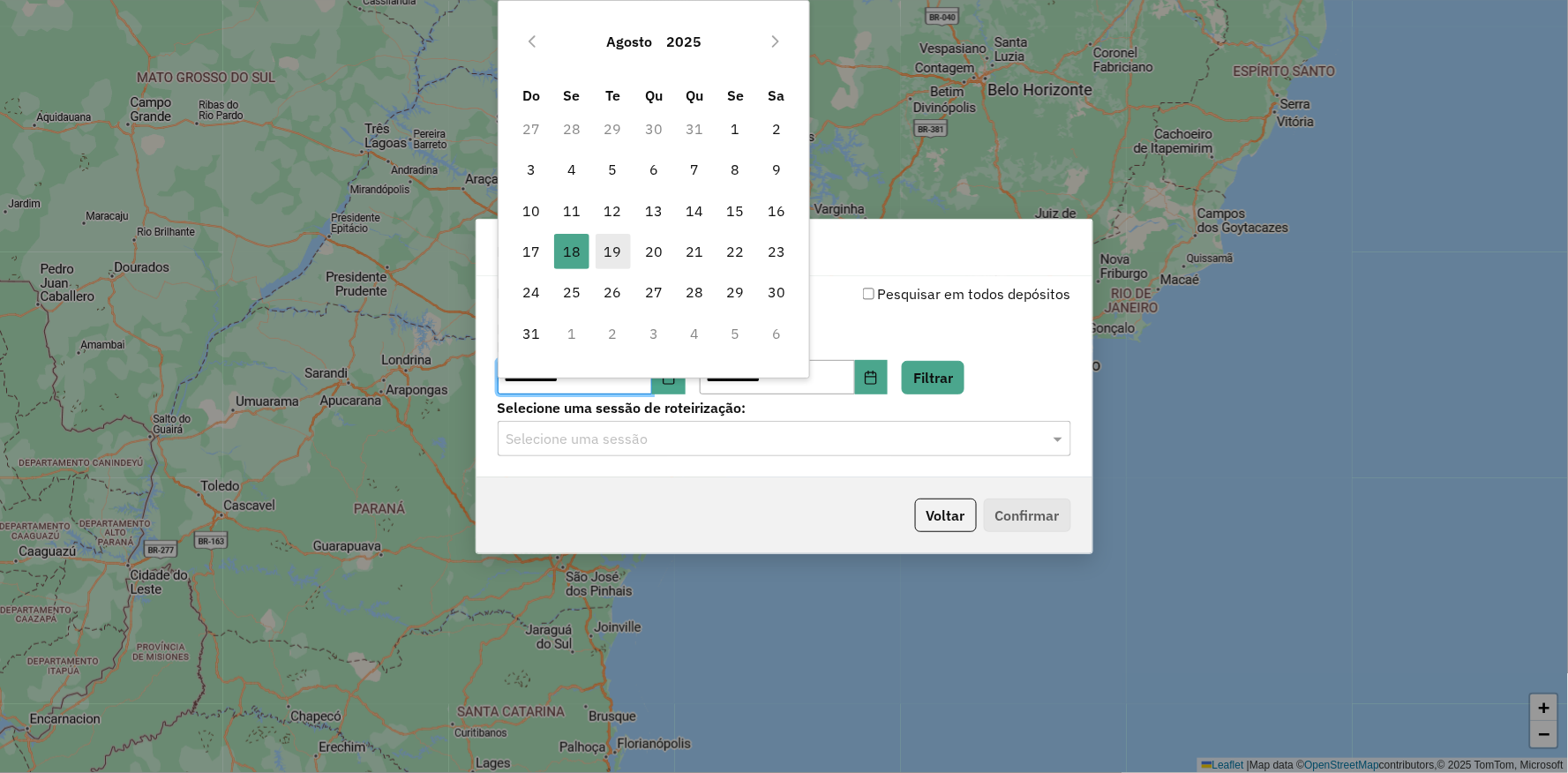
click at [602, 248] on span "19" at bounding box center [613, 251] width 35 height 35
type input "**********"
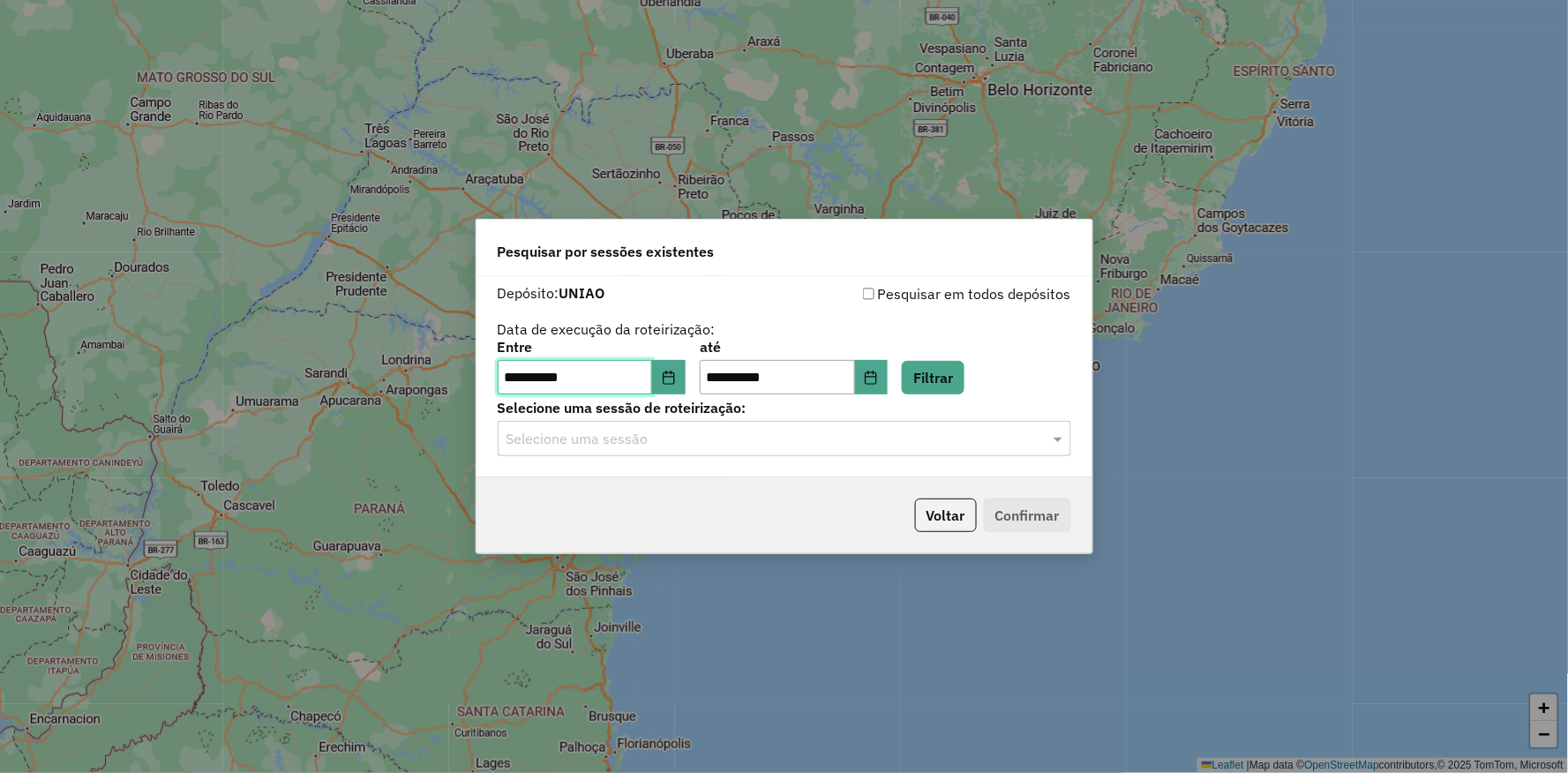
drag, startPoint x: 602, startPoint y: 248, endPoint x: 824, endPoint y: 349, distance: 243.9
click at [603, 248] on span "19" at bounding box center [613, 251] width 35 height 35
click at [1016, 369] on div "**********" at bounding box center [784, 367] width 574 height 55
click at [964, 374] on button "Filtrar" at bounding box center [933, 377] width 63 height 33
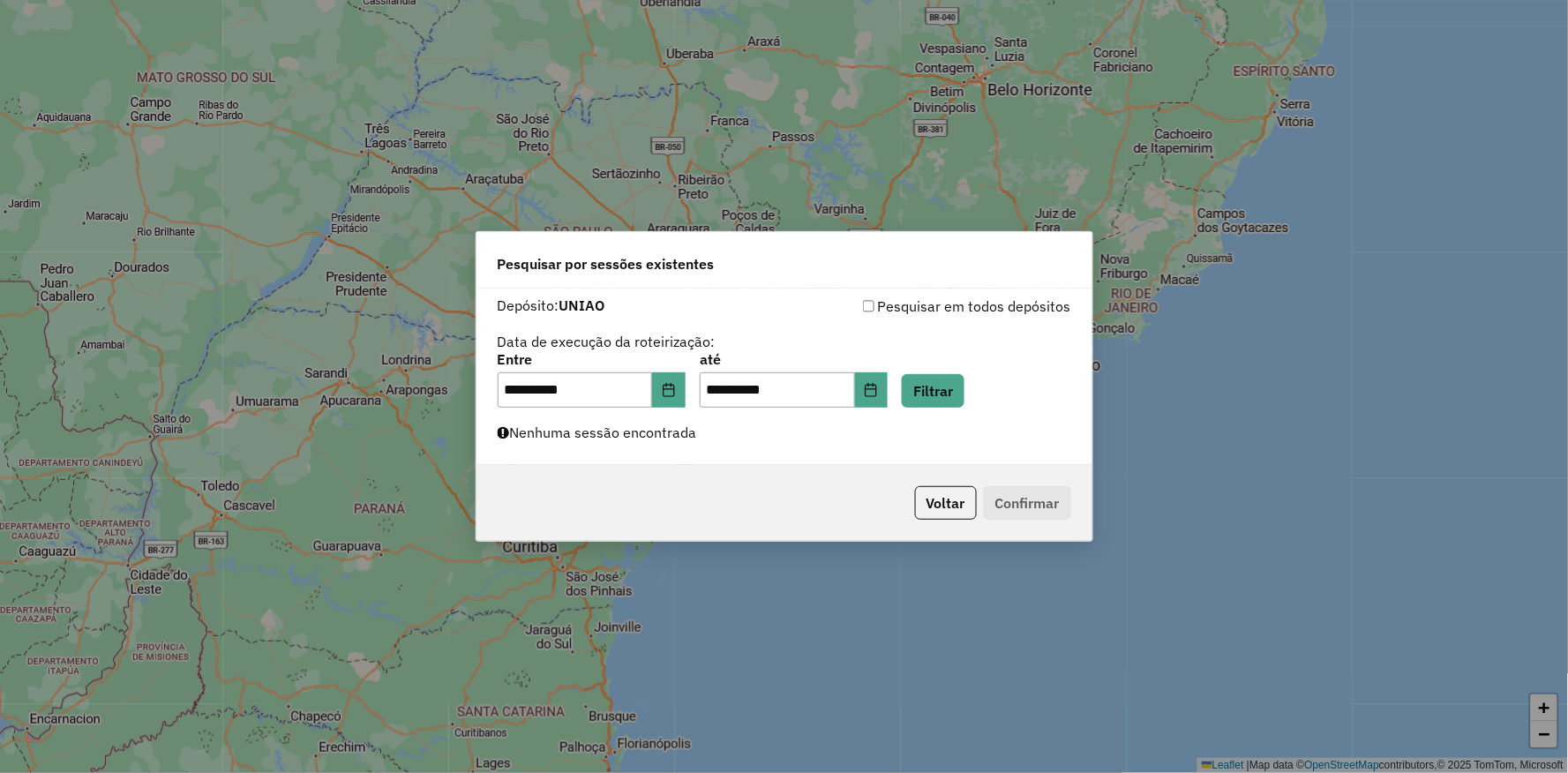
drag, startPoint x: 657, startPoint y: 443, endPoint x: 690, endPoint y: 453, distance: 34.5
click at [662, 446] on div "**********" at bounding box center [784, 376] width 616 height 176
click at [915, 487] on p-footer "Voltar Confirmar" at bounding box center [990, 502] width 163 height 33
click at [923, 492] on button "Voltar" at bounding box center [946, 502] width 62 height 33
